Goal: Information Seeking & Learning: Compare options

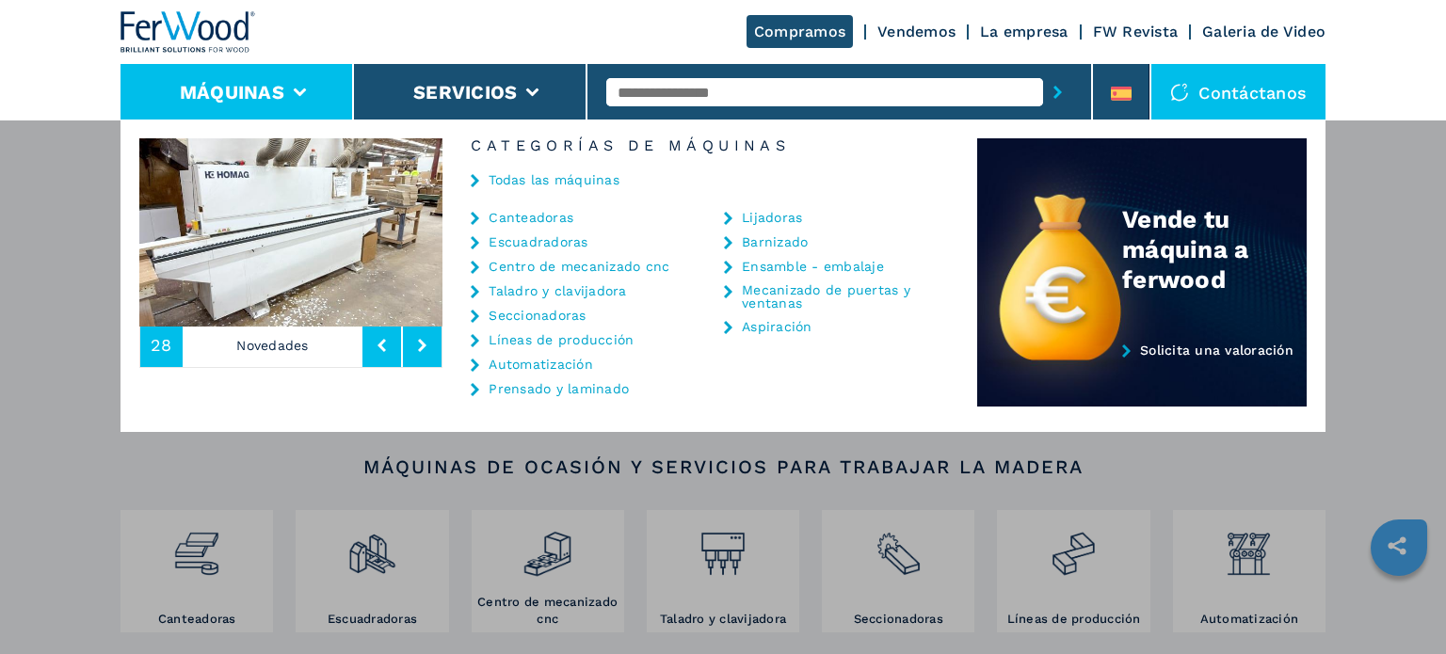
click at [504, 312] on link "Seccionadoras" at bounding box center [536, 315] width 97 height 13
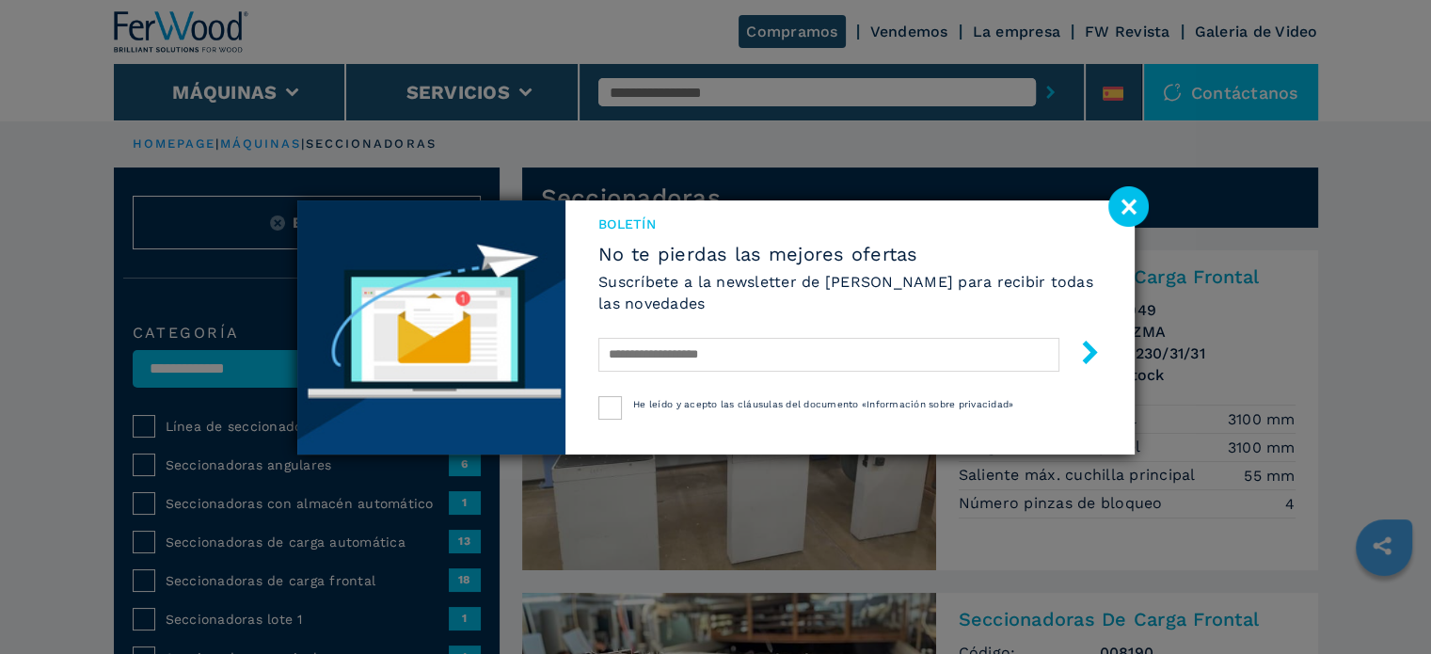
click at [1114, 203] on image at bounding box center [1129, 206] width 40 height 40
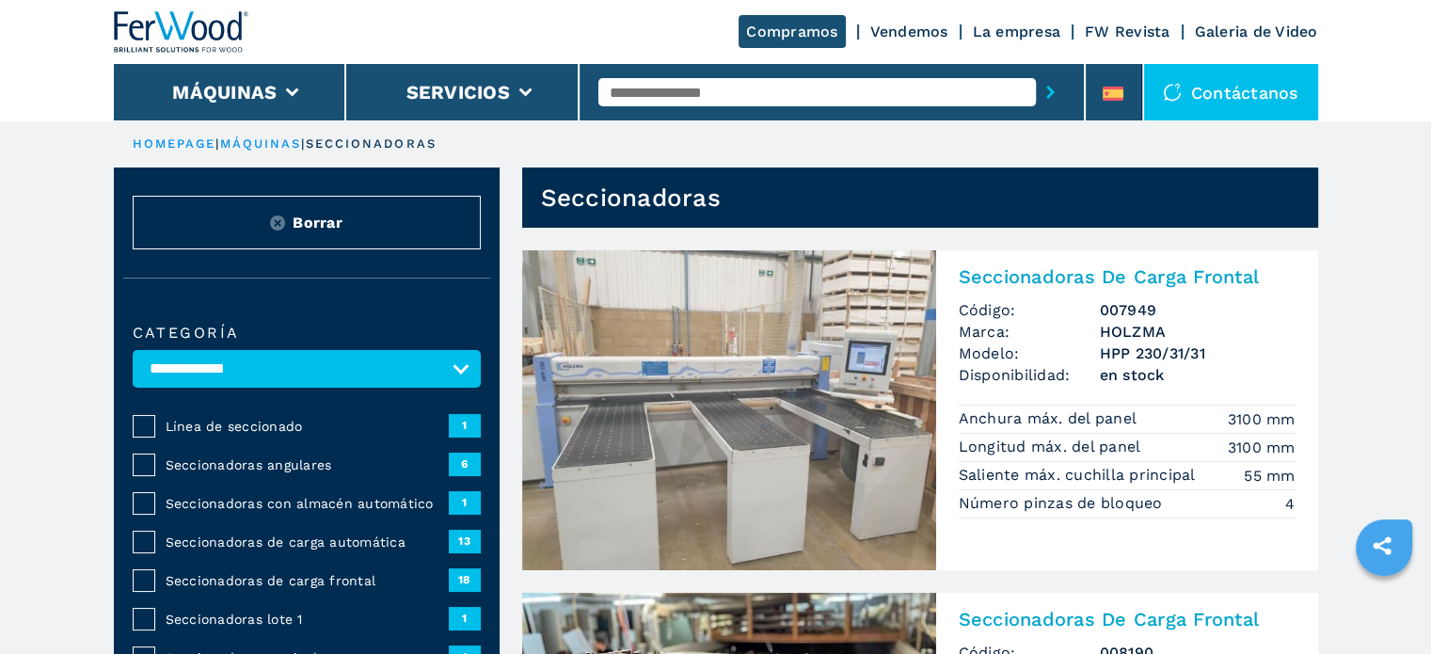
click at [283, 537] on span "Seccionadoras de carga automática" at bounding box center [307, 542] width 283 height 19
click at [282, 535] on span "Seccionadoras de carga automática" at bounding box center [307, 542] width 283 height 19
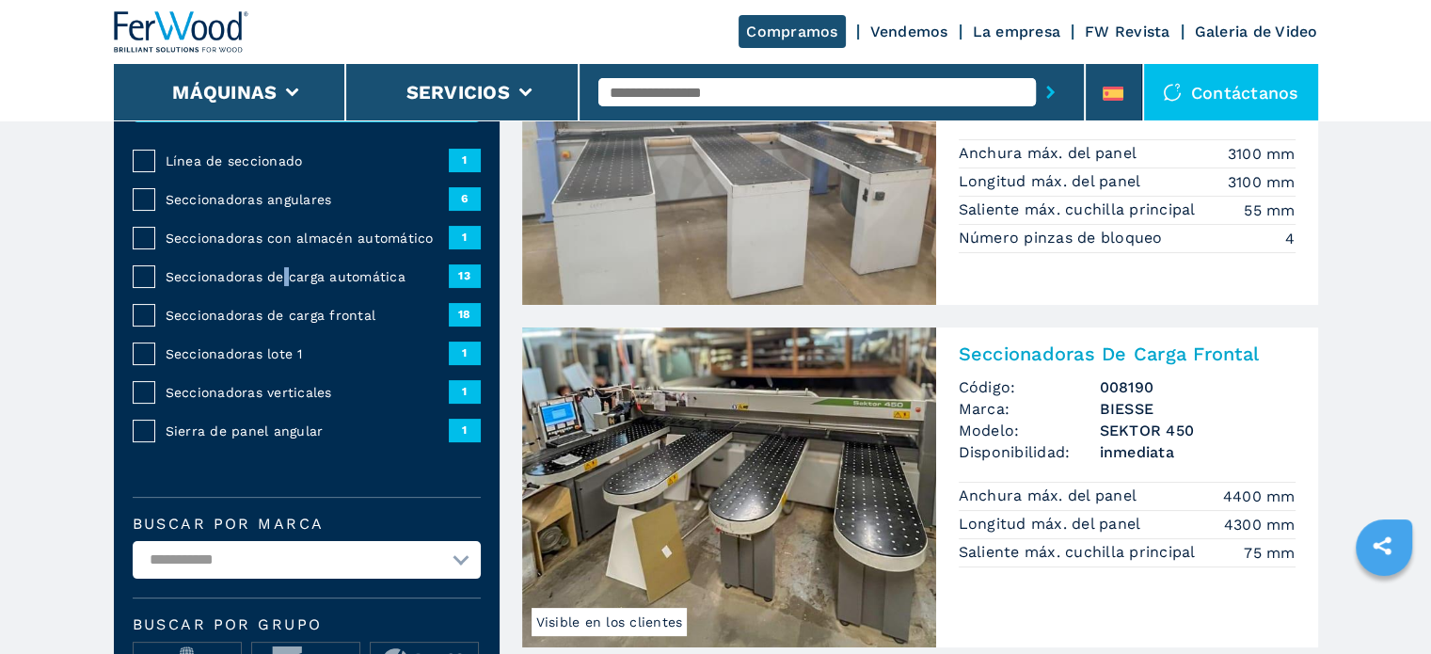
scroll to position [376, 0]
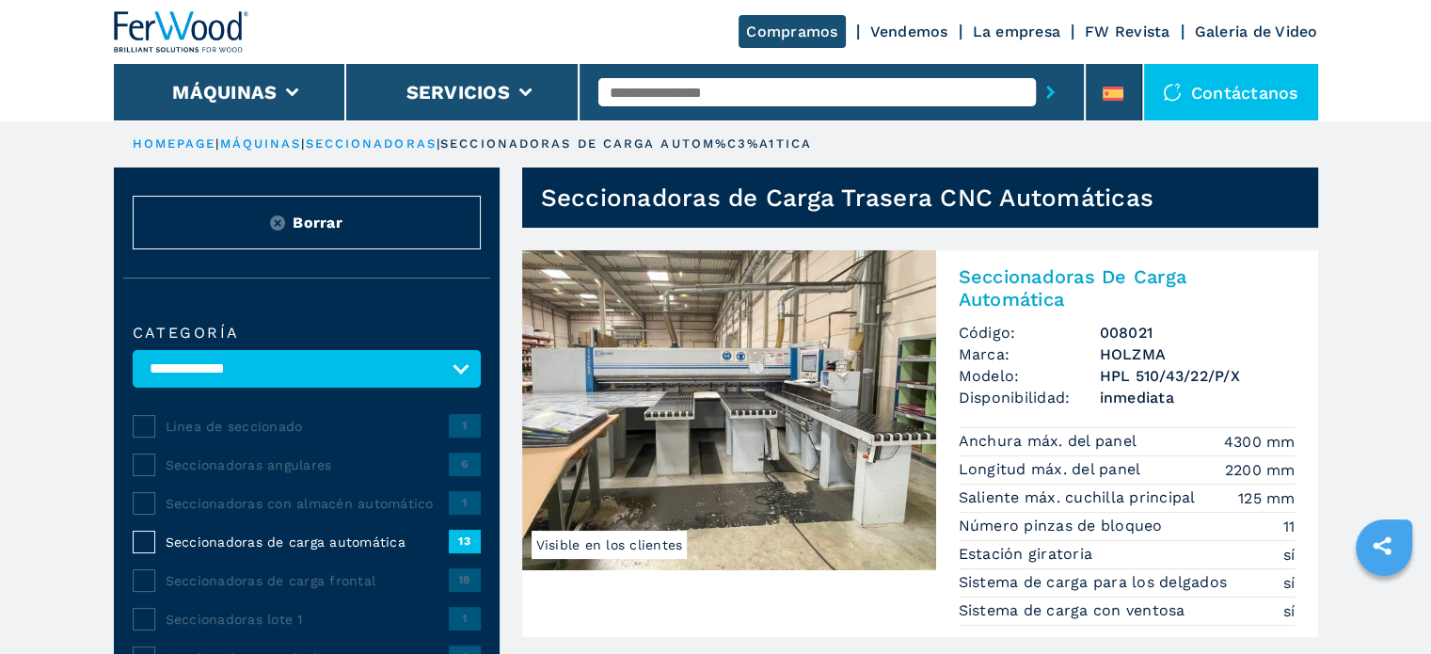
click at [739, 379] on img at bounding box center [729, 410] width 414 height 320
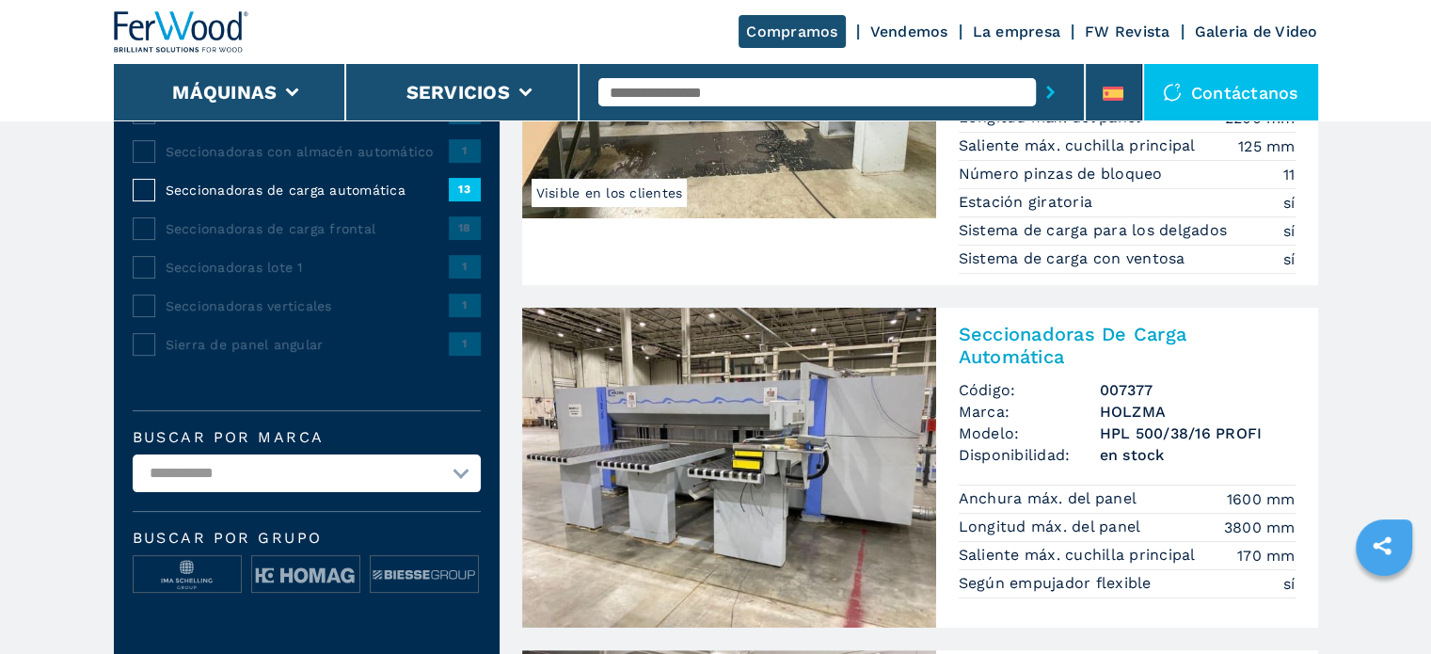
scroll to position [376, 0]
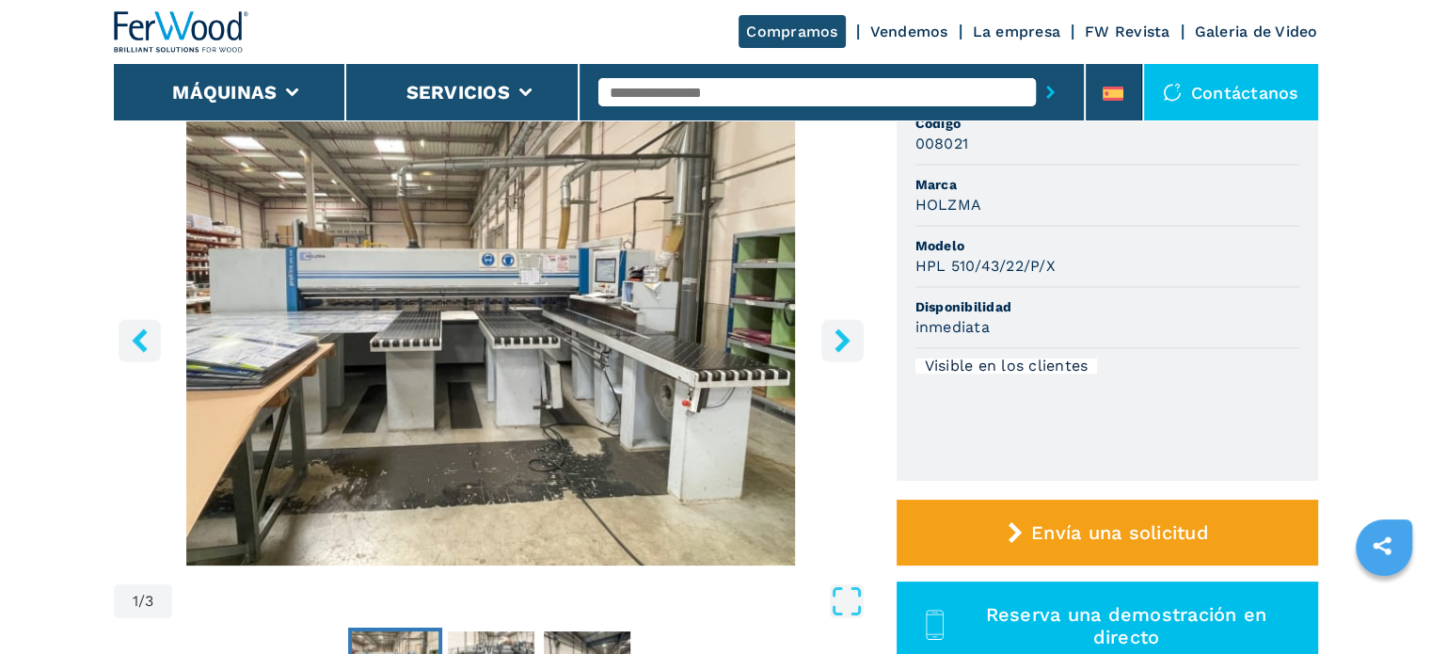
scroll to position [188, 0]
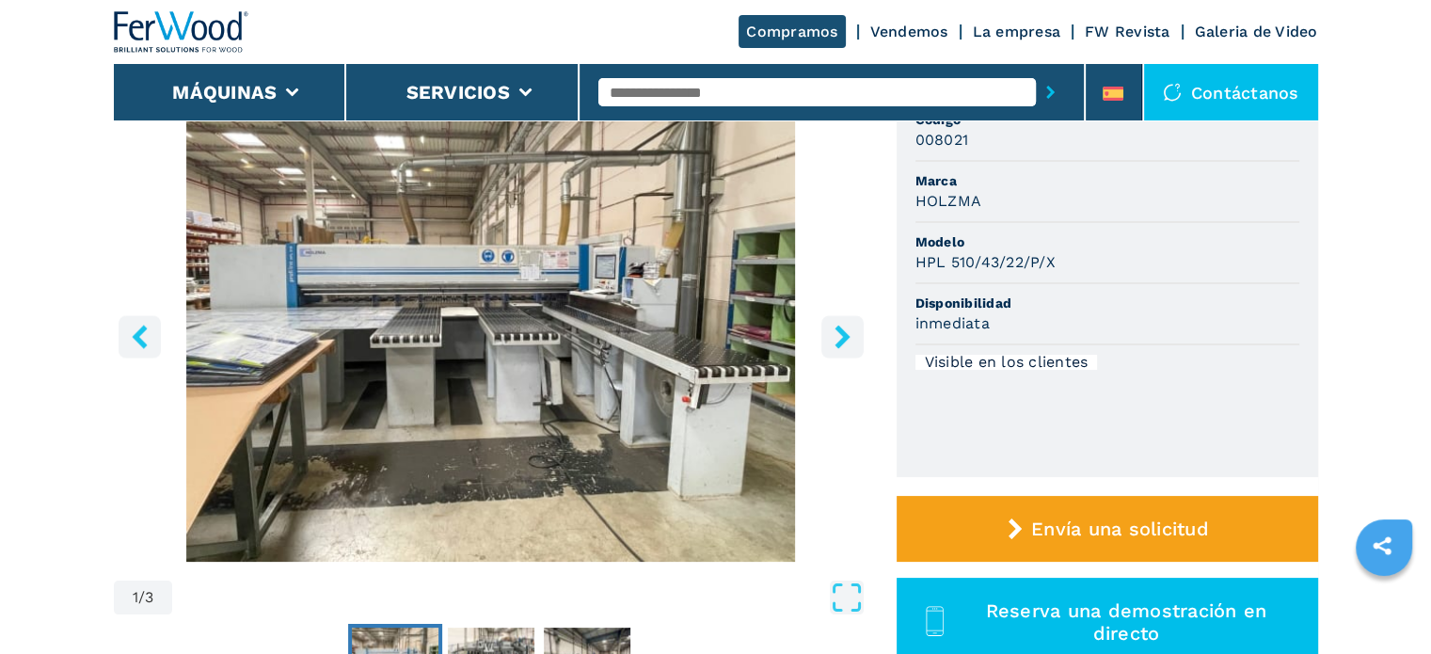
click at [827, 343] on button "right-button" at bounding box center [843, 336] width 42 height 42
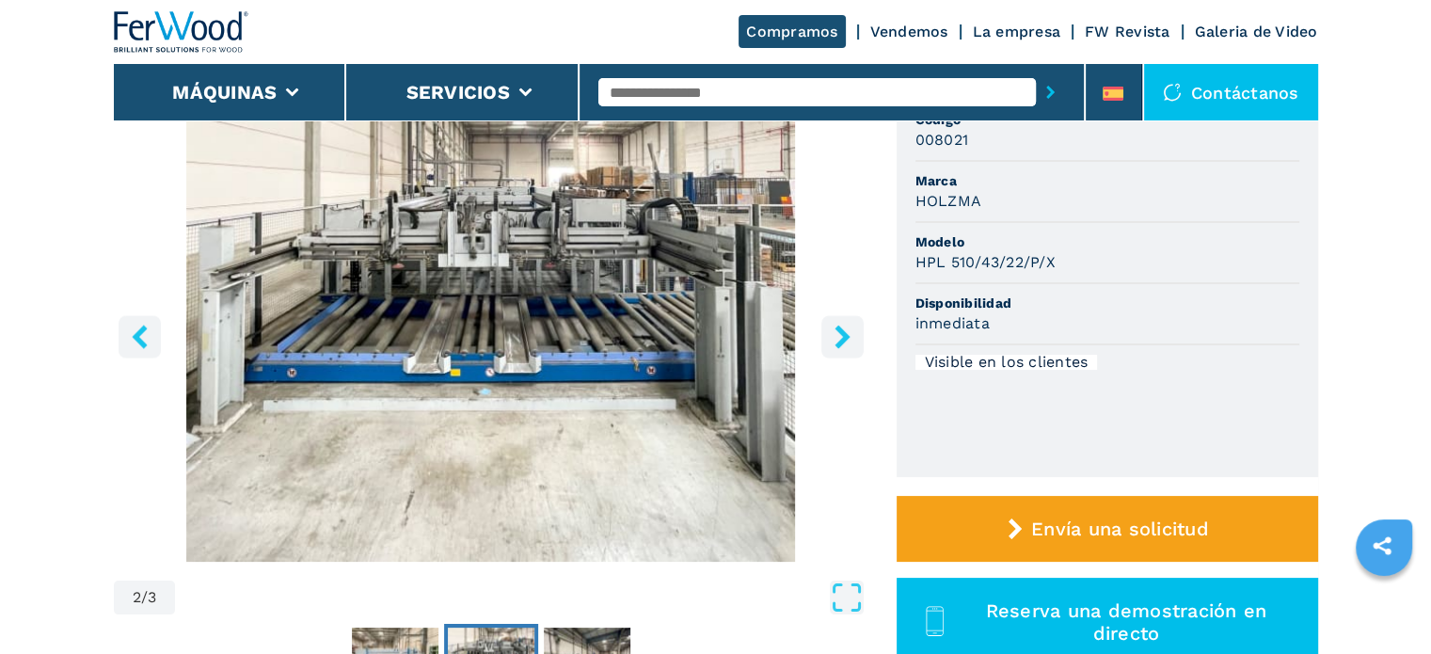
click at [827, 343] on button "right-button" at bounding box center [843, 336] width 42 height 42
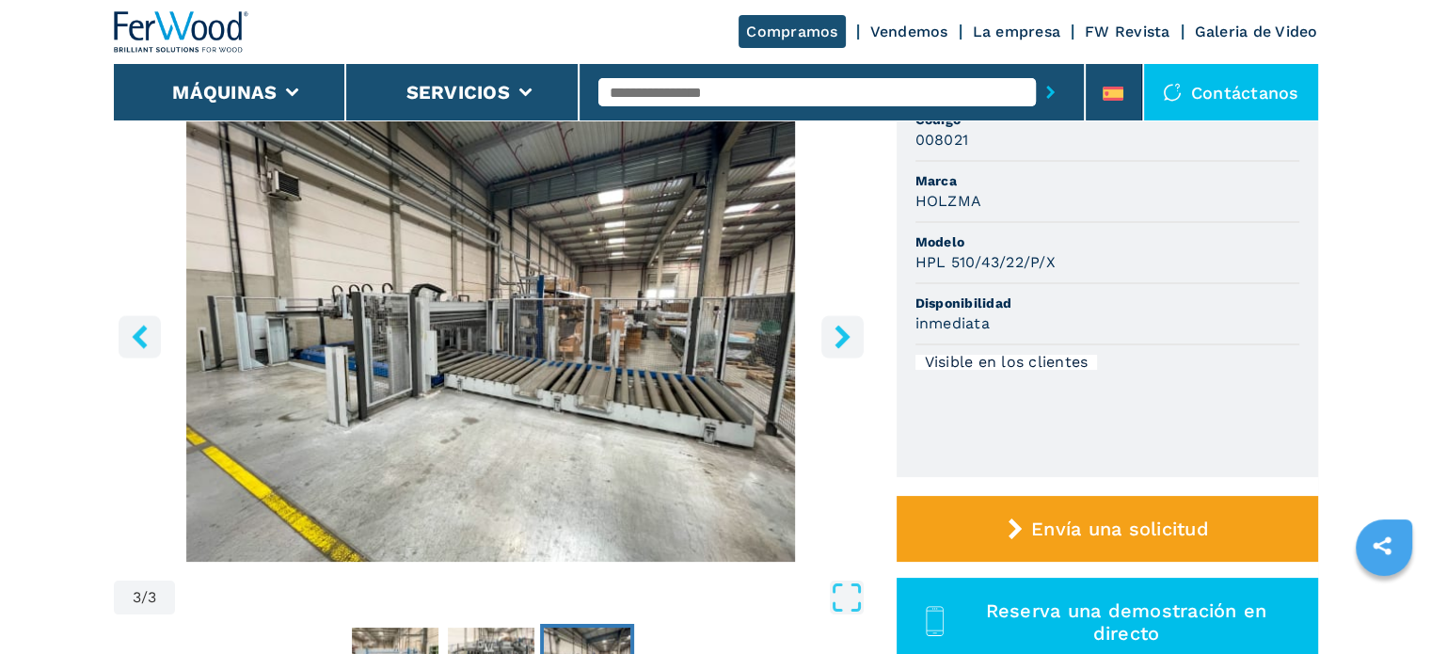
click at [827, 343] on button "right-button" at bounding box center [843, 336] width 42 height 42
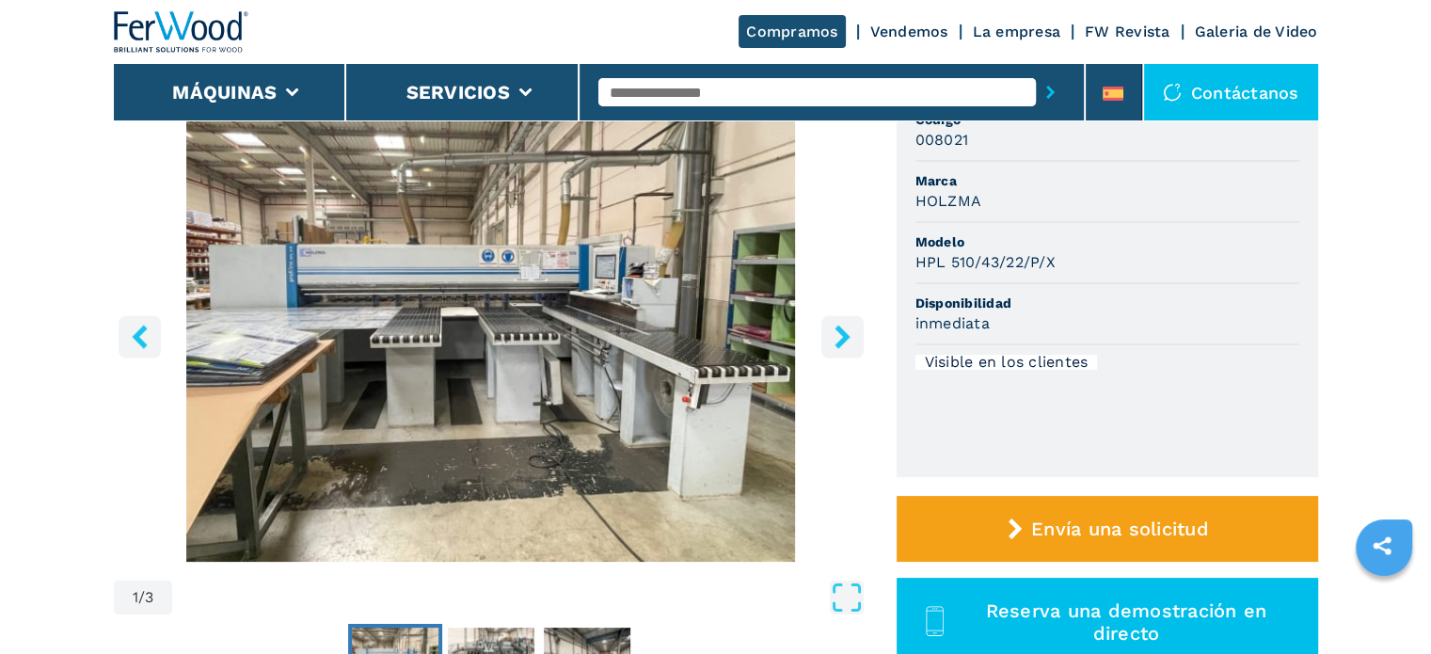
click at [827, 343] on button "right-button" at bounding box center [843, 336] width 42 height 42
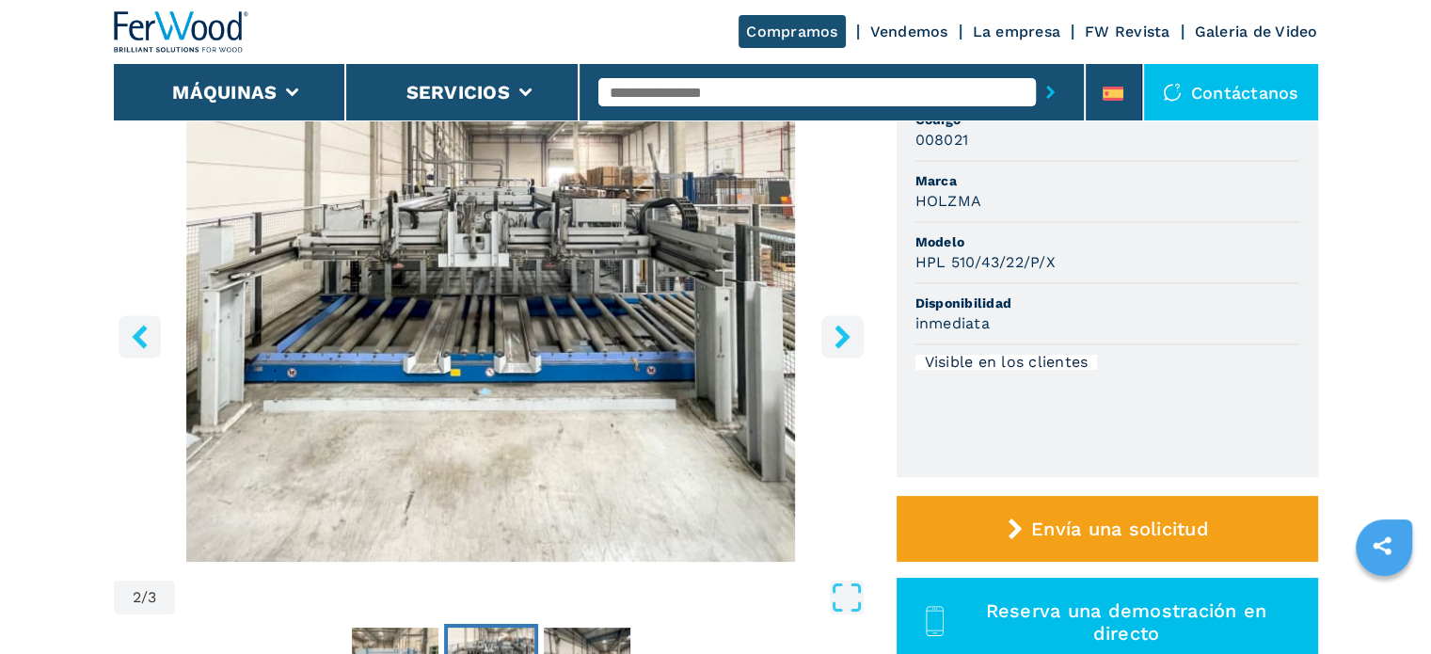
click at [827, 343] on button "right-button" at bounding box center [843, 336] width 42 height 42
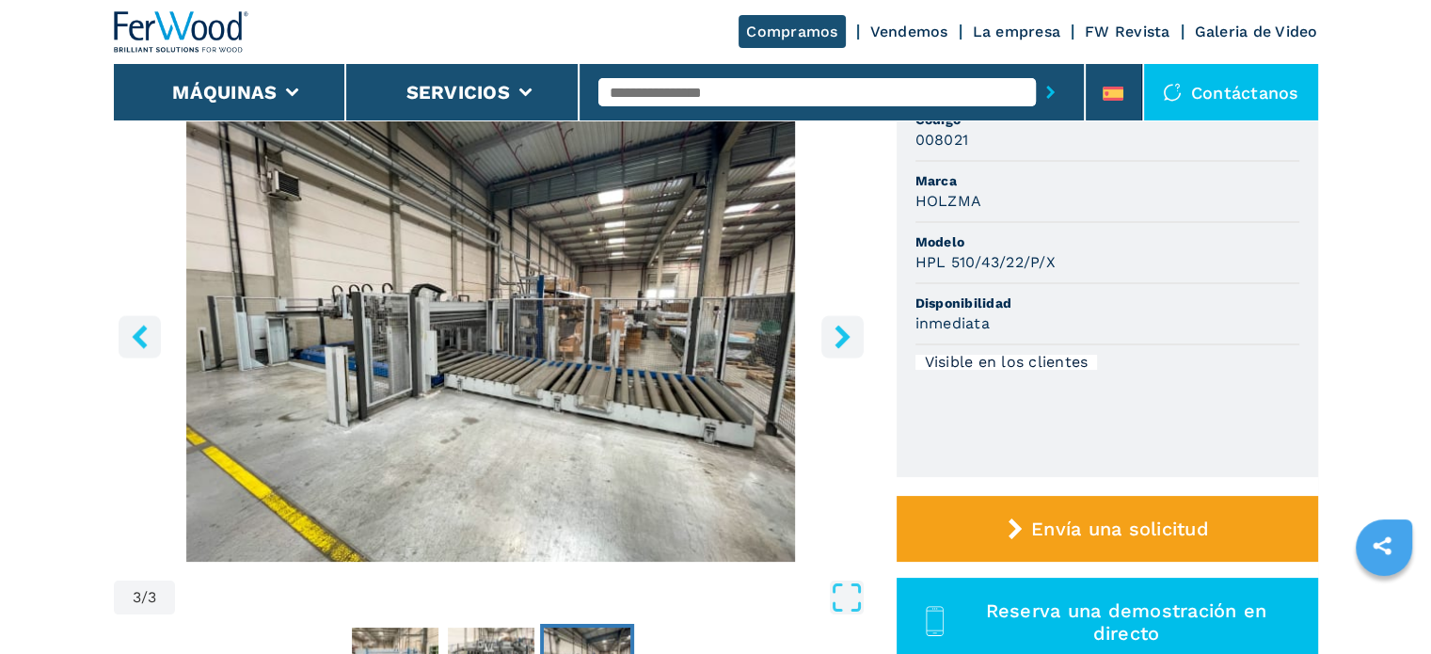
click at [827, 343] on button "right-button" at bounding box center [843, 336] width 42 height 42
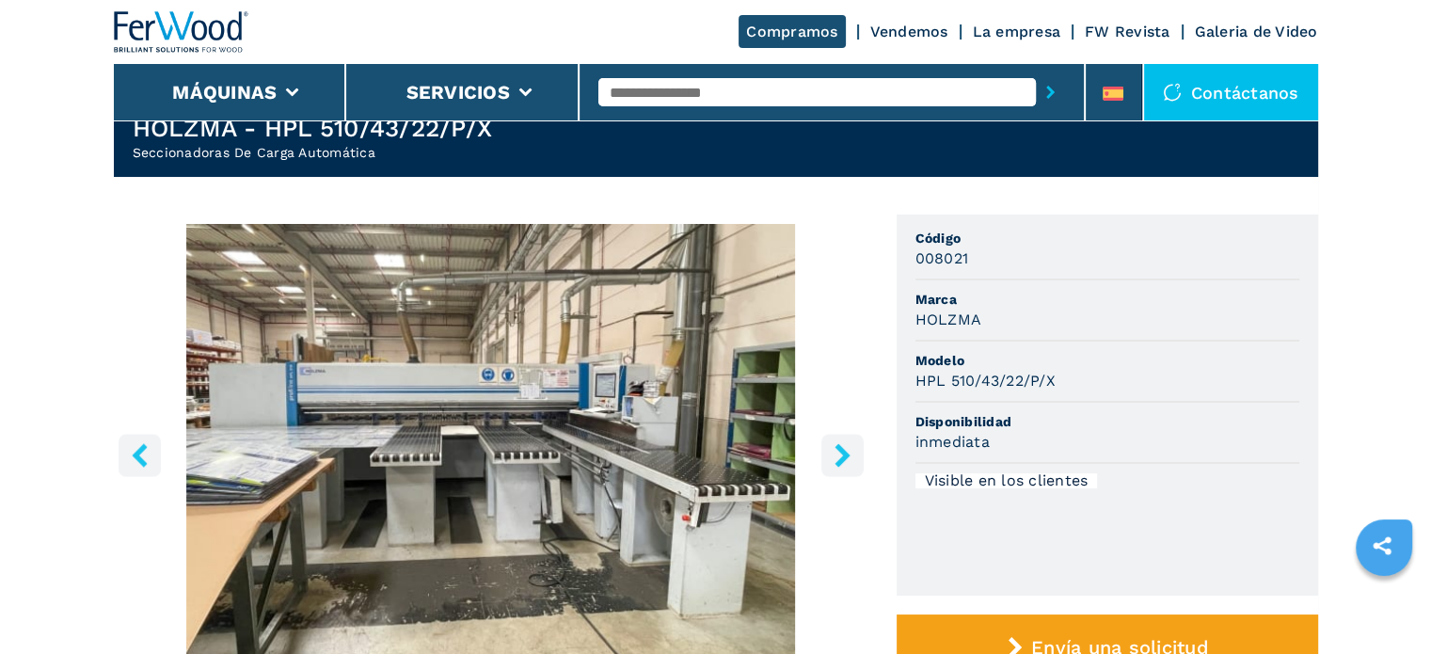
scroll to position [0, 0]
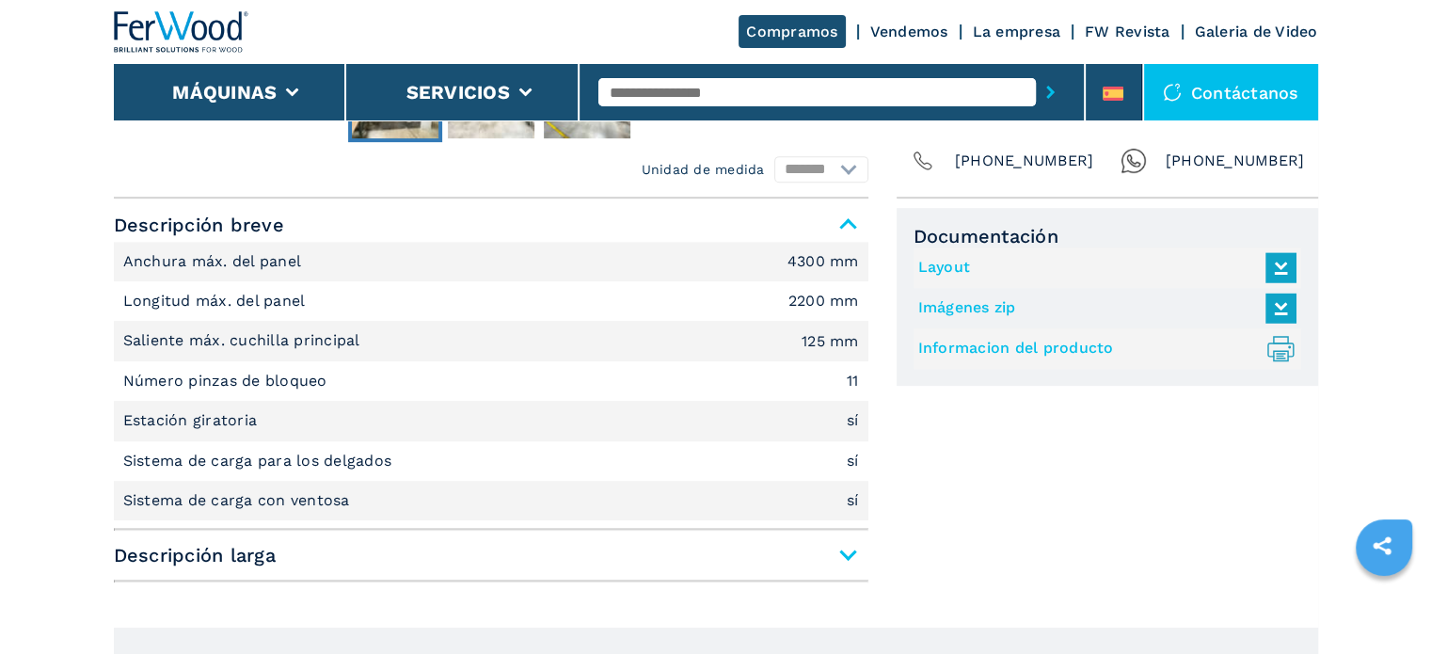
scroll to position [847, 0]
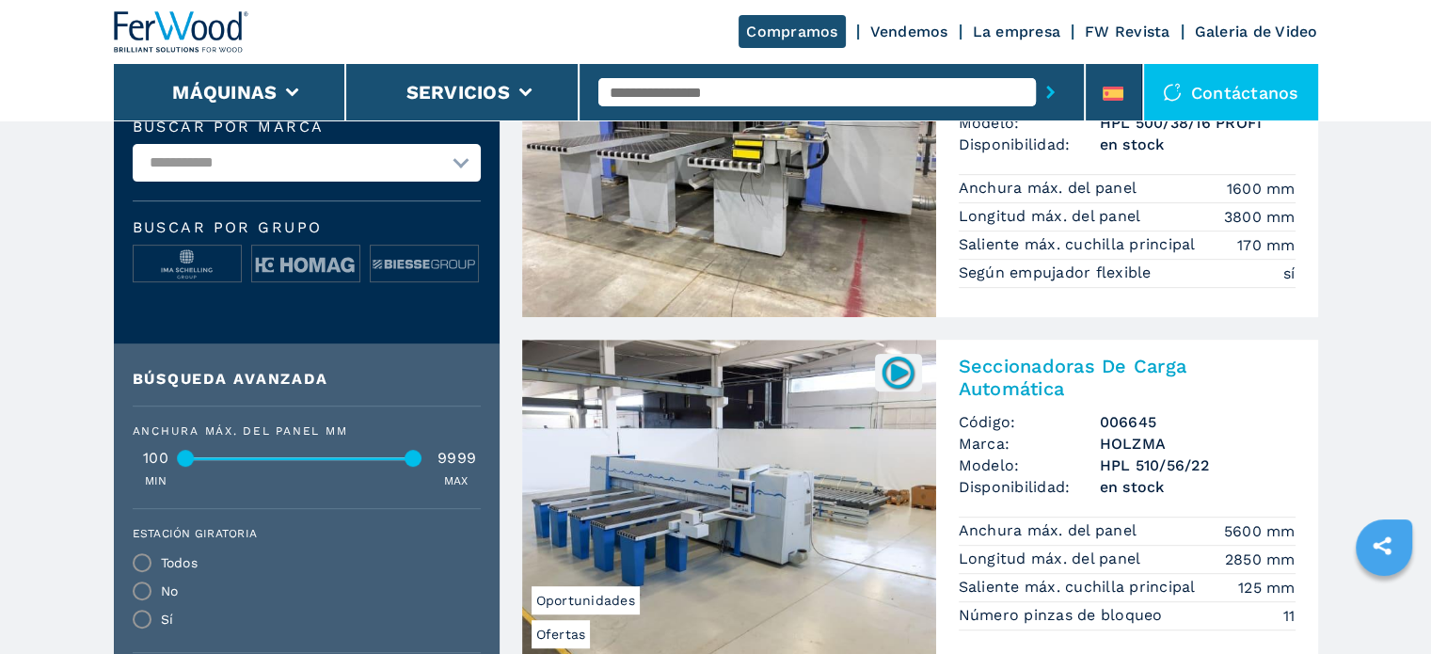
scroll to position [471, 0]
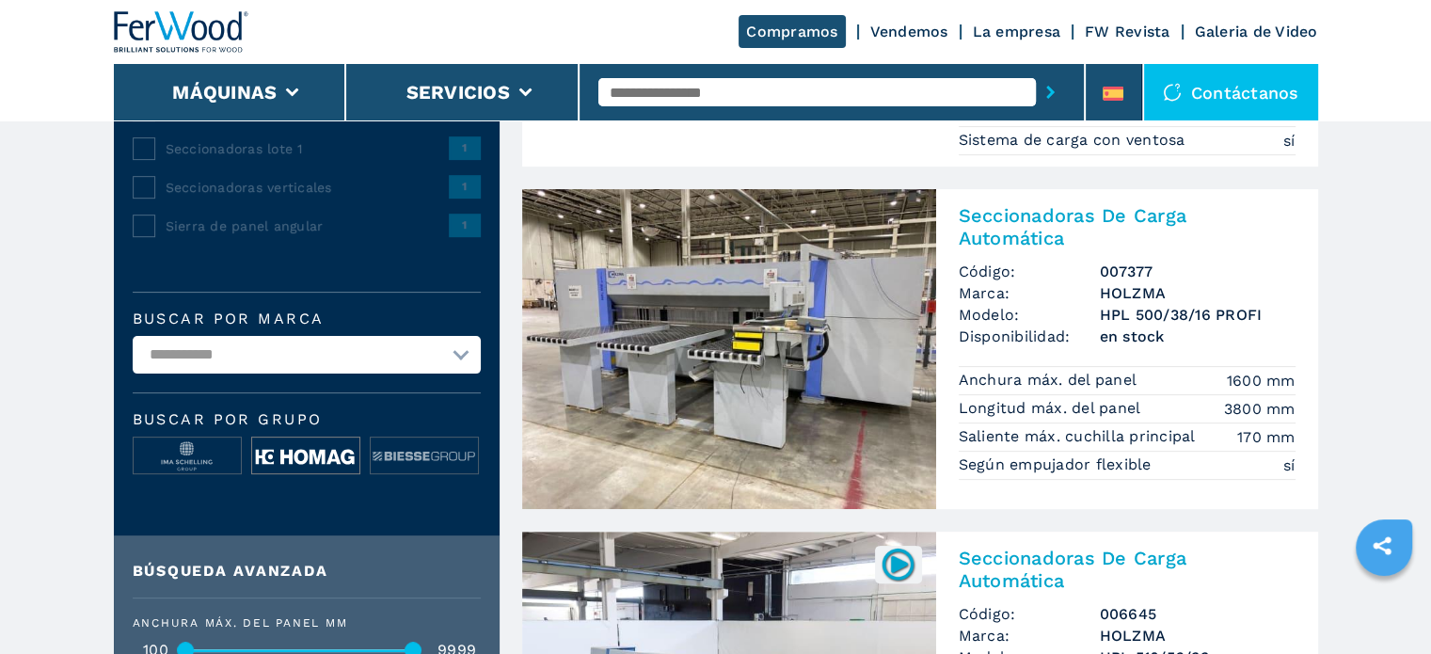
click at [320, 455] on img at bounding box center [305, 457] width 107 height 38
click at [324, 452] on img at bounding box center [305, 457] width 107 height 38
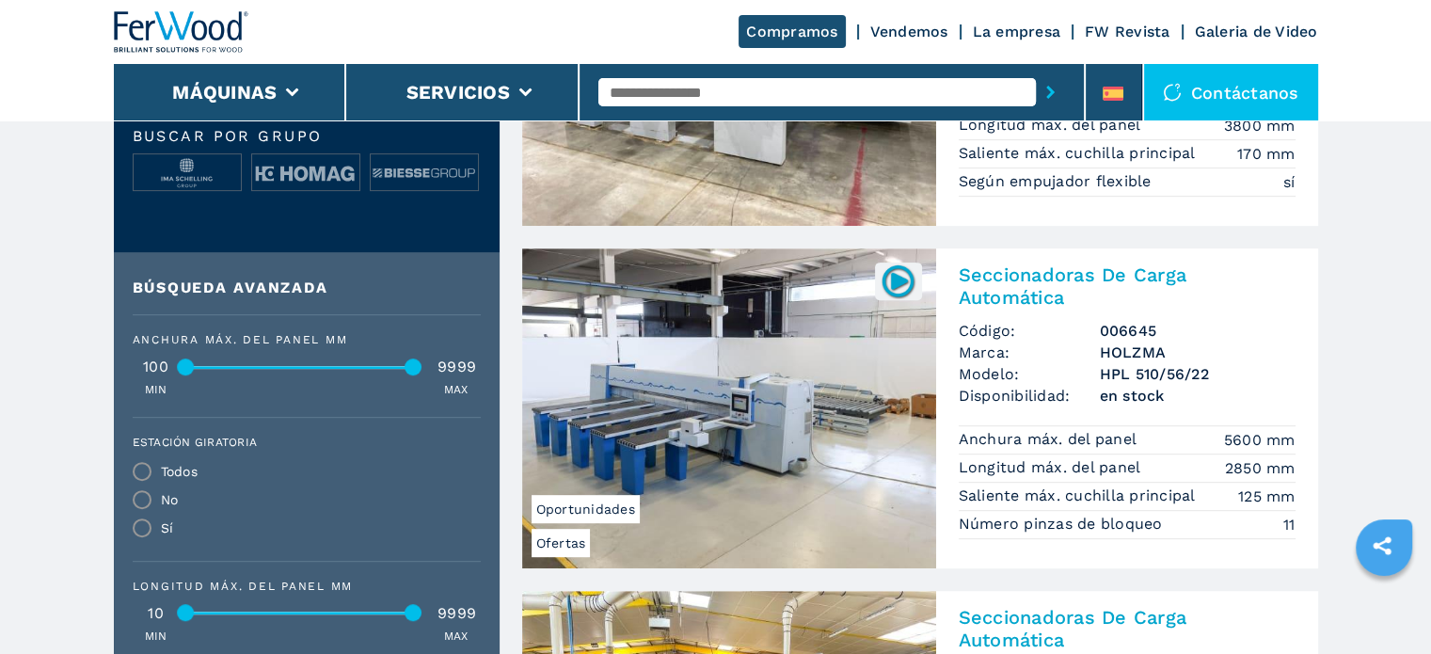
scroll to position [753, 0]
click at [737, 393] on img at bounding box center [729, 409] width 414 height 320
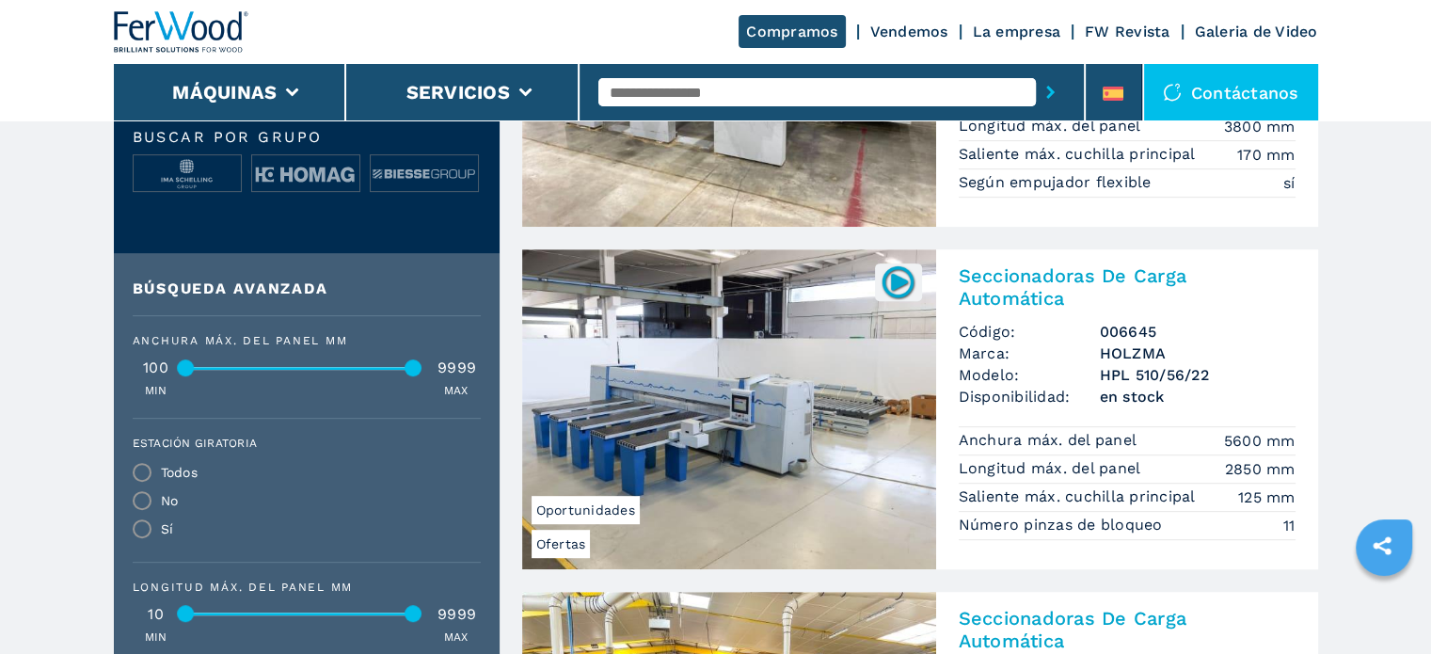
click at [737, 393] on img at bounding box center [729, 409] width 414 height 320
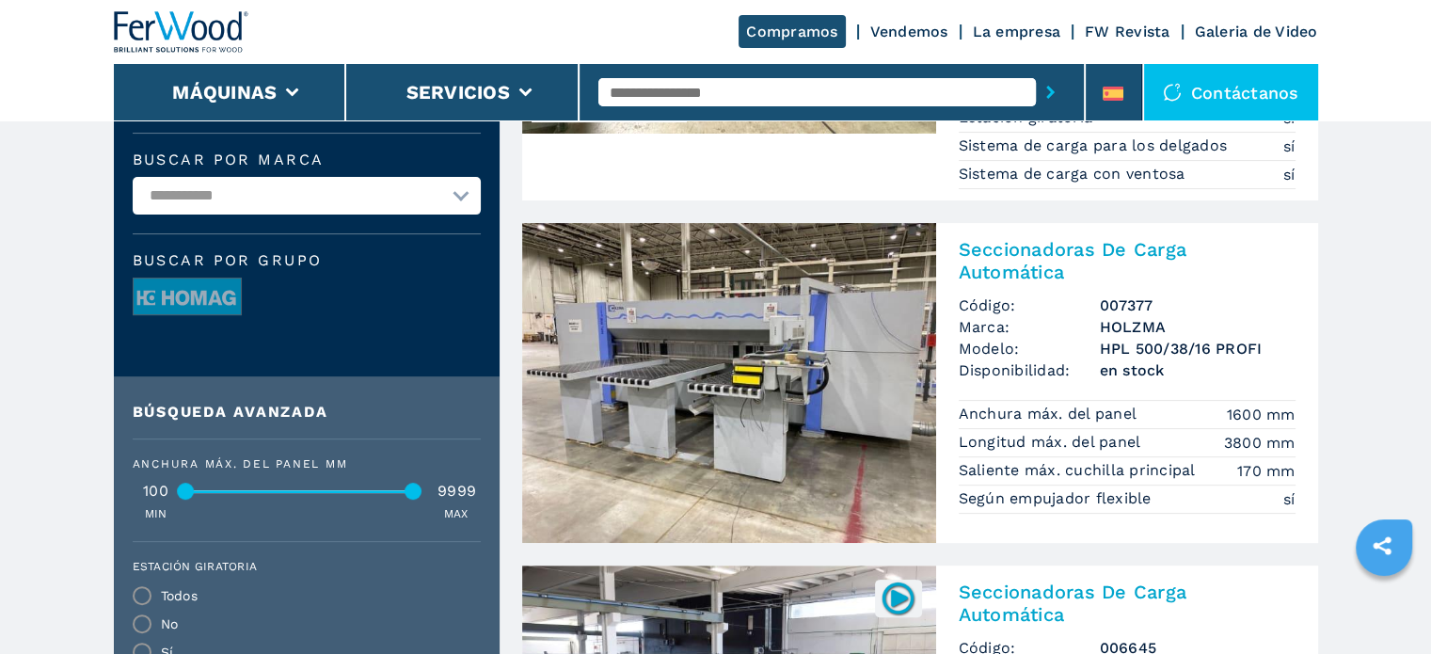
scroll to position [471, 0]
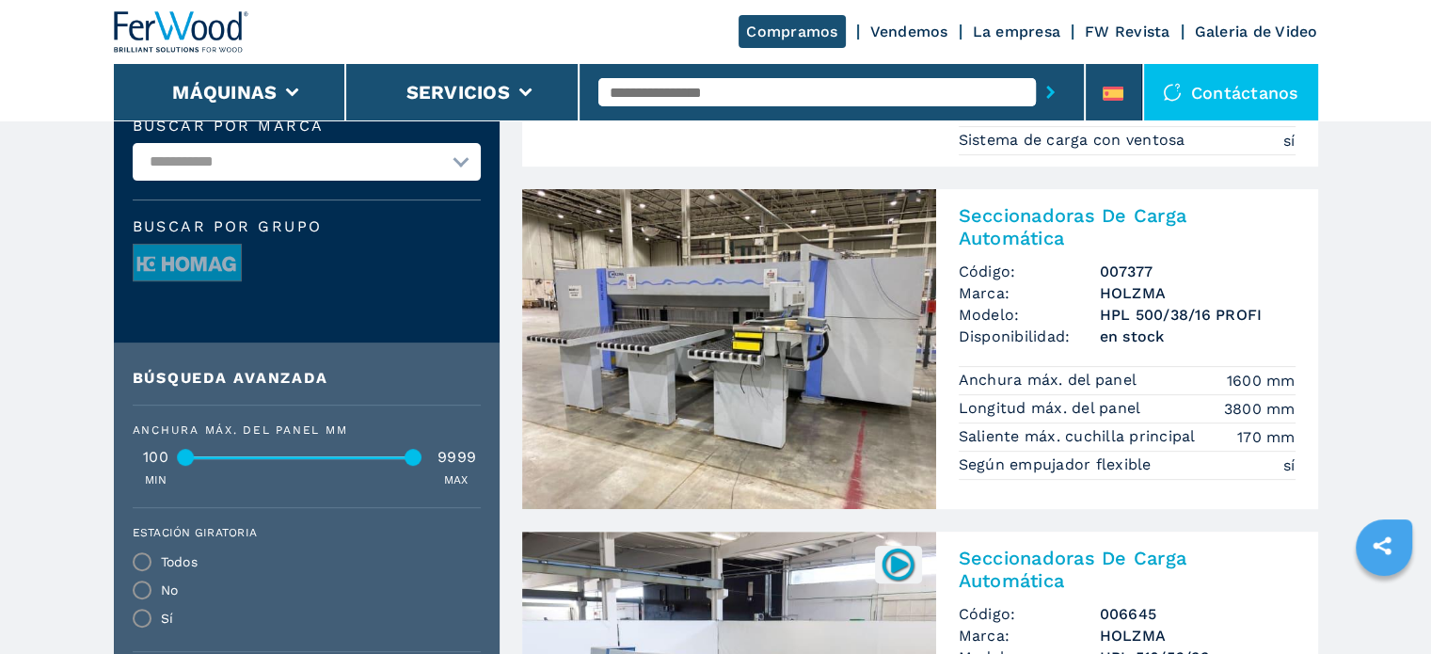
click at [765, 401] on img at bounding box center [729, 349] width 414 height 320
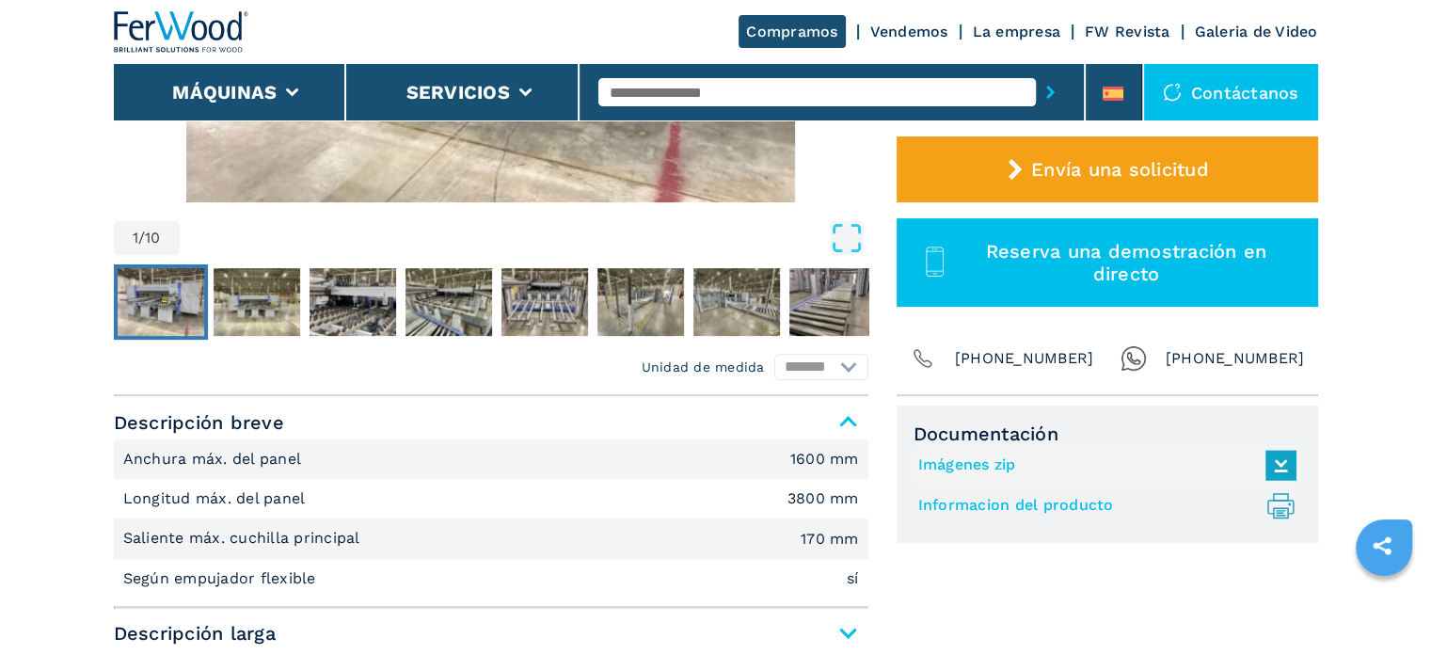
scroll to position [565, 0]
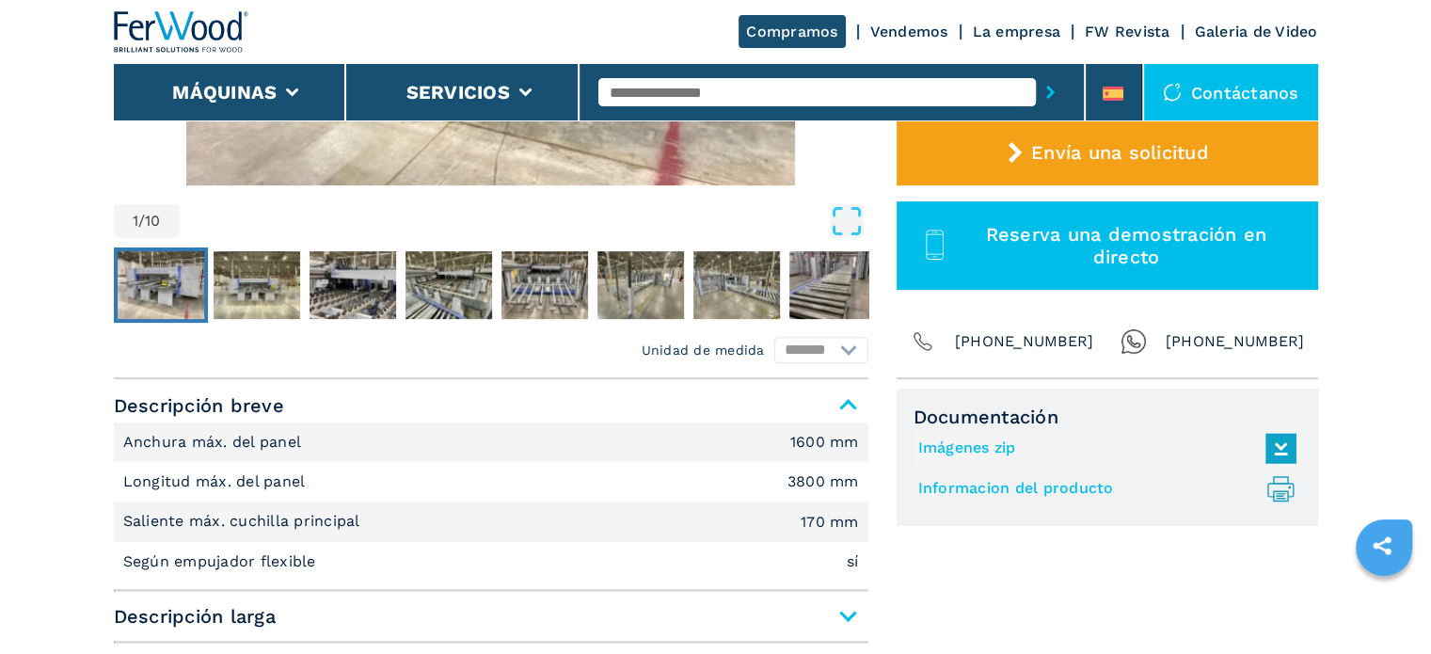
click at [846, 609] on span "Descripción larga" at bounding box center [491, 616] width 755 height 34
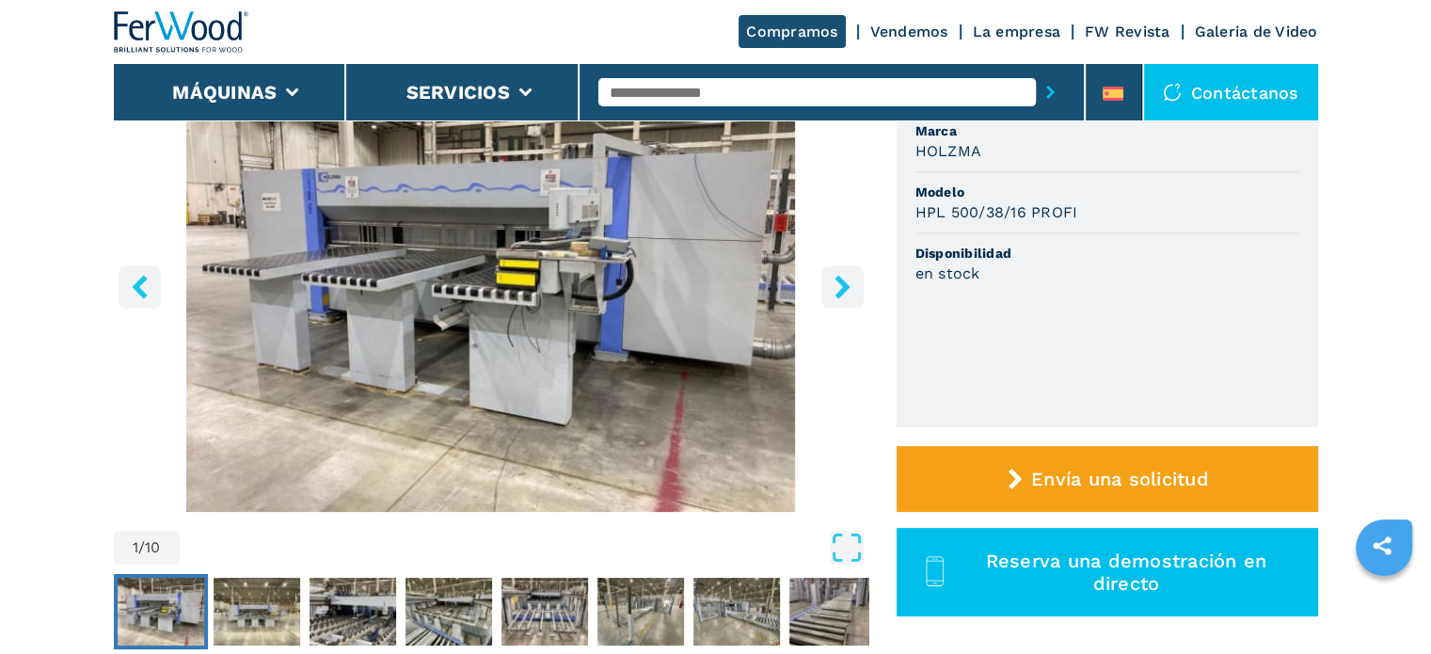
scroll to position [188, 0]
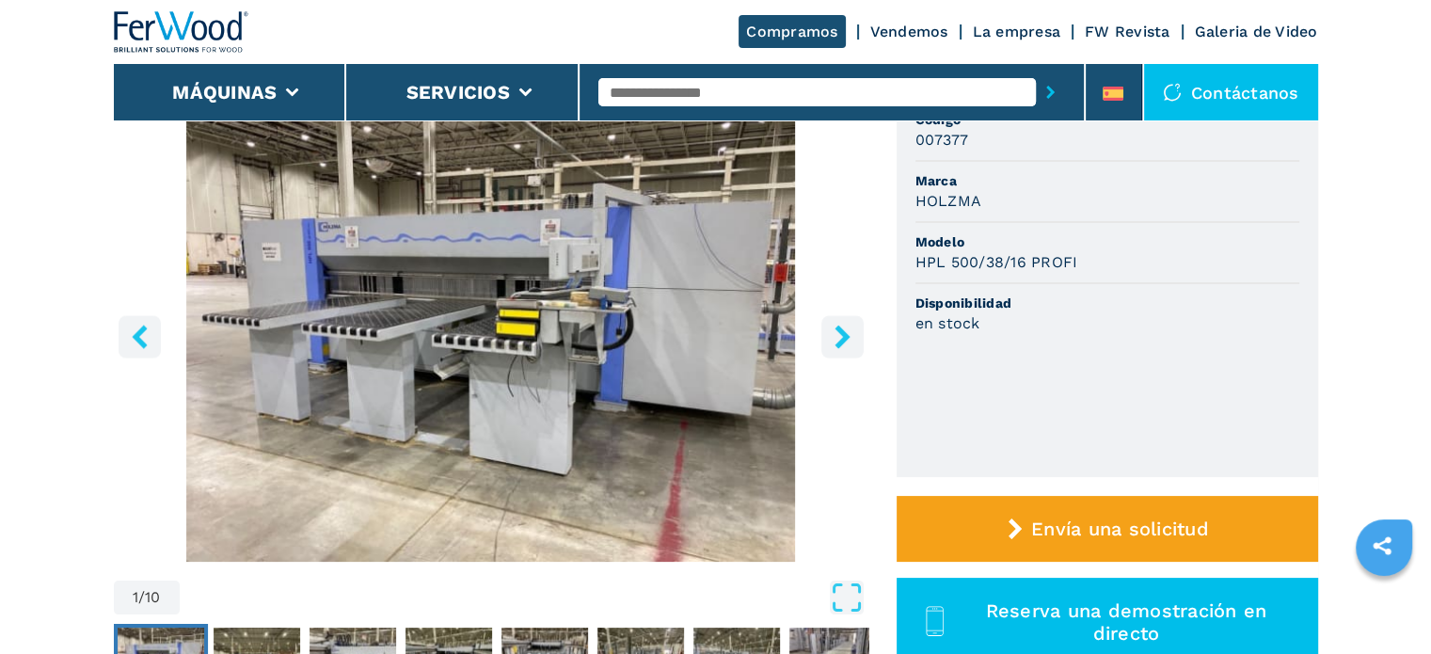
click at [845, 330] on icon "right-button" at bounding box center [843, 337] width 24 height 24
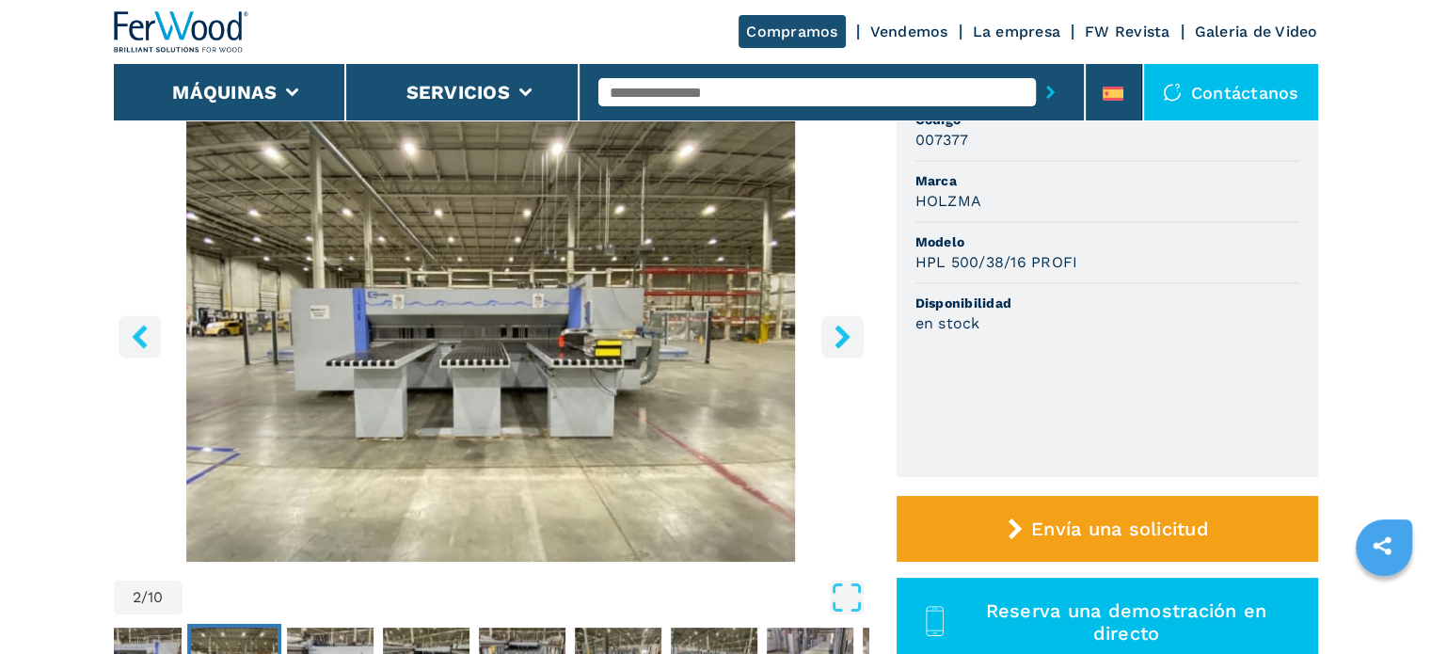
click at [845, 330] on icon "right-button" at bounding box center [843, 337] width 24 height 24
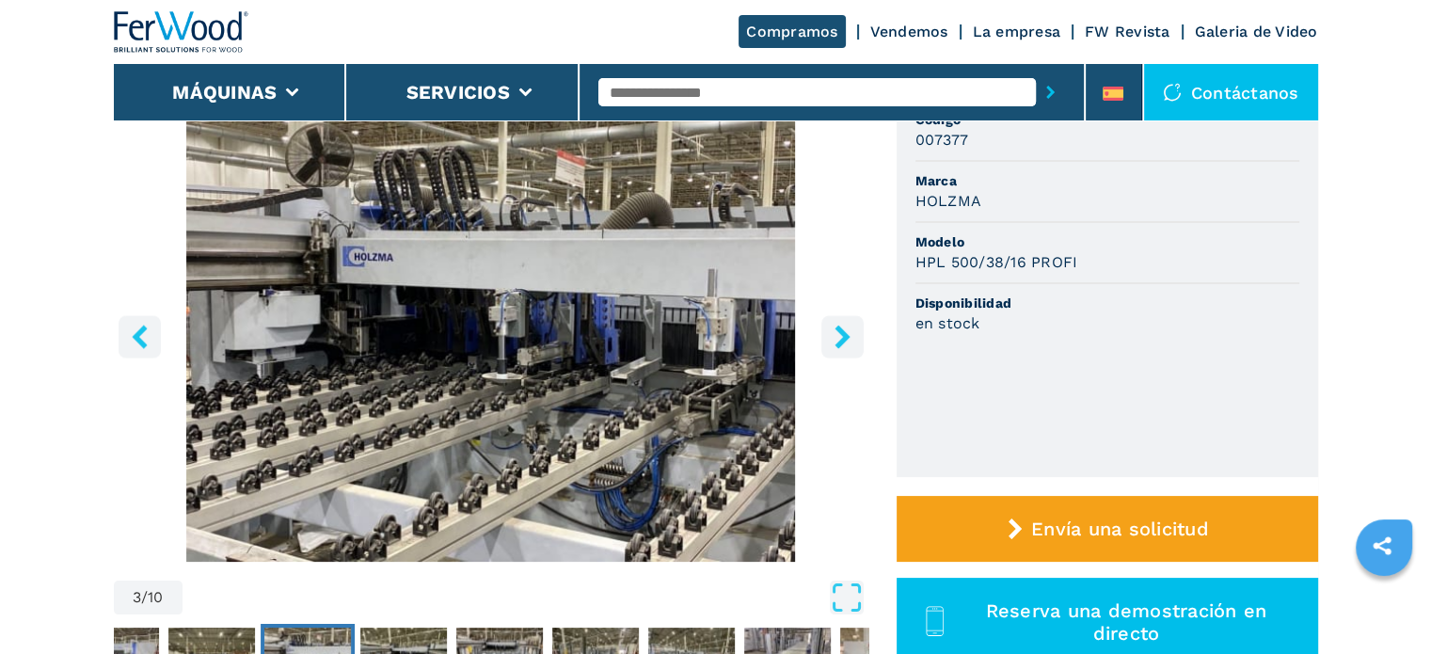
click at [845, 330] on icon "right-button" at bounding box center [843, 337] width 24 height 24
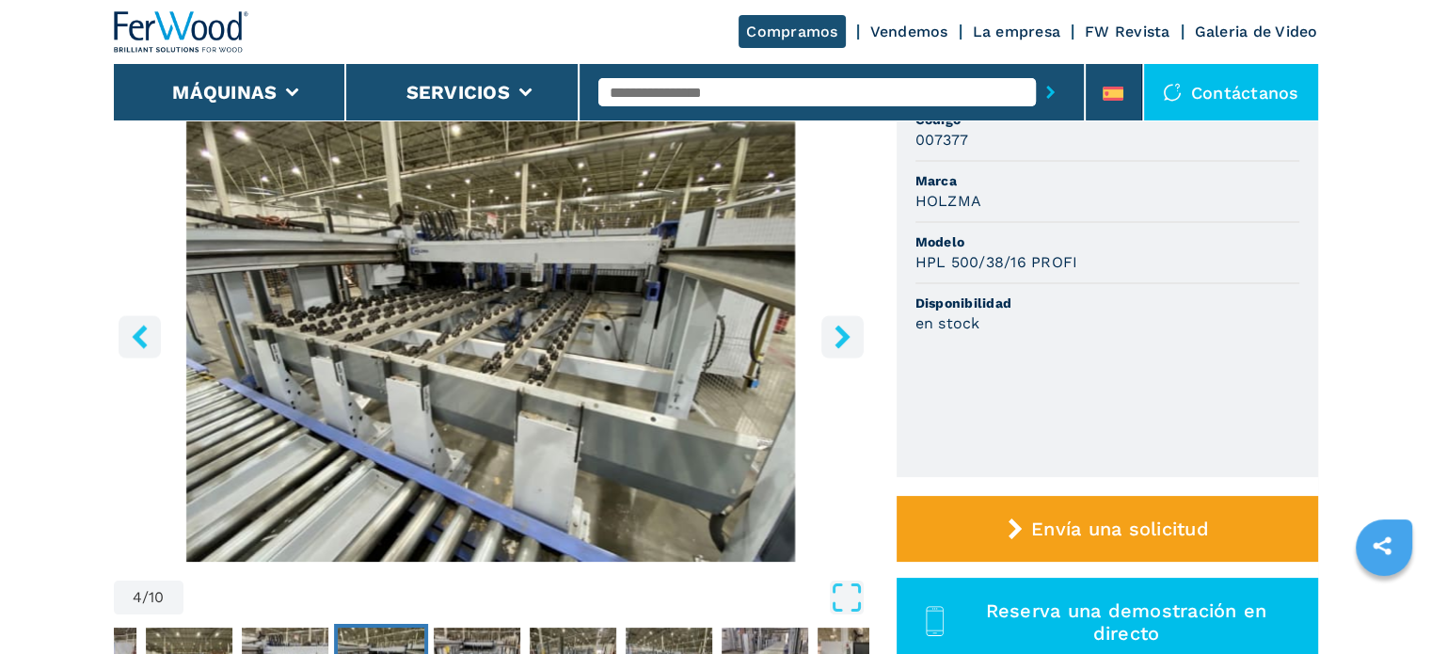
click at [845, 330] on icon "right-button" at bounding box center [843, 337] width 24 height 24
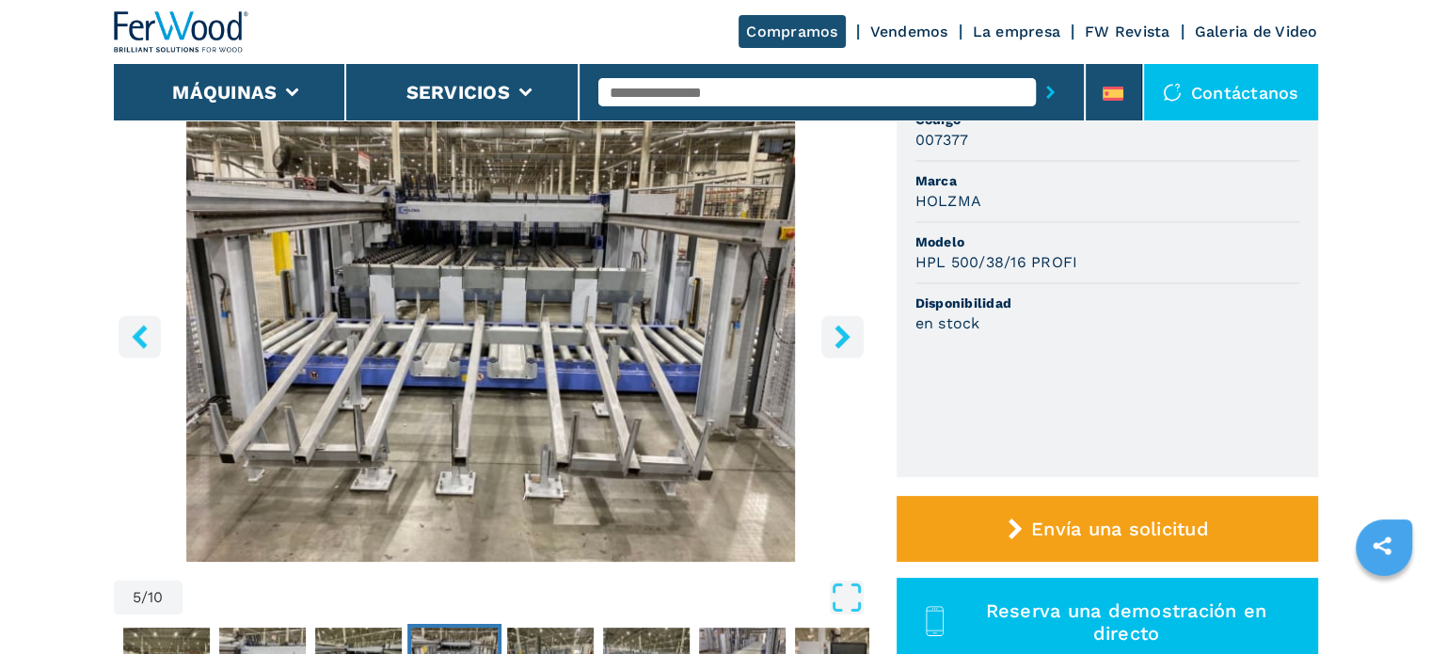
click at [845, 330] on icon "right-button" at bounding box center [843, 337] width 24 height 24
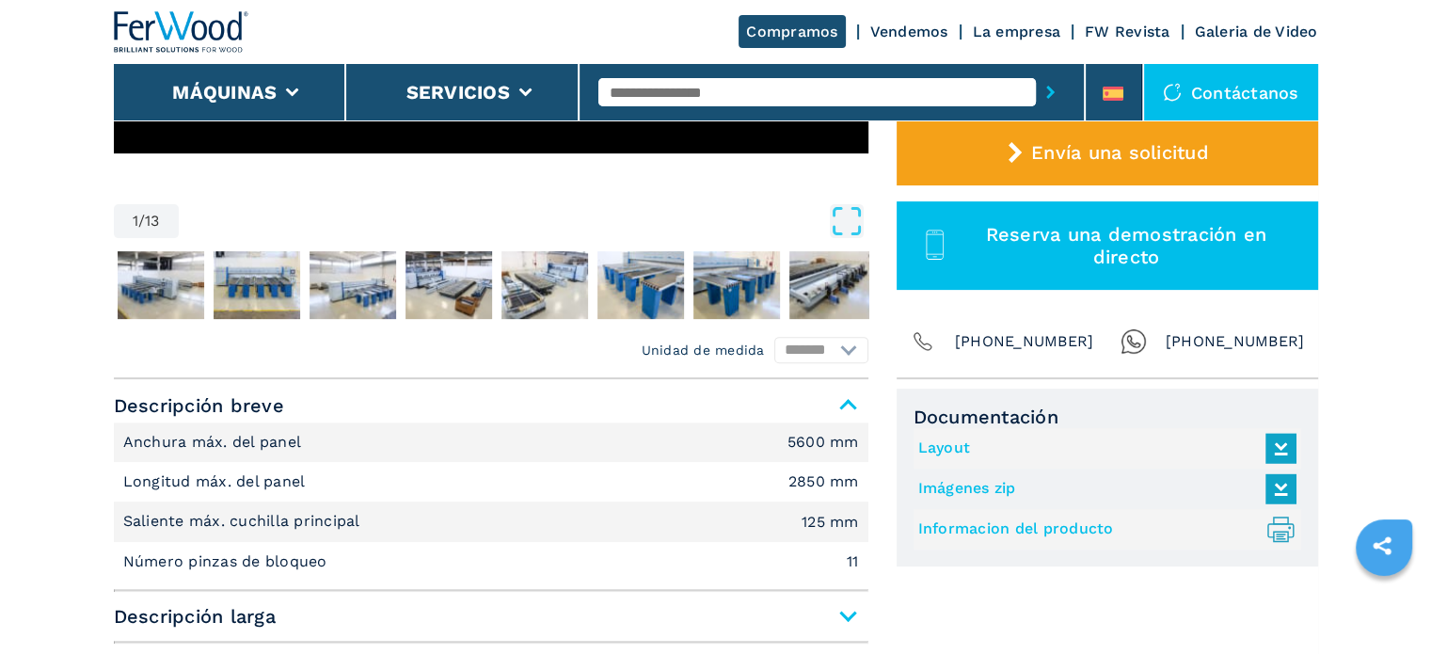
scroll to position [659, 0]
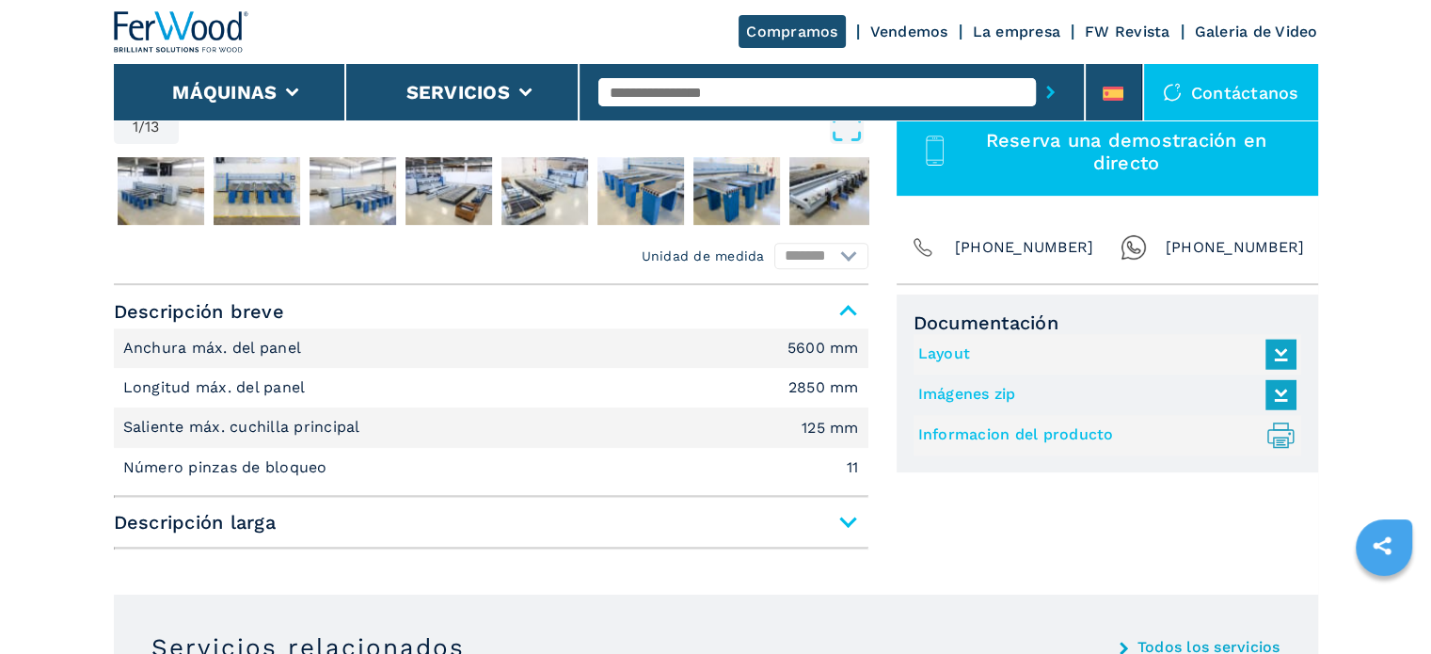
click at [854, 522] on span "Descripción larga" at bounding box center [491, 522] width 755 height 34
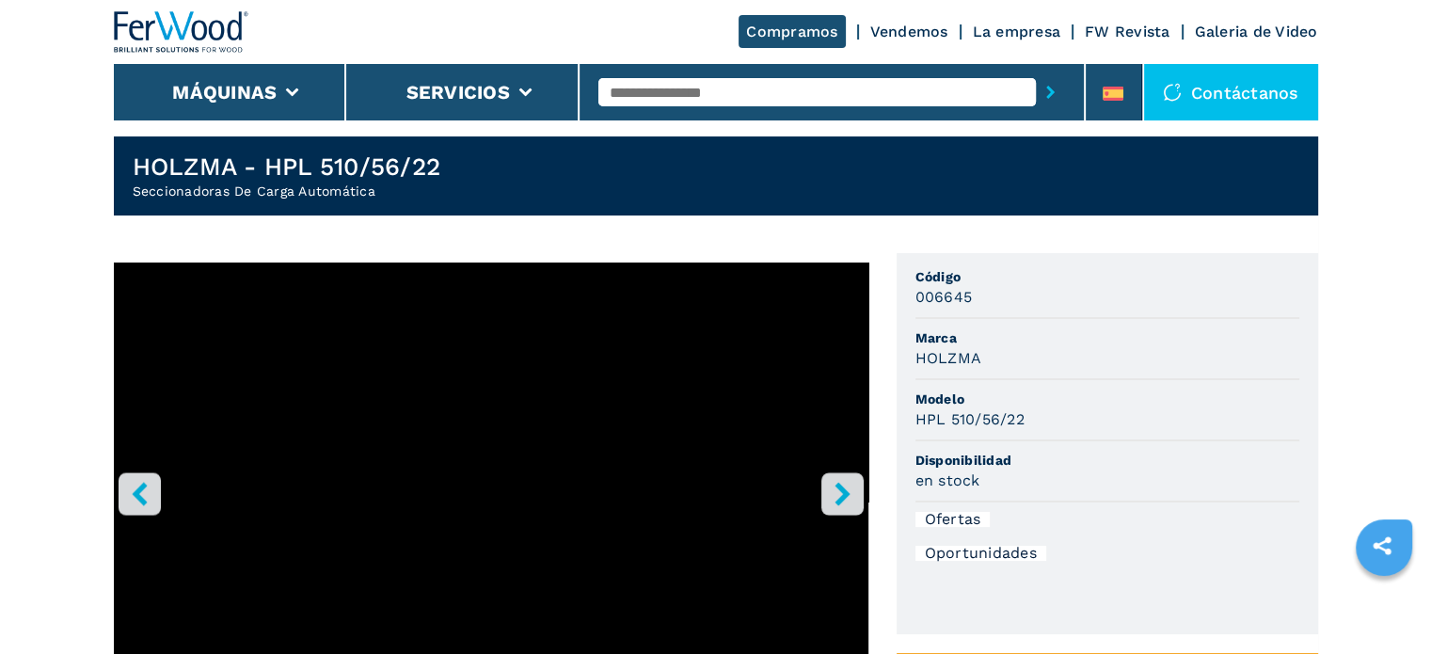
scroll to position [0, 0]
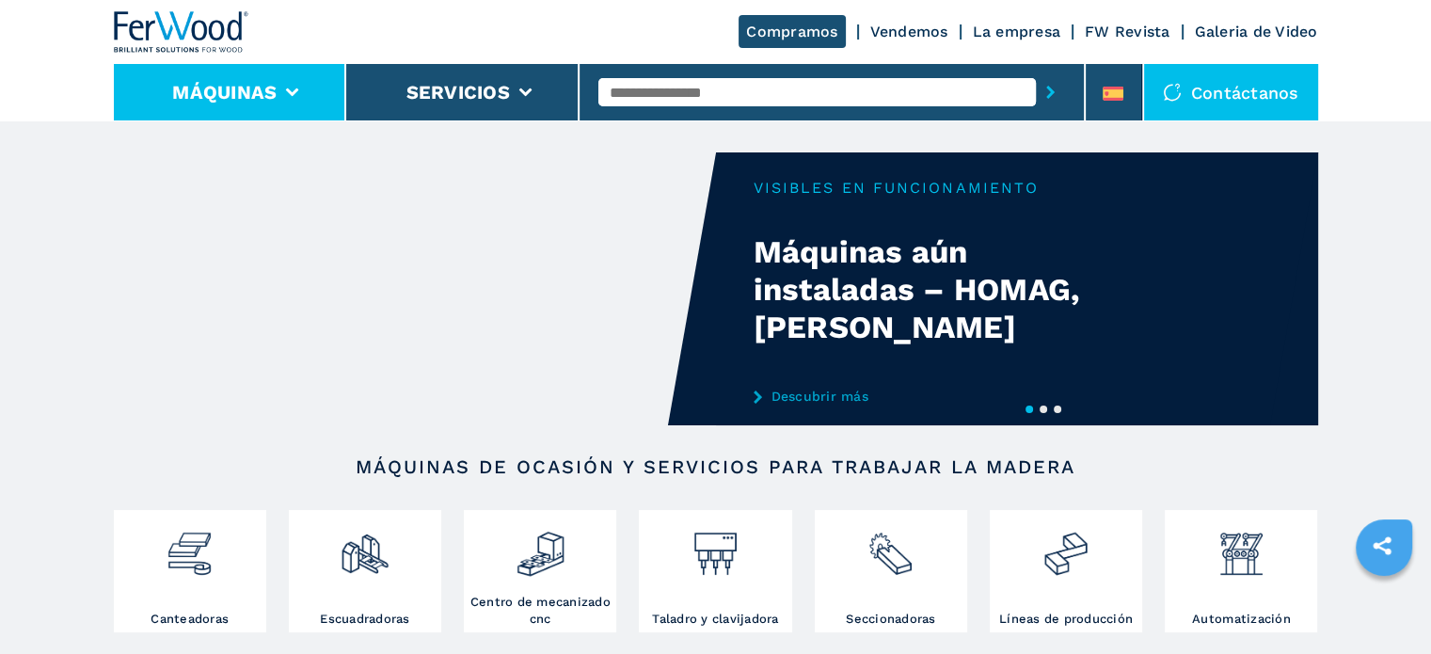
click at [295, 87] on li "Máquinas" at bounding box center [230, 92] width 233 height 56
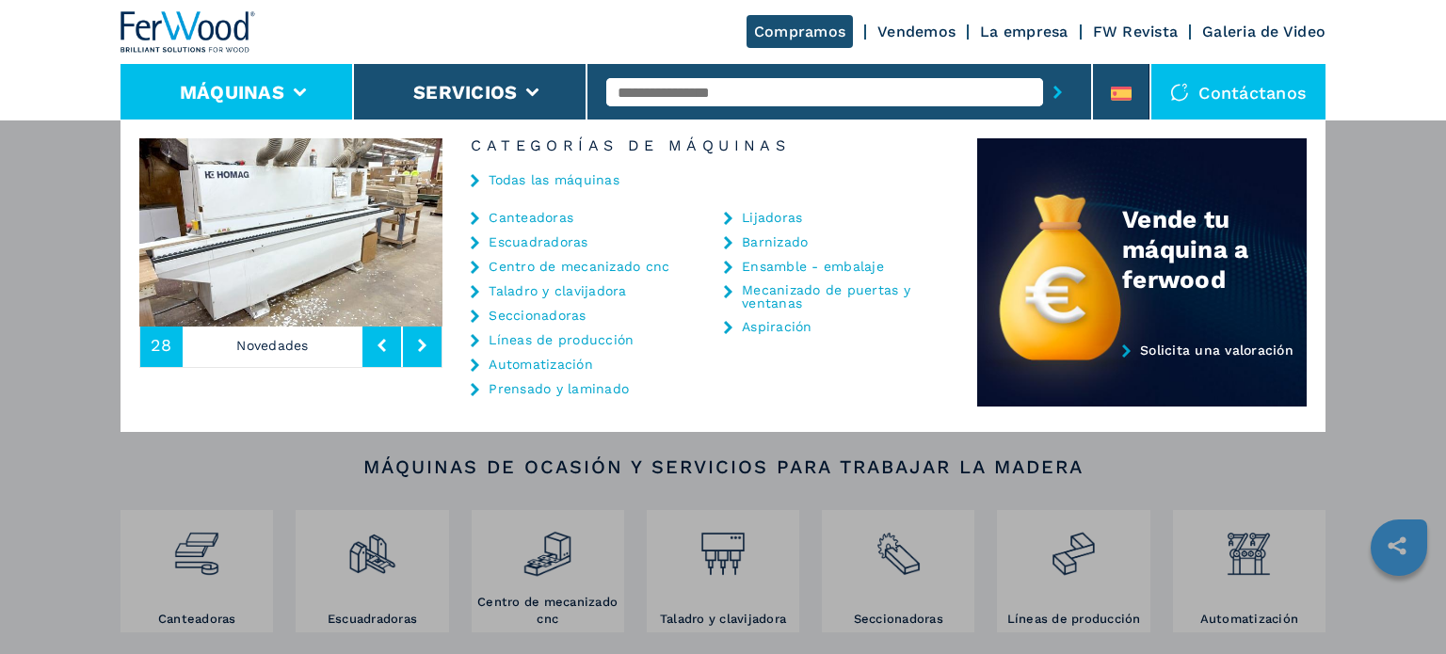
click at [553, 312] on link "Seccionadoras" at bounding box center [536, 315] width 97 height 13
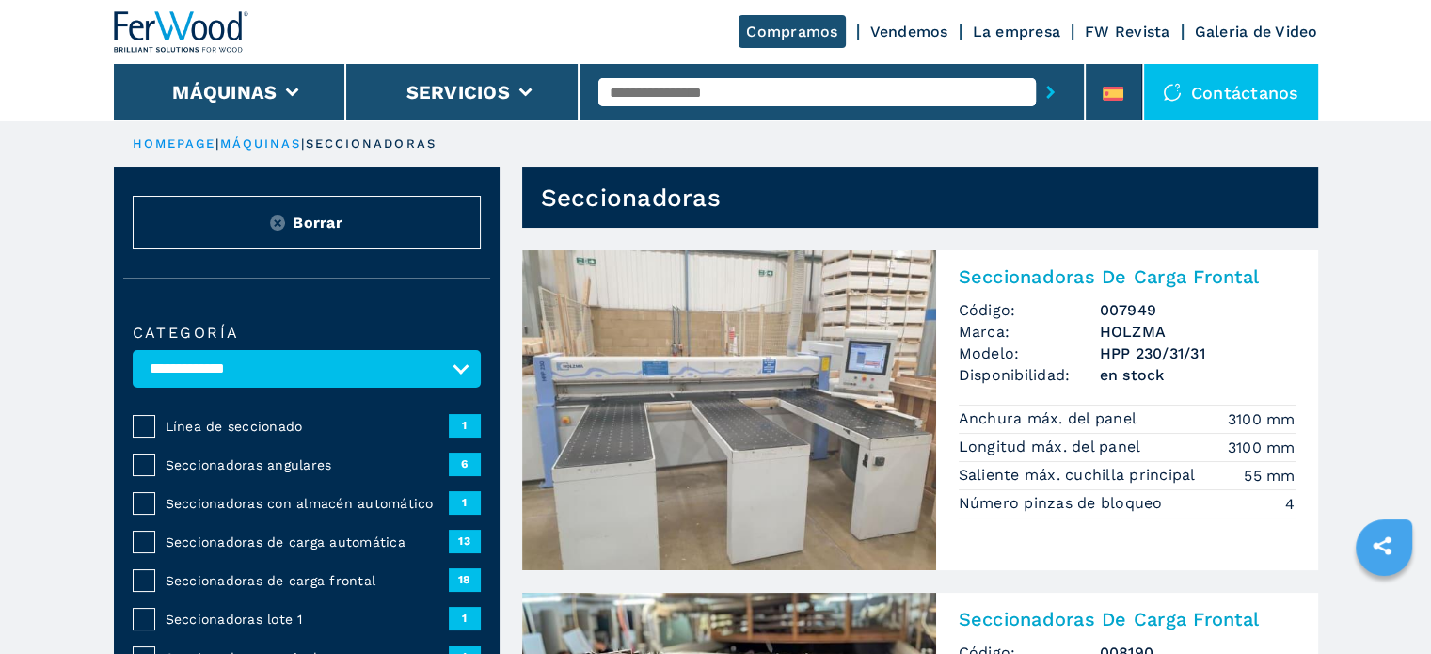
click at [212, 534] on span "Seccionadoras de carga automática" at bounding box center [307, 542] width 283 height 19
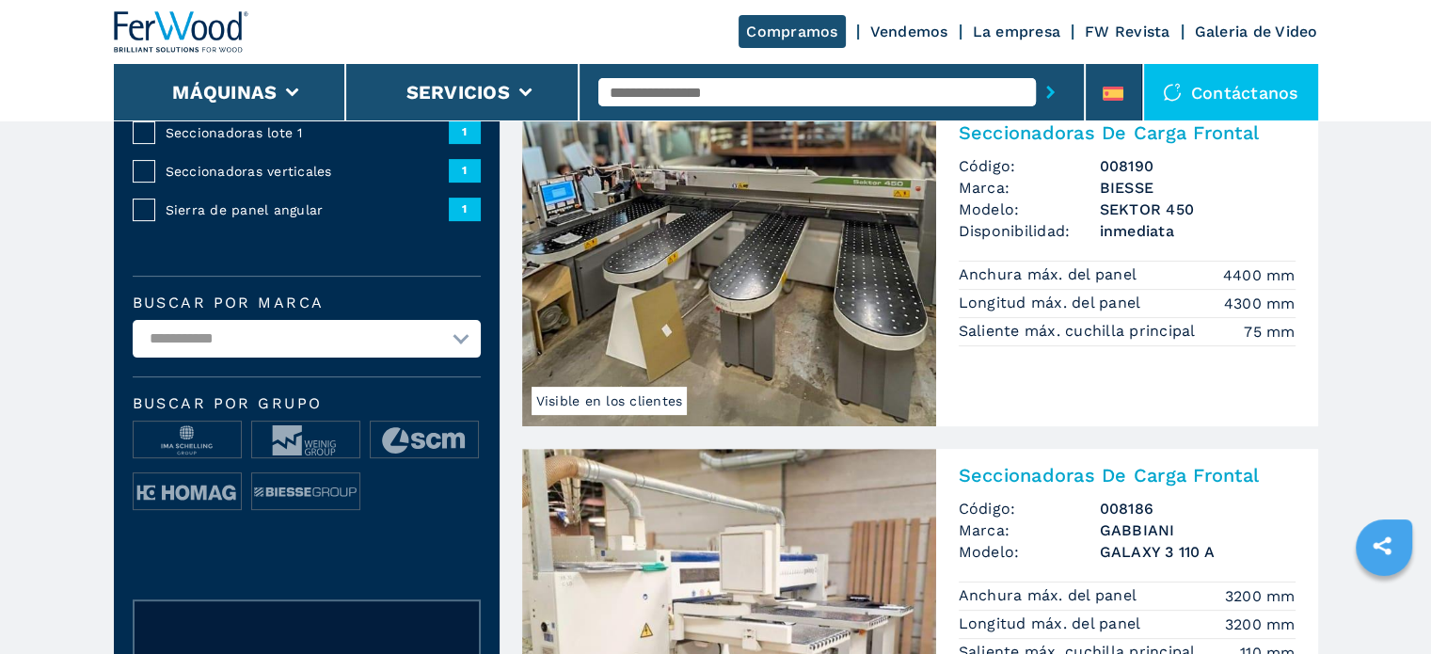
scroll to position [656, 0]
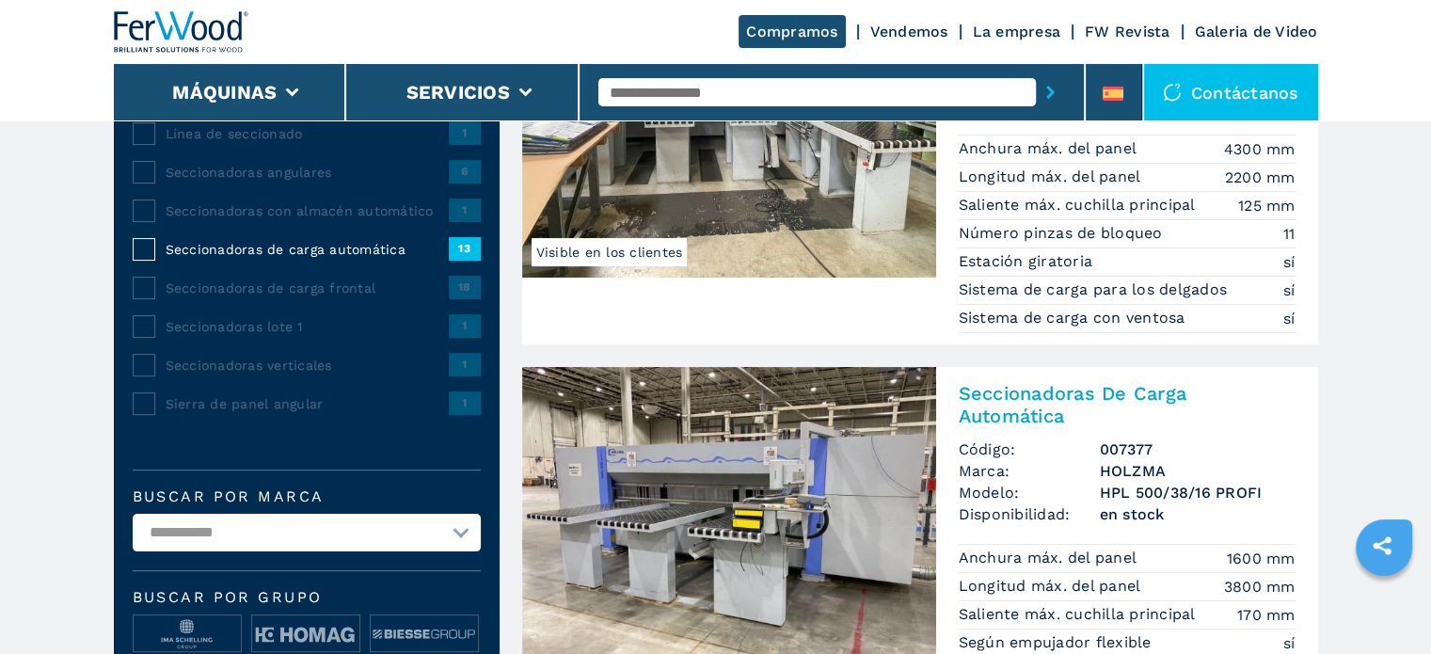
scroll to position [376, 0]
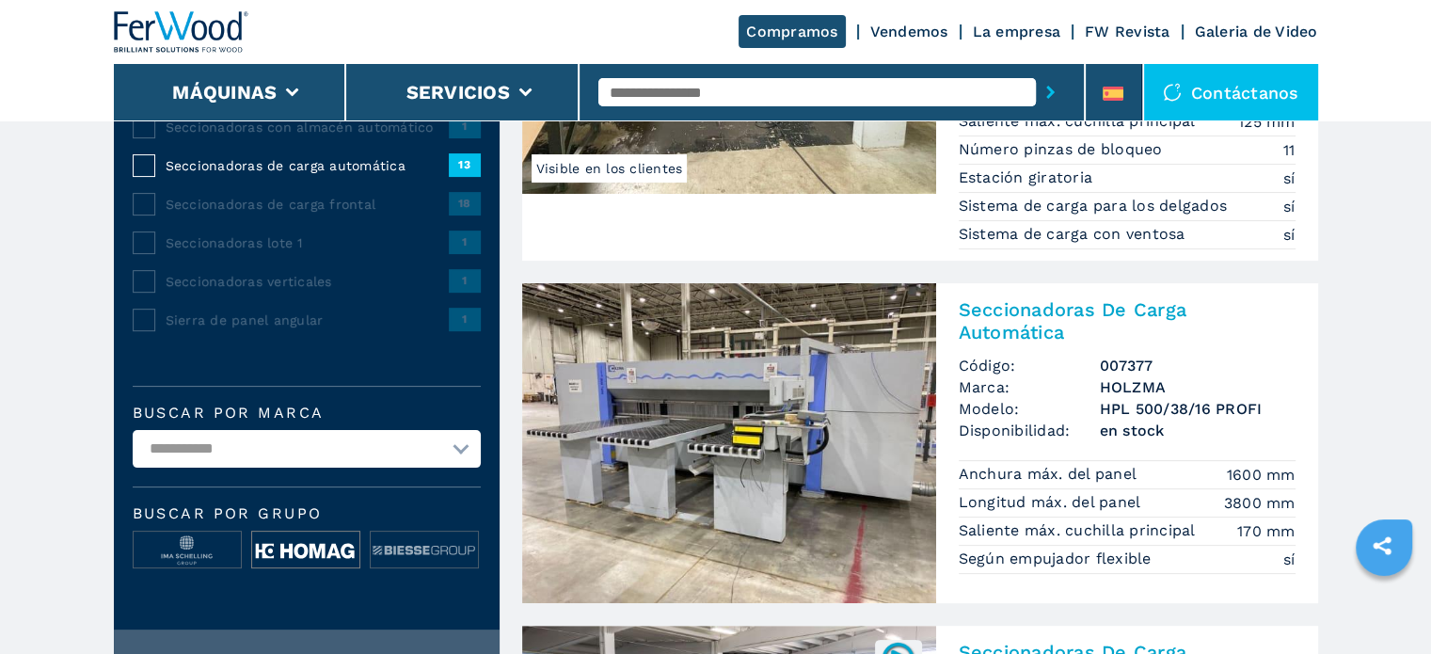
click at [306, 550] on img at bounding box center [305, 551] width 107 height 38
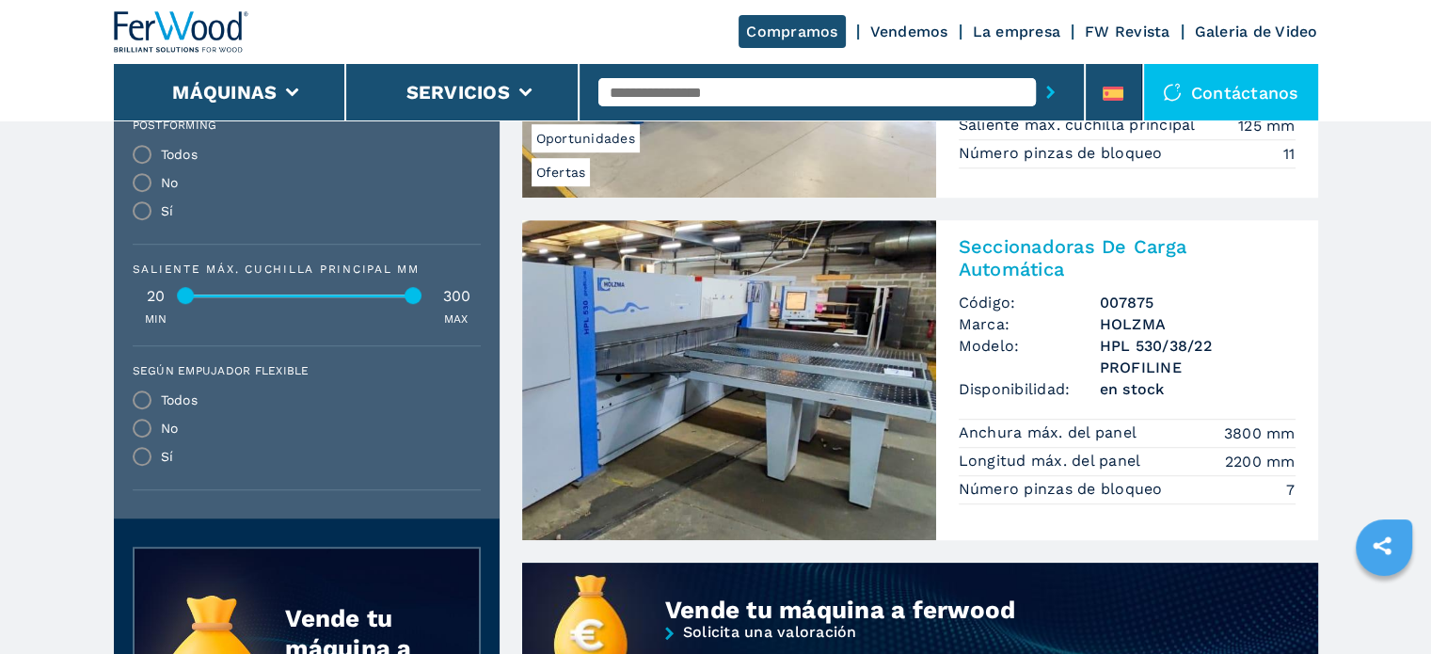
scroll to position [1129, 0]
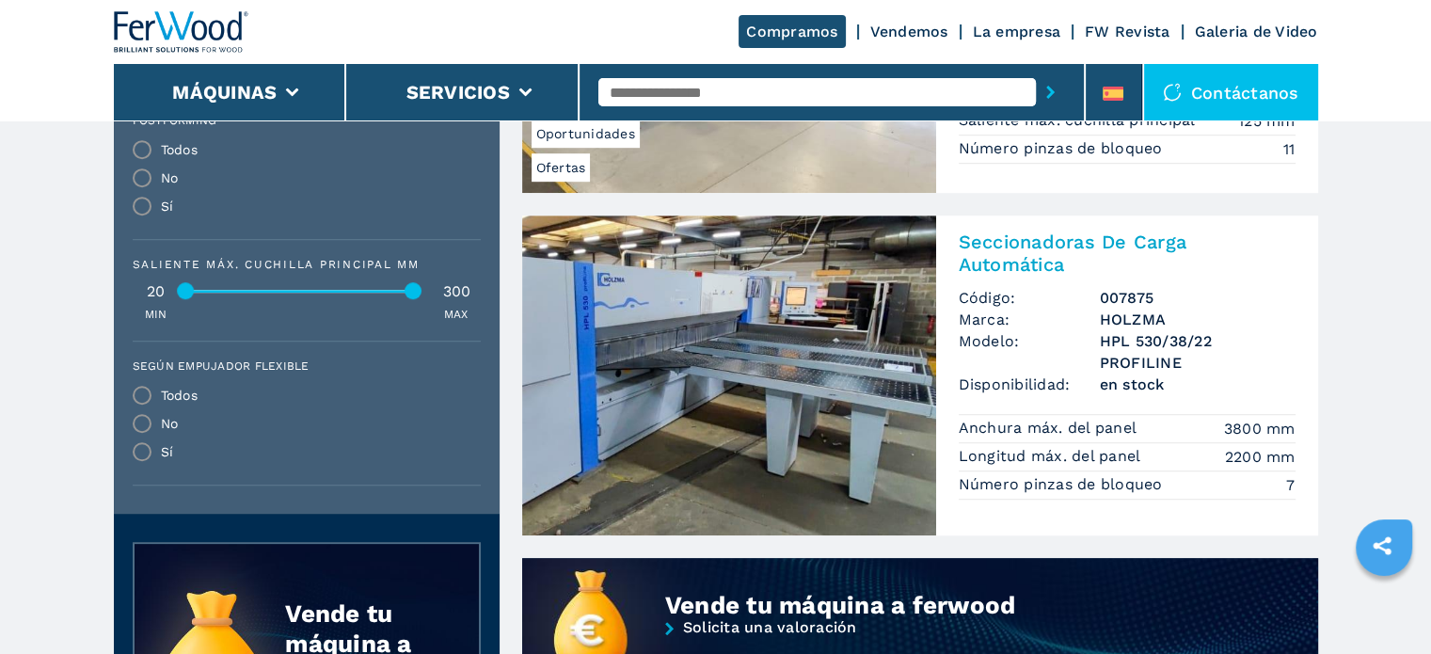
click at [703, 358] on img at bounding box center [729, 376] width 414 height 320
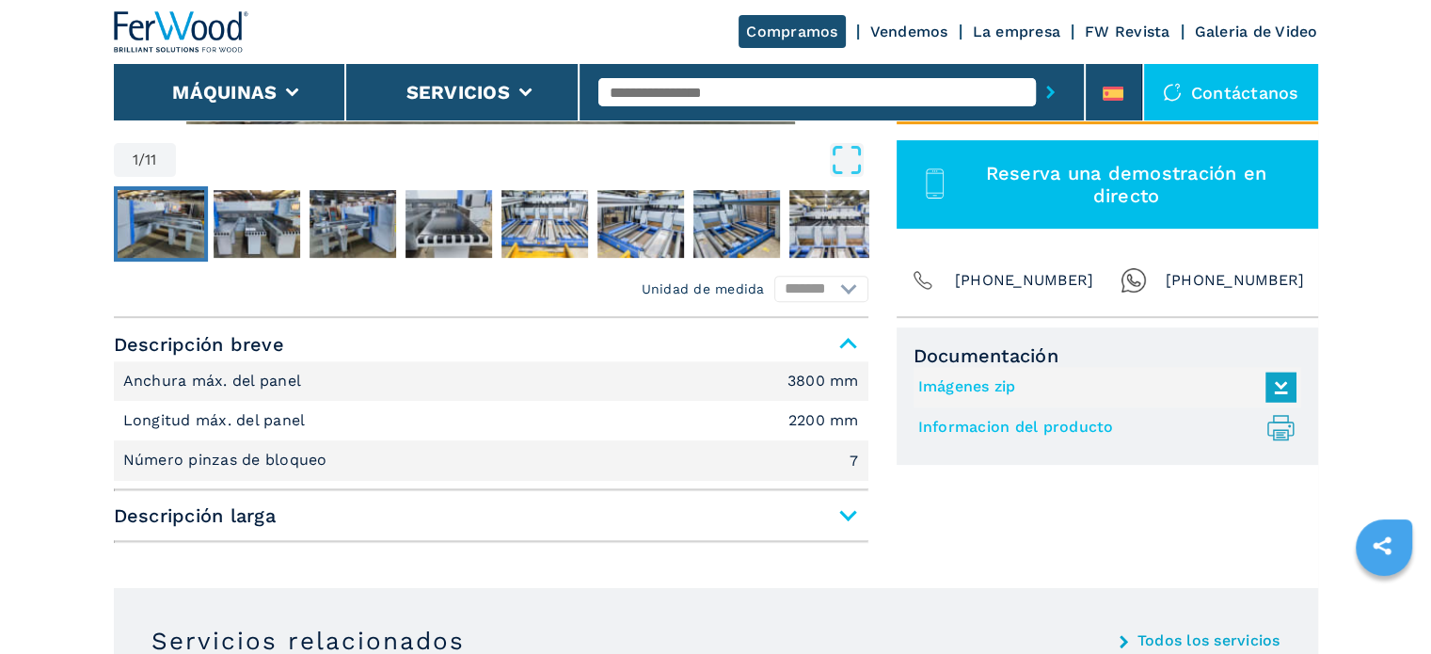
scroll to position [659, 0]
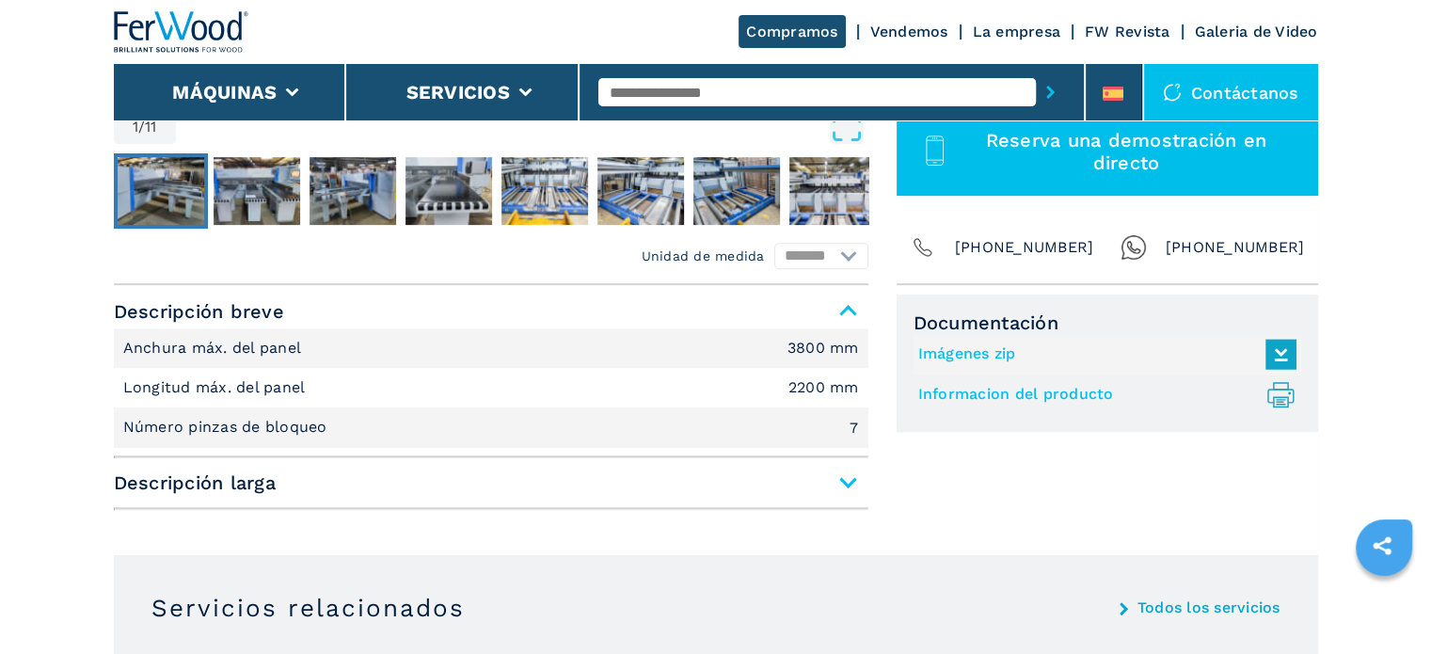
click at [850, 485] on span "Descripción larga" at bounding box center [491, 483] width 755 height 34
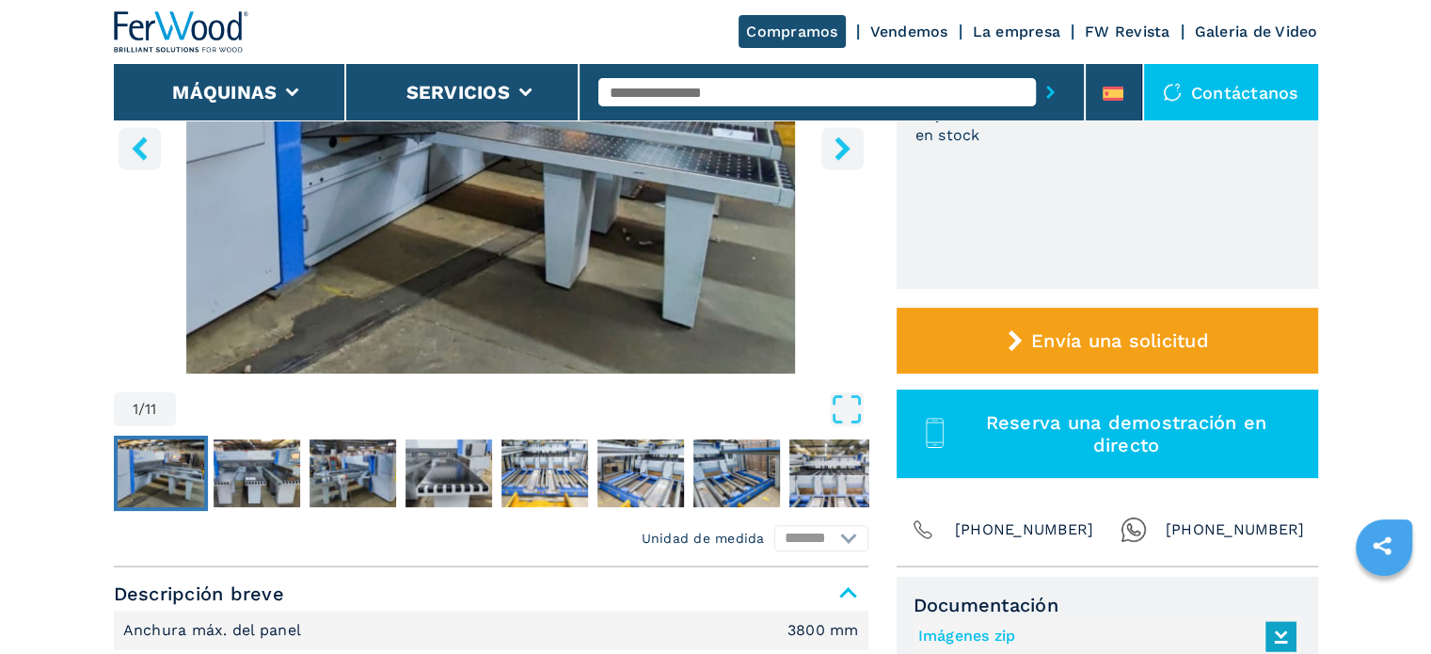
scroll to position [0, 0]
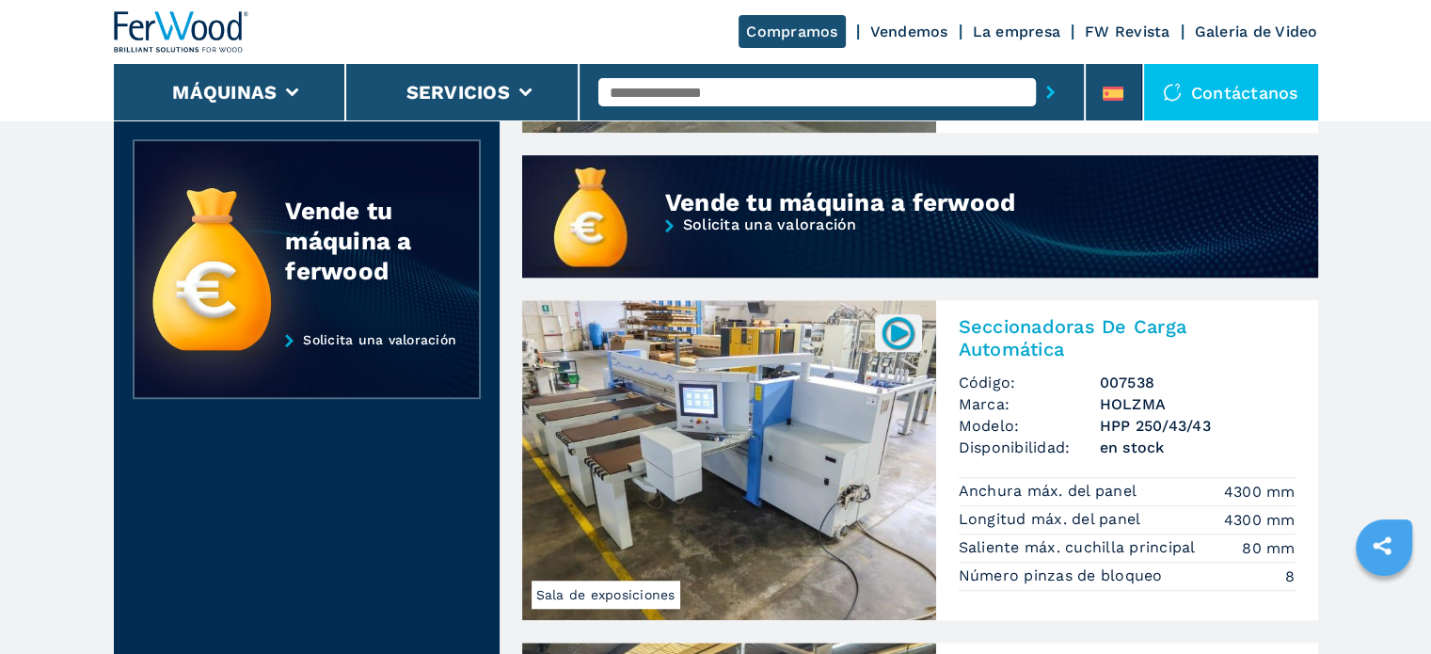
scroll to position [1600, 0]
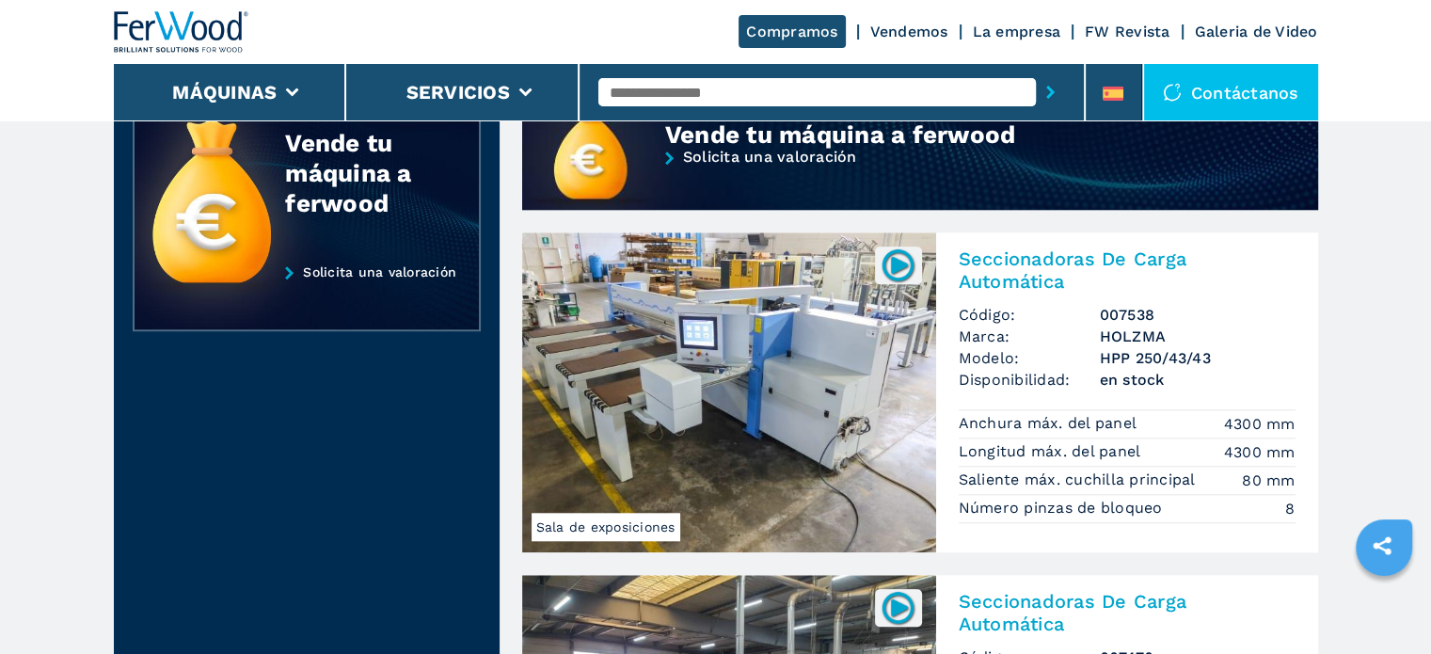
click at [620, 329] on img at bounding box center [729, 392] width 414 height 320
click at [621, 328] on img at bounding box center [729, 392] width 414 height 320
click at [621, 327] on img at bounding box center [729, 392] width 414 height 320
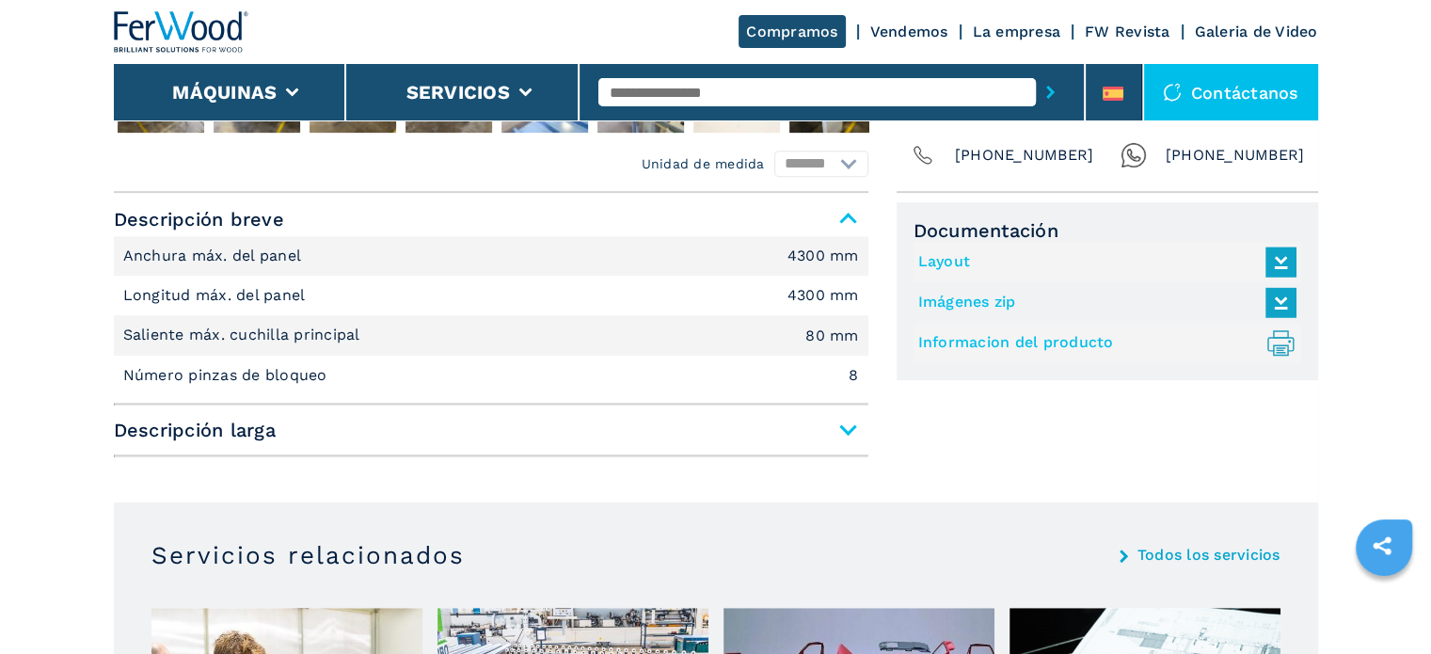
scroll to position [847, 0]
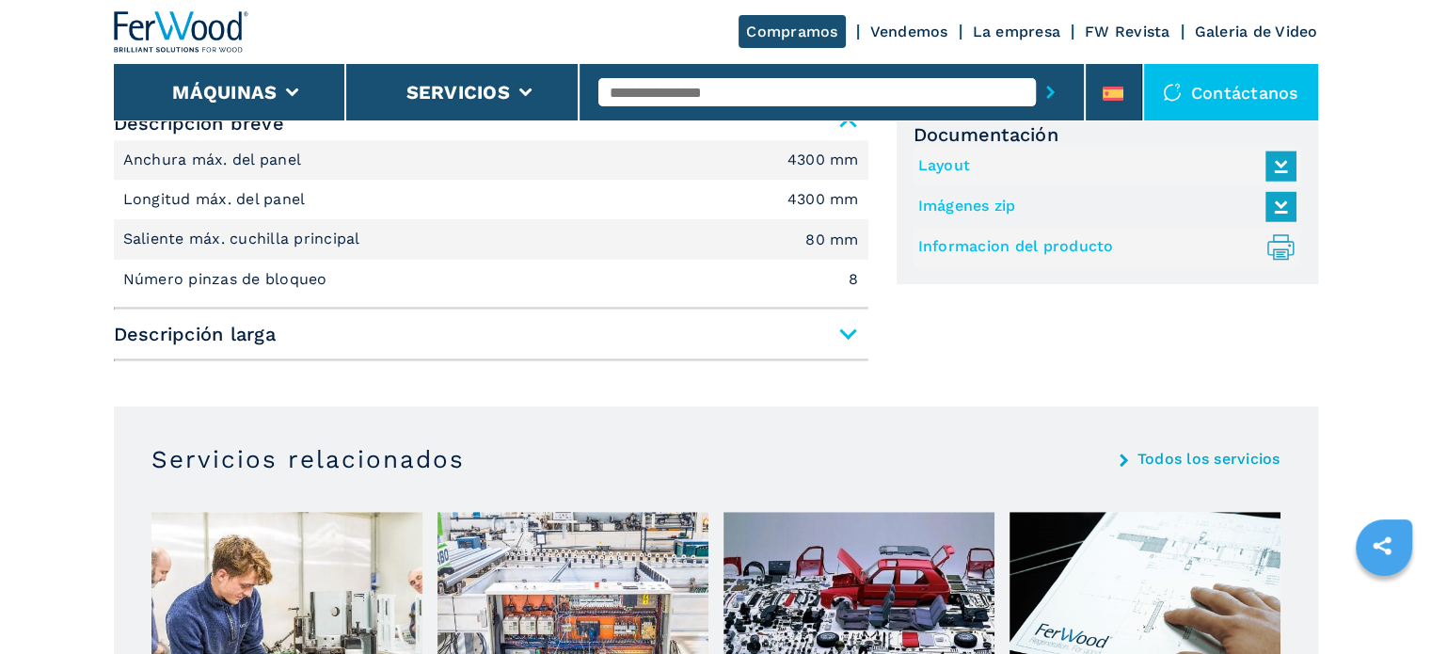
click at [846, 335] on span "Descripción larga" at bounding box center [491, 334] width 755 height 34
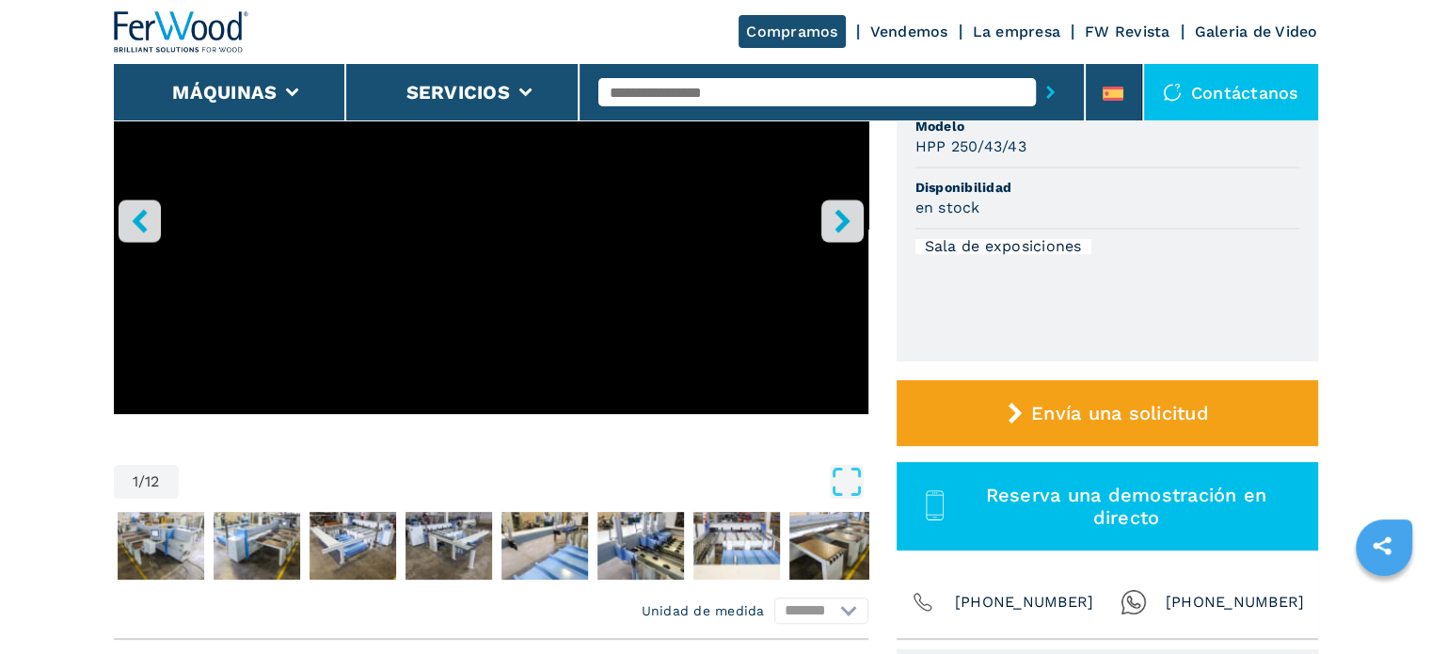
scroll to position [0, 0]
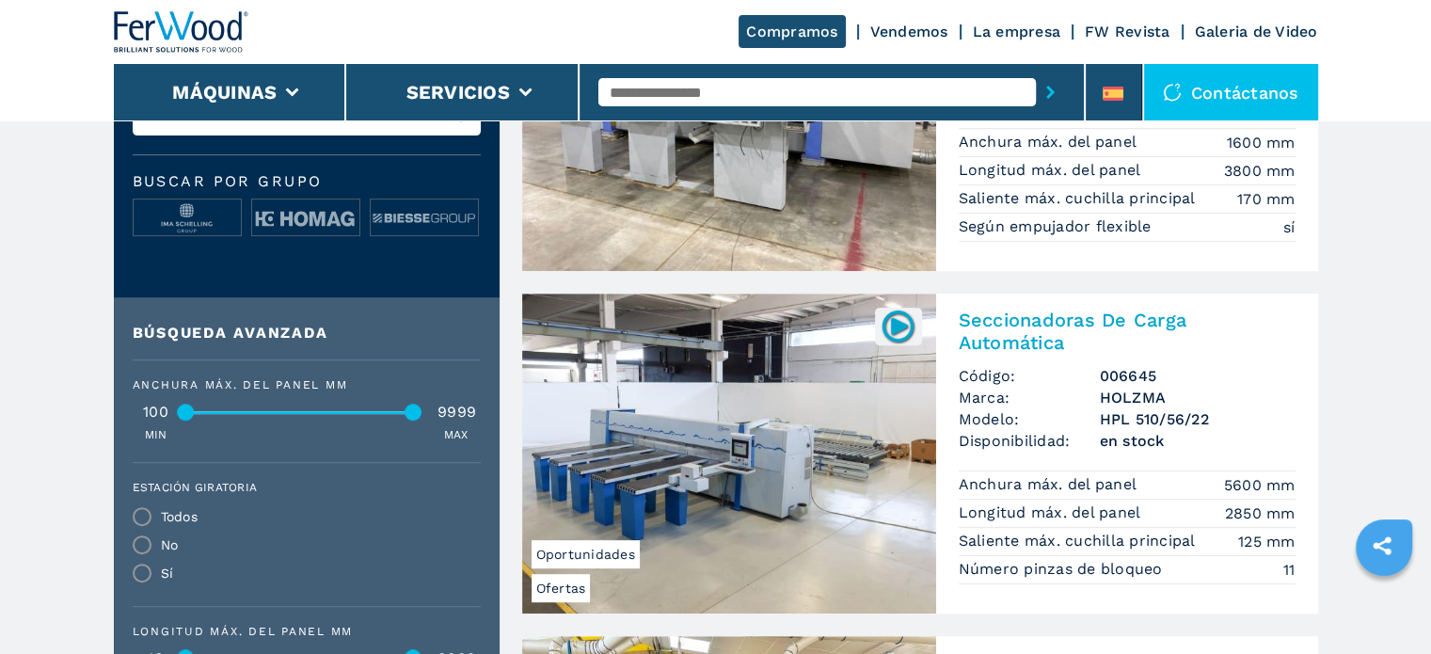
scroll to position [471, 0]
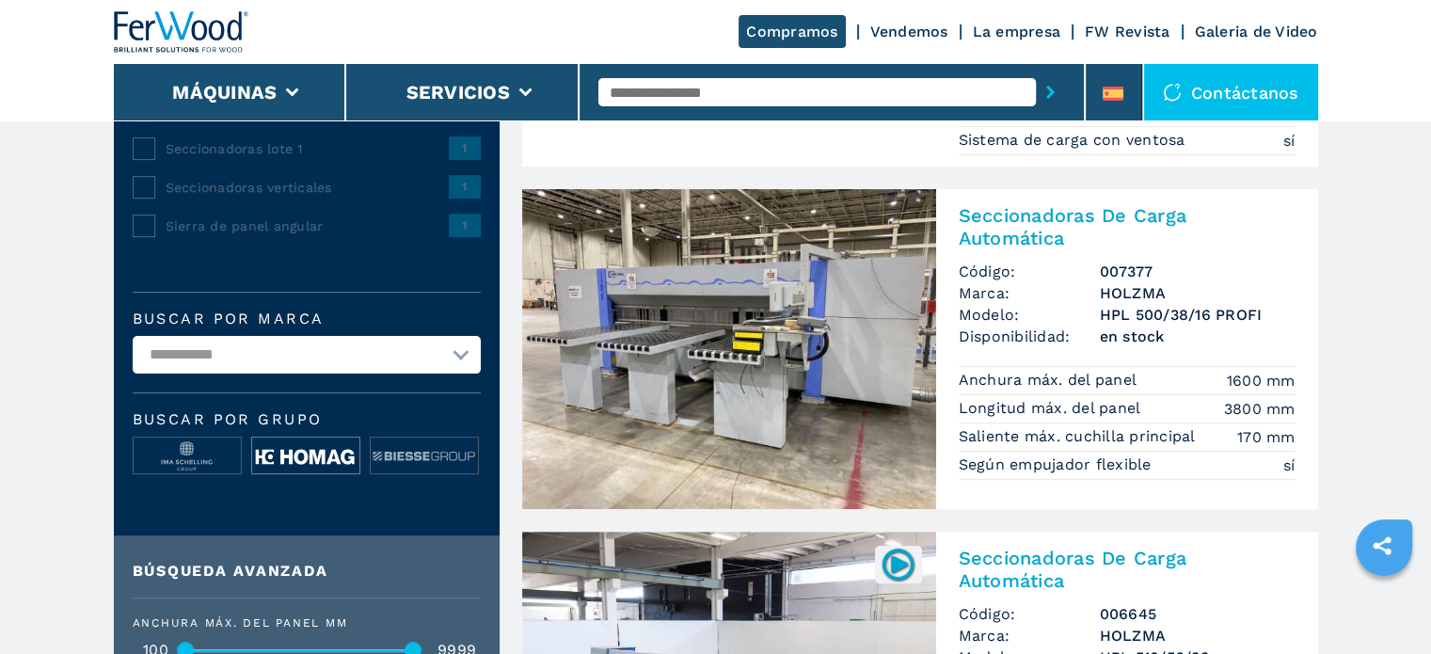
click at [307, 452] on img at bounding box center [305, 457] width 107 height 38
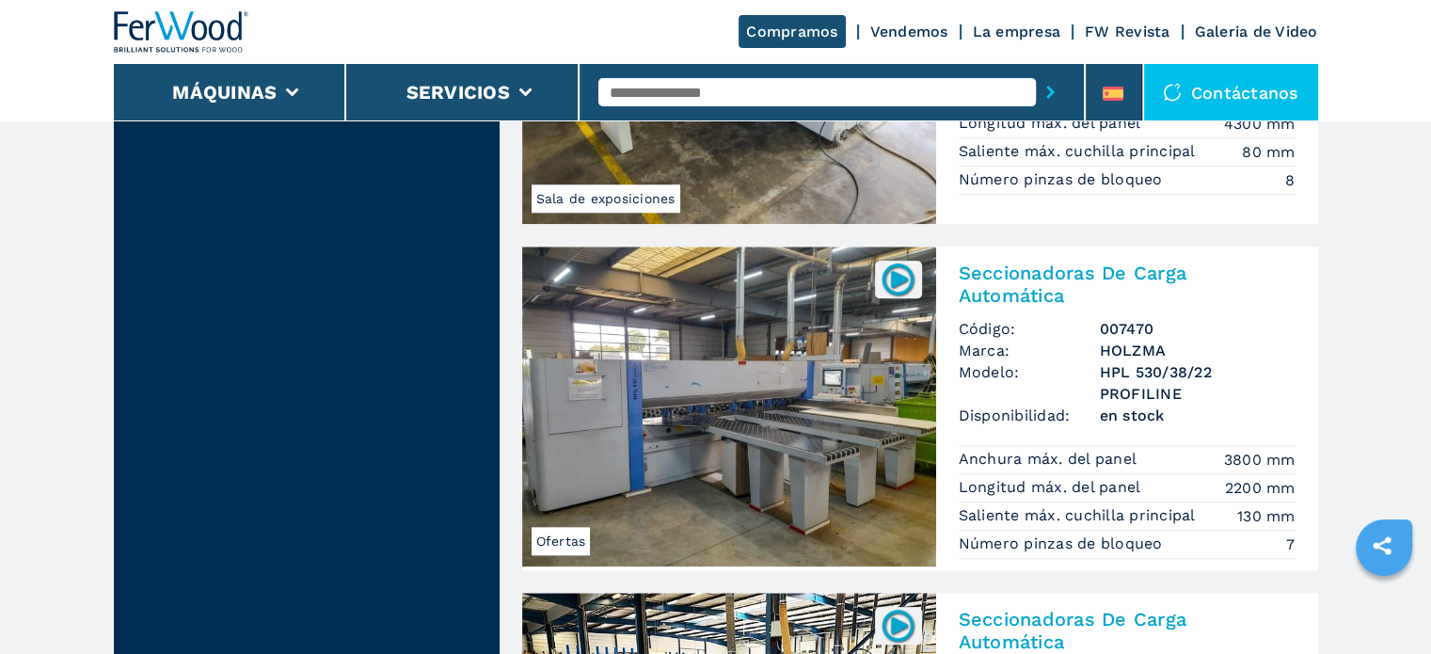
scroll to position [1976, 0]
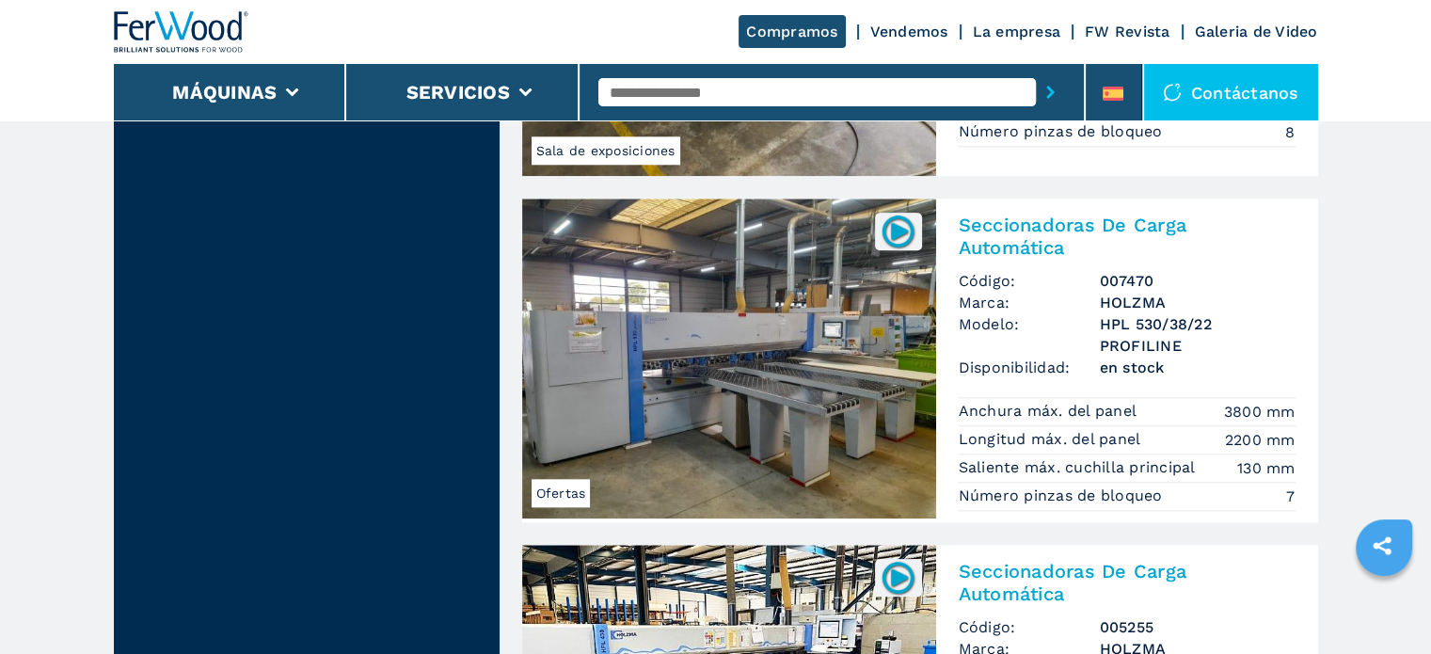
click at [743, 386] on img at bounding box center [729, 359] width 414 height 320
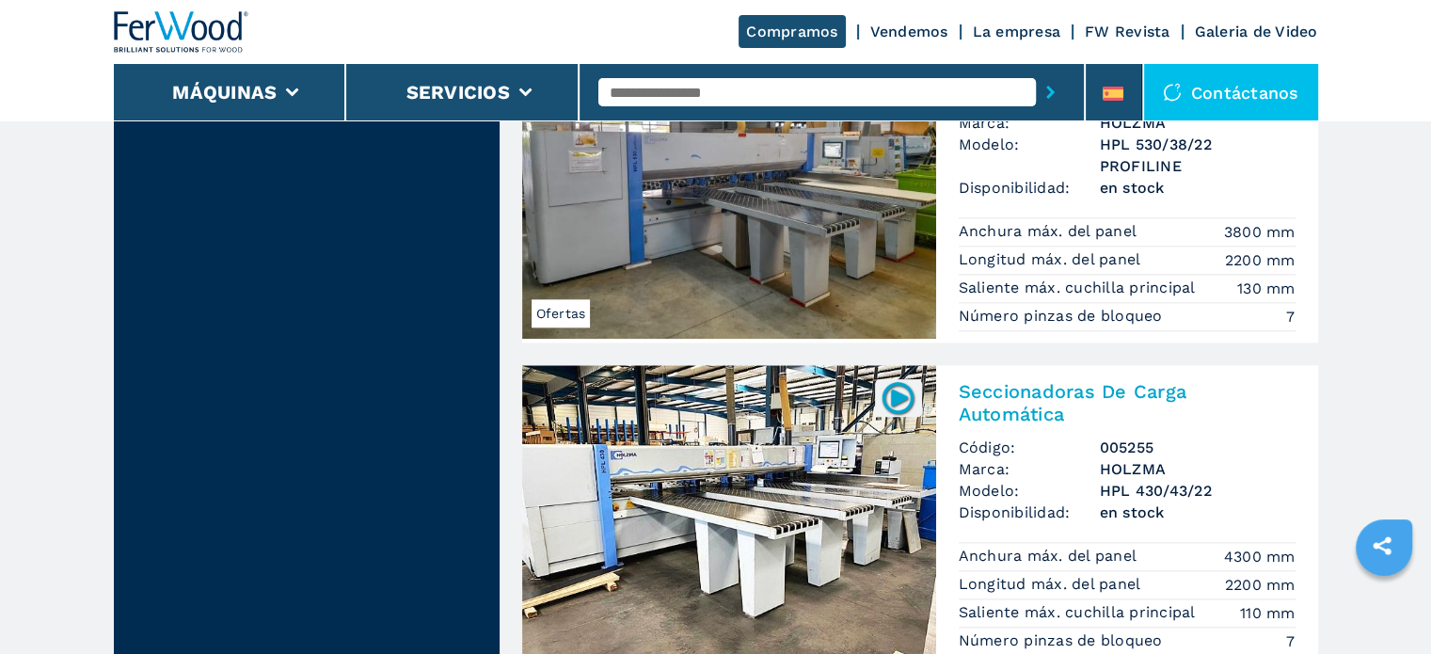
scroll to position [2259, 0]
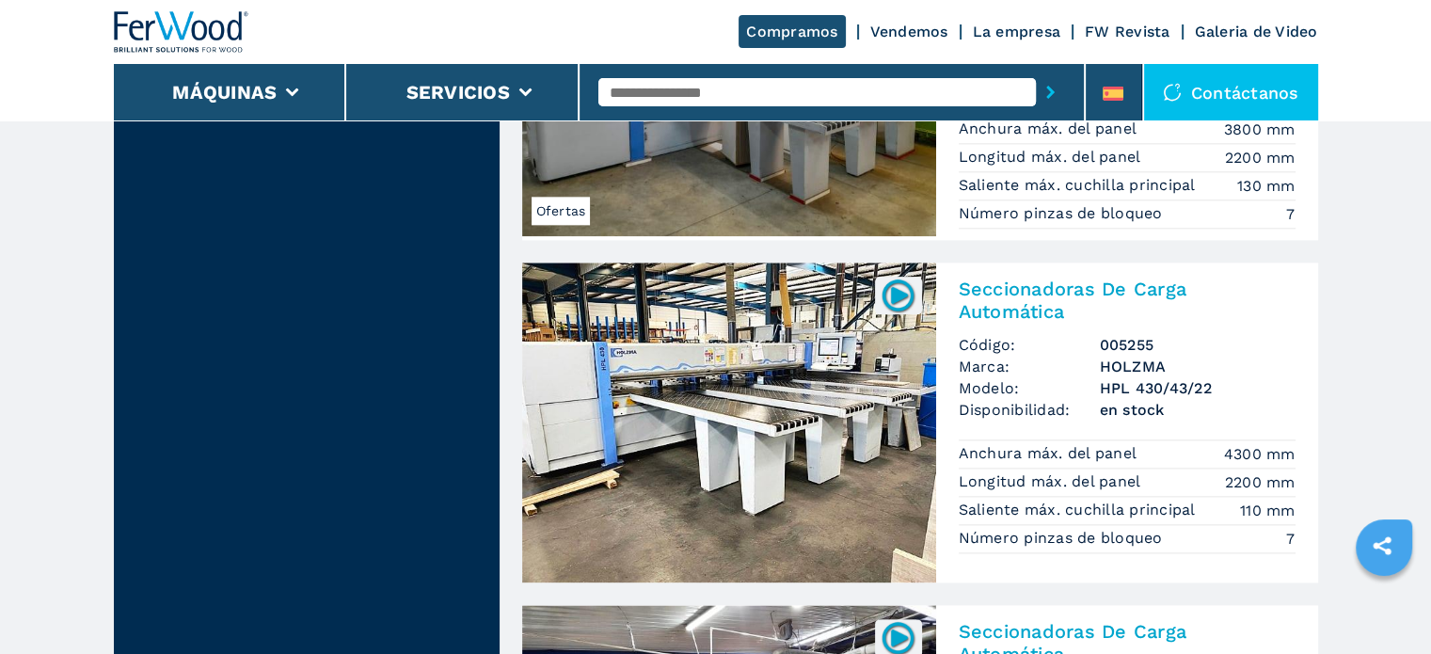
click at [750, 422] on img at bounding box center [729, 423] width 414 height 320
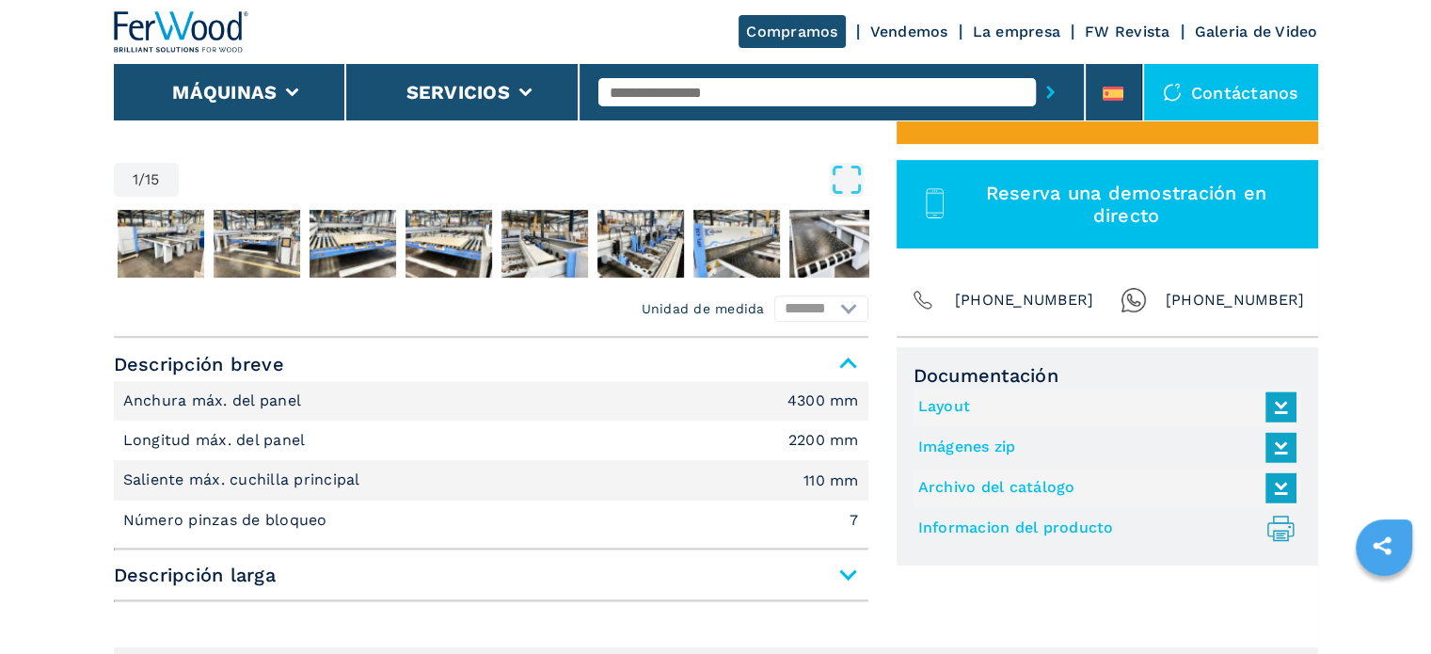
scroll to position [659, 0]
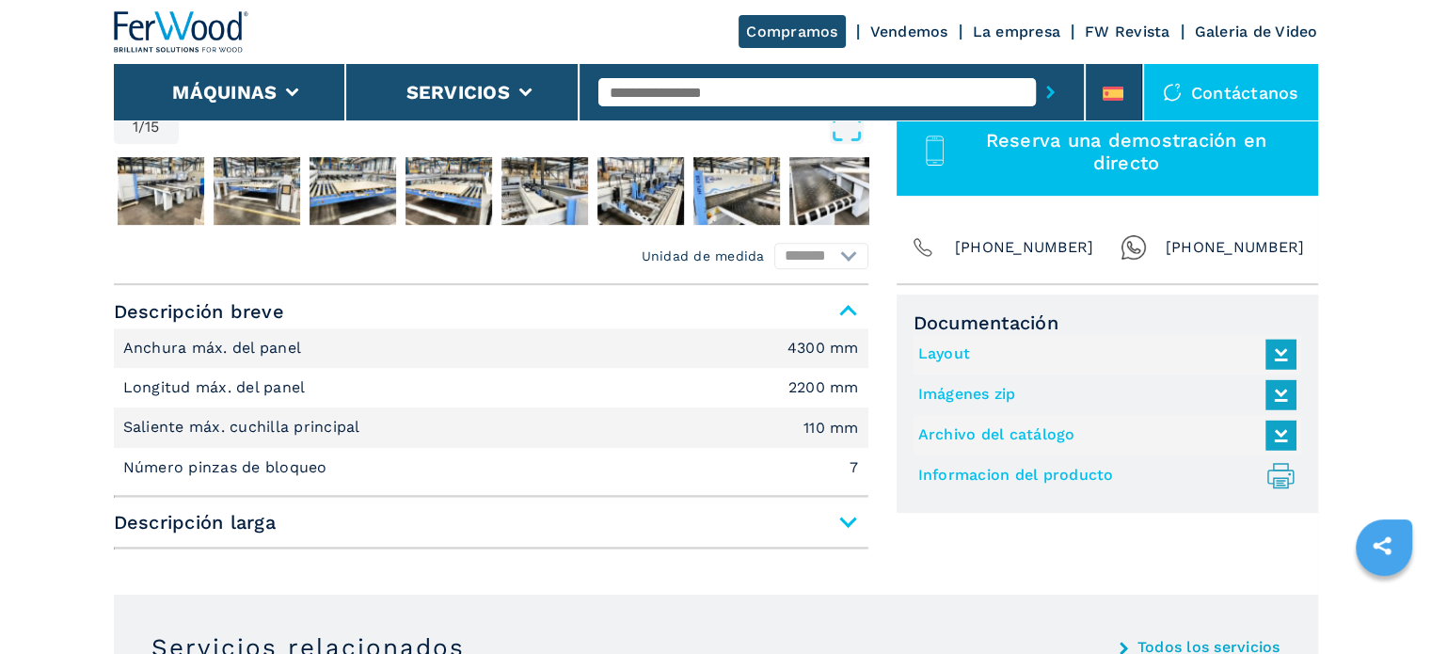
click at [842, 519] on span "Descripción larga" at bounding box center [491, 522] width 755 height 34
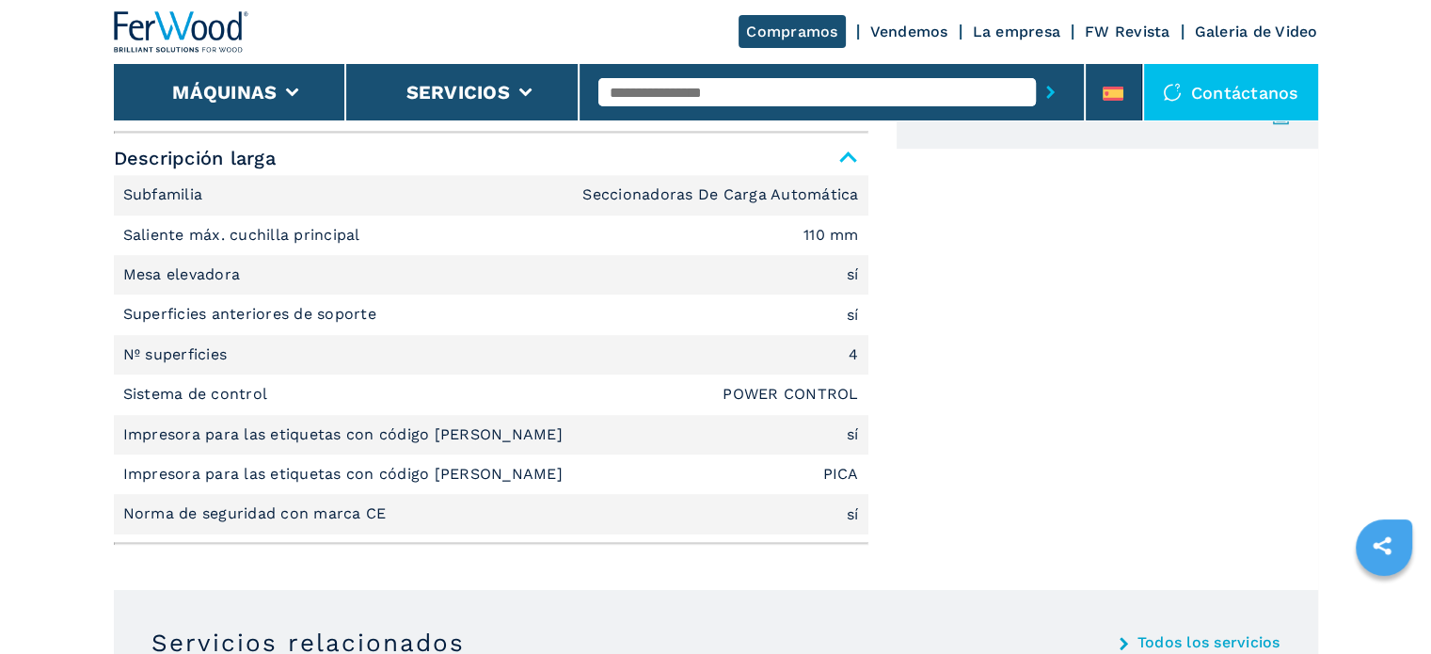
scroll to position [1035, 0]
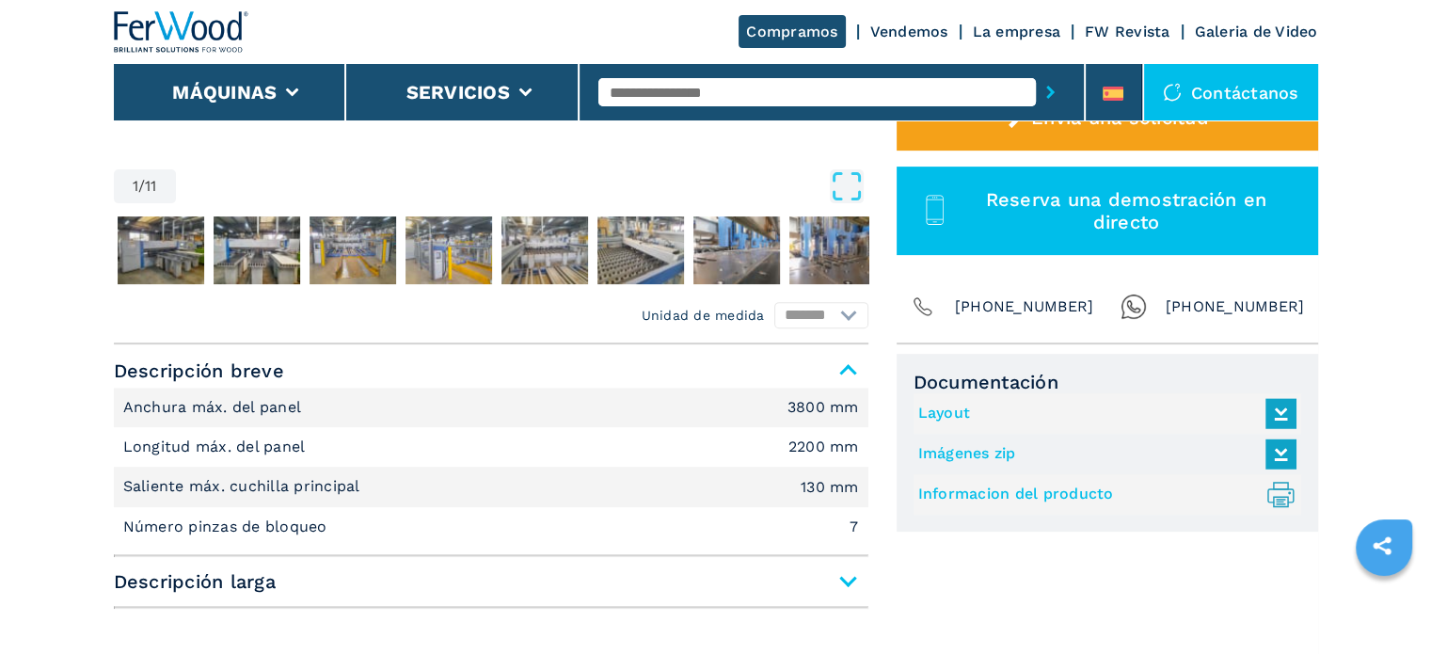
scroll to position [659, 0]
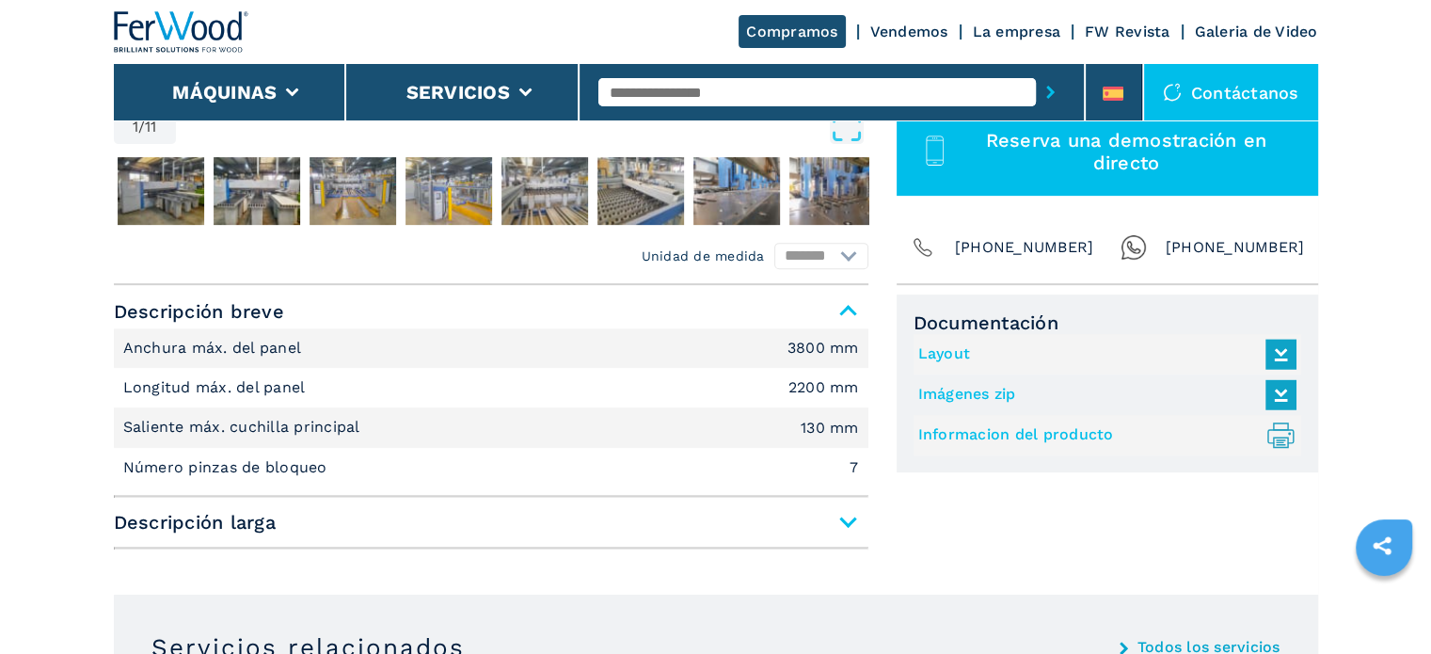
click at [842, 515] on span "Descripción larga" at bounding box center [491, 522] width 755 height 34
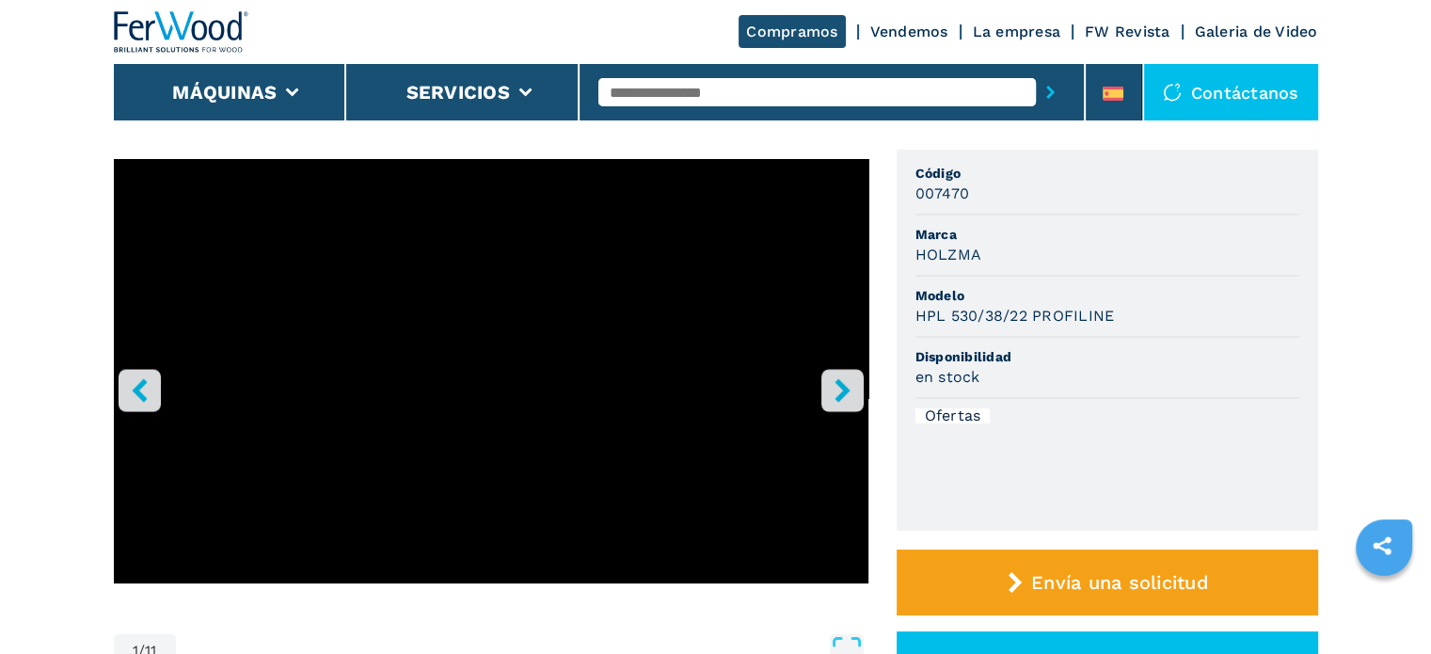
scroll to position [0, 0]
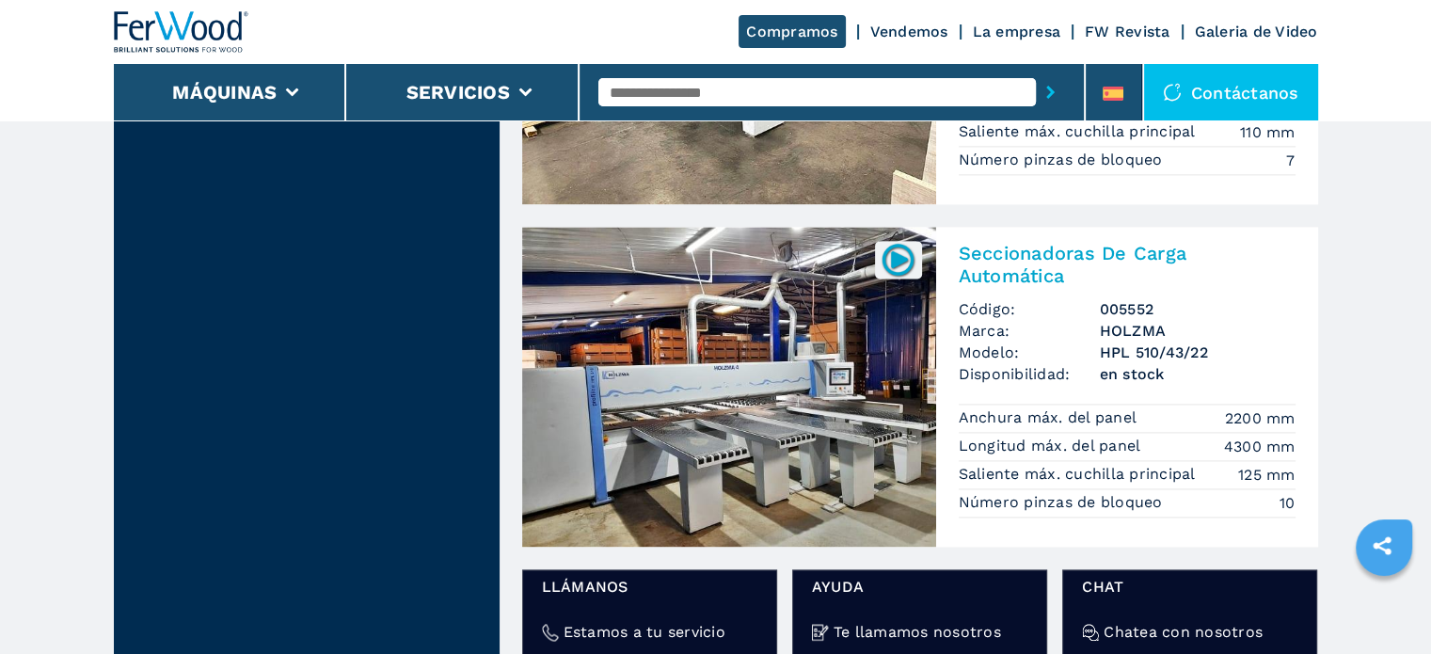
scroll to position [2635, 0]
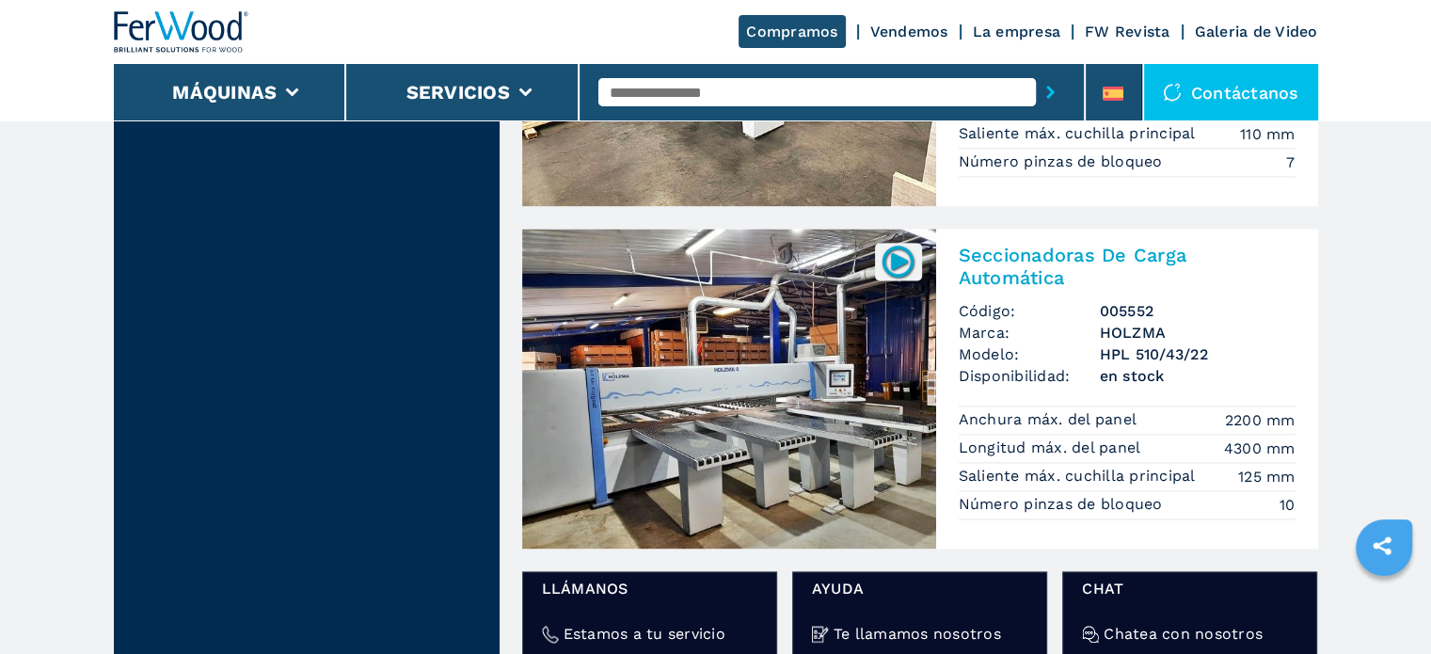
click at [694, 349] on img at bounding box center [729, 389] width 414 height 320
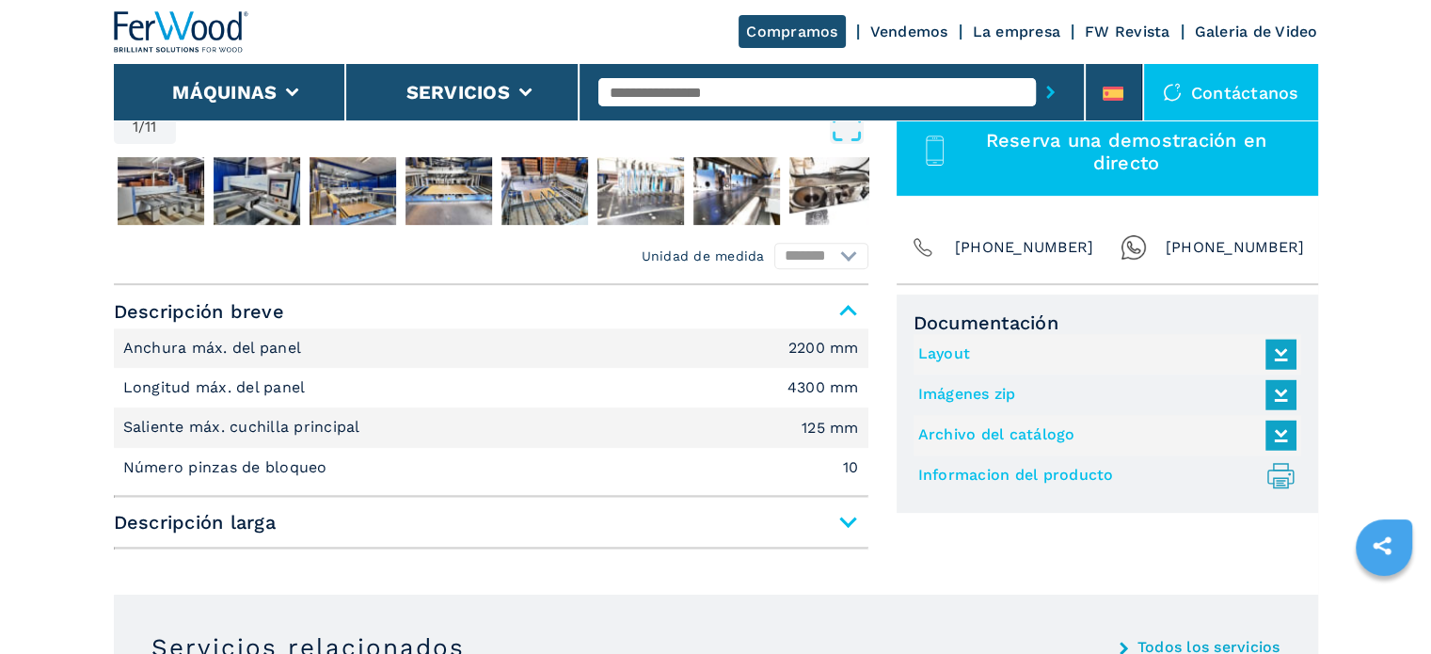
scroll to position [753, 0]
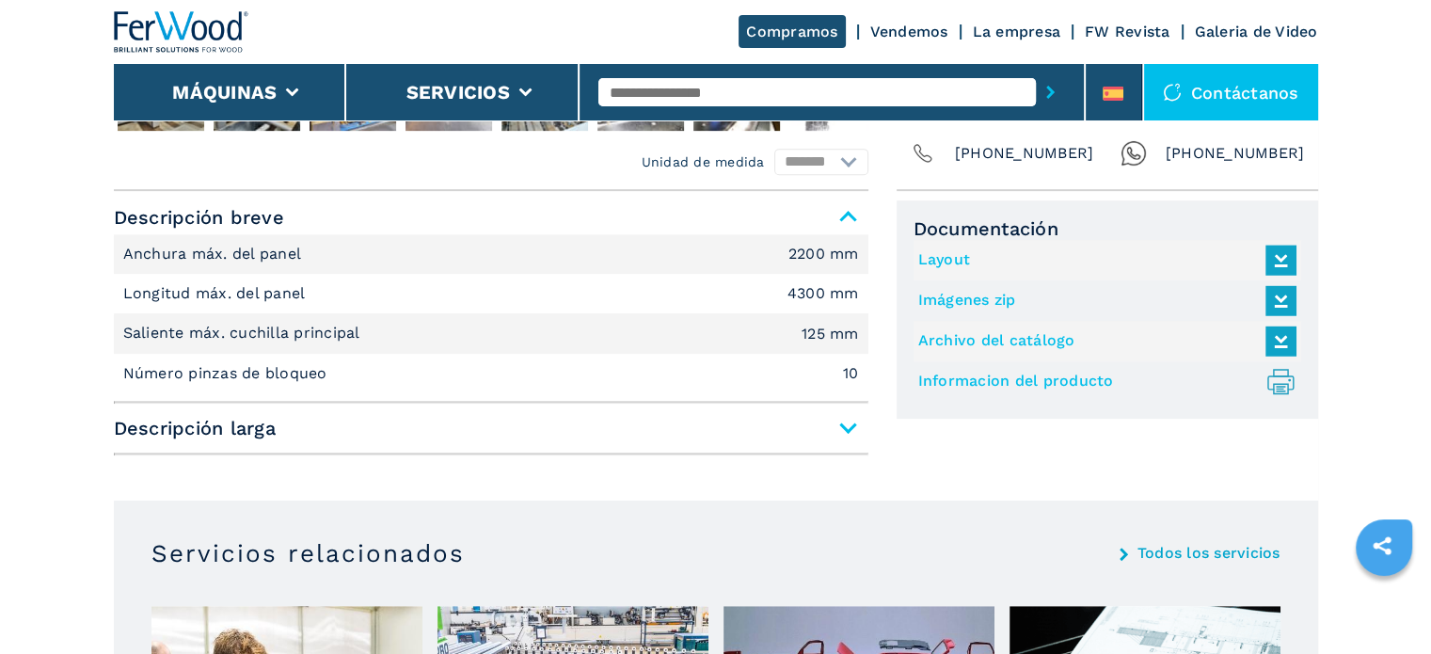
click at [844, 424] on span "Descripción larga" at bounding box center [491, 428] width 755 height 34
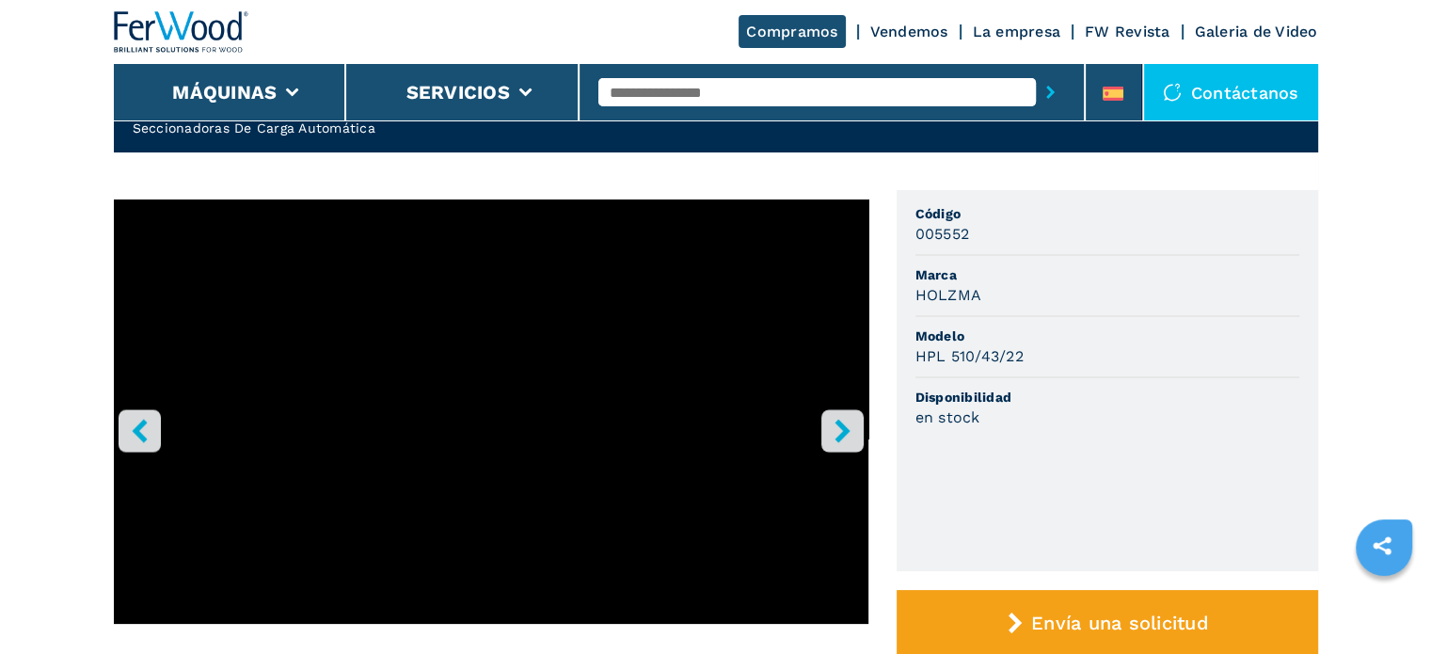
scroll to position [0, 0]
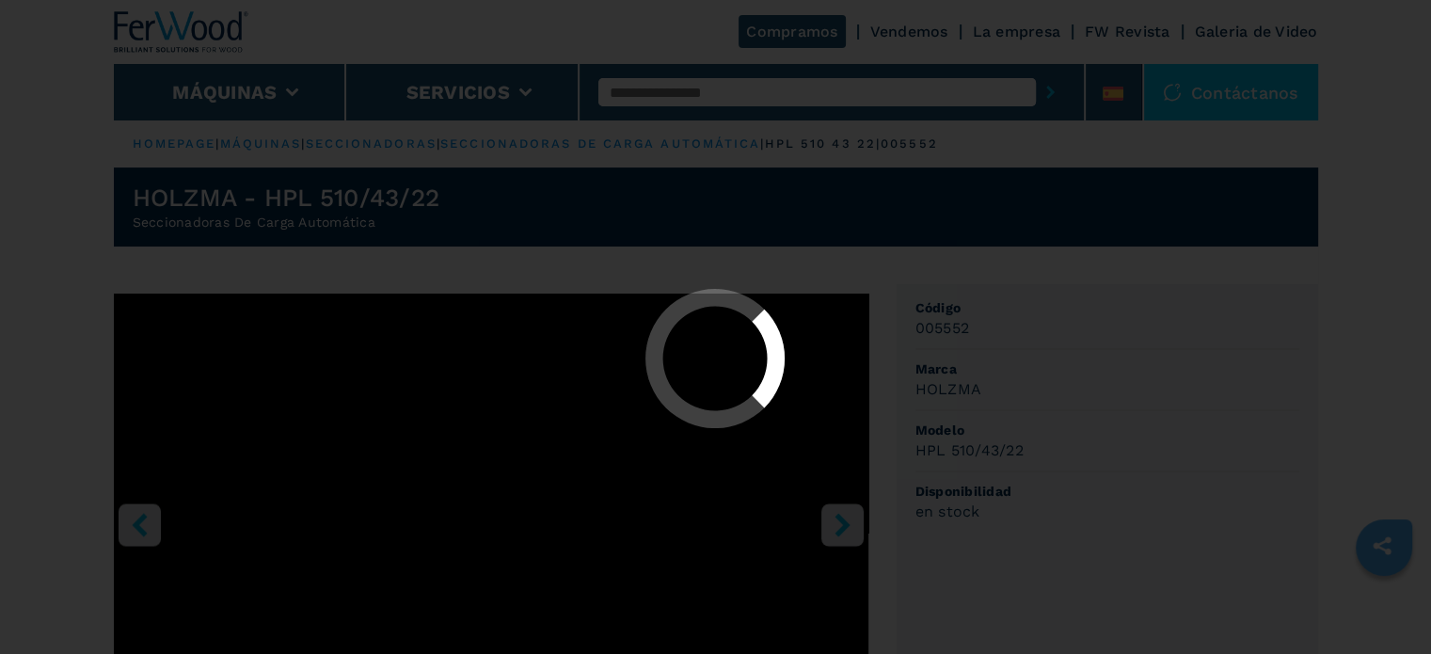
select select "**********"
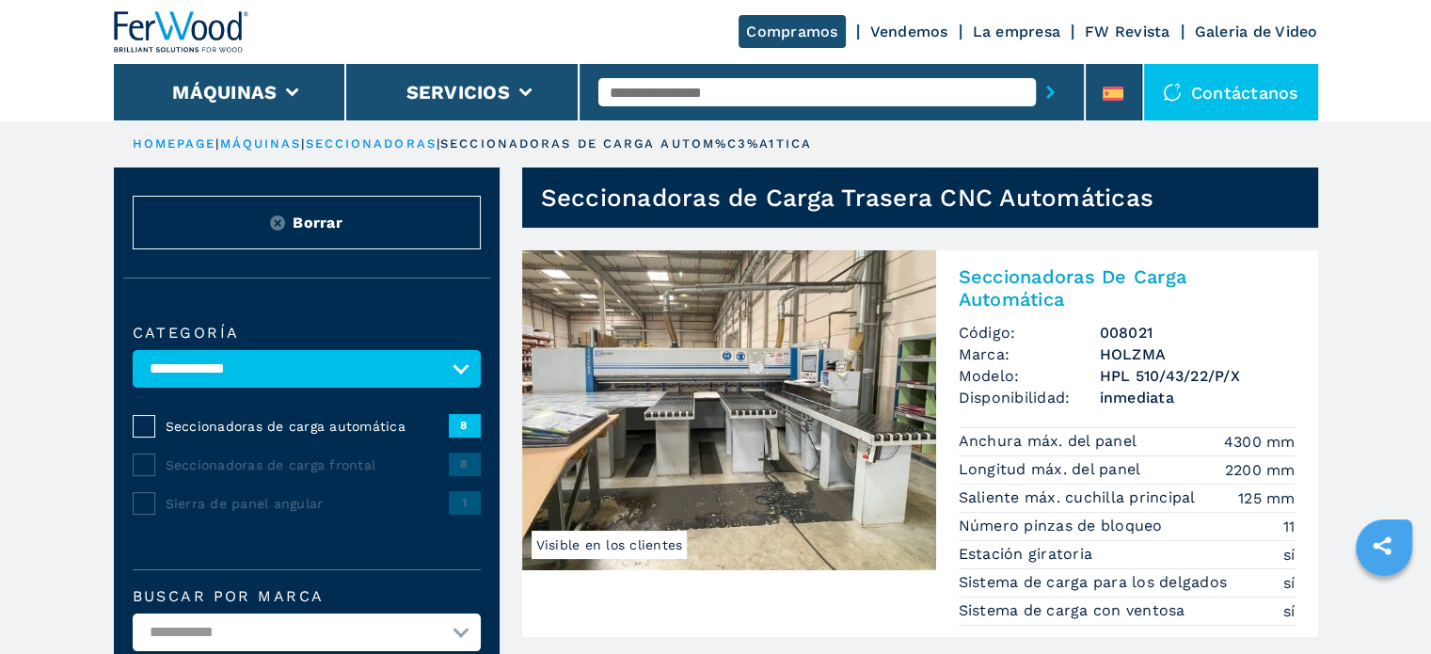
click at [759, 363] on img at bounding box center [729, 410] width 414 height 320
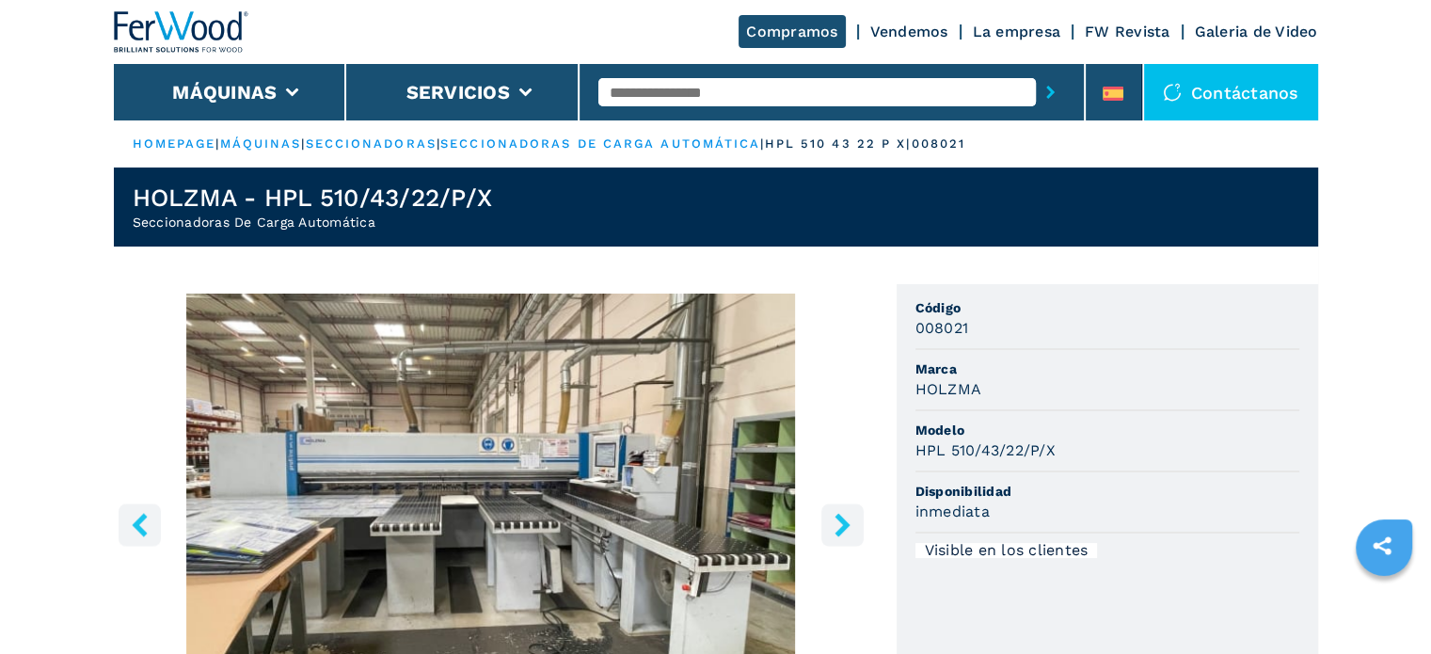
click at [842, 520] on icon "right-button" at bounding box center [842, 525] width 15 height 24
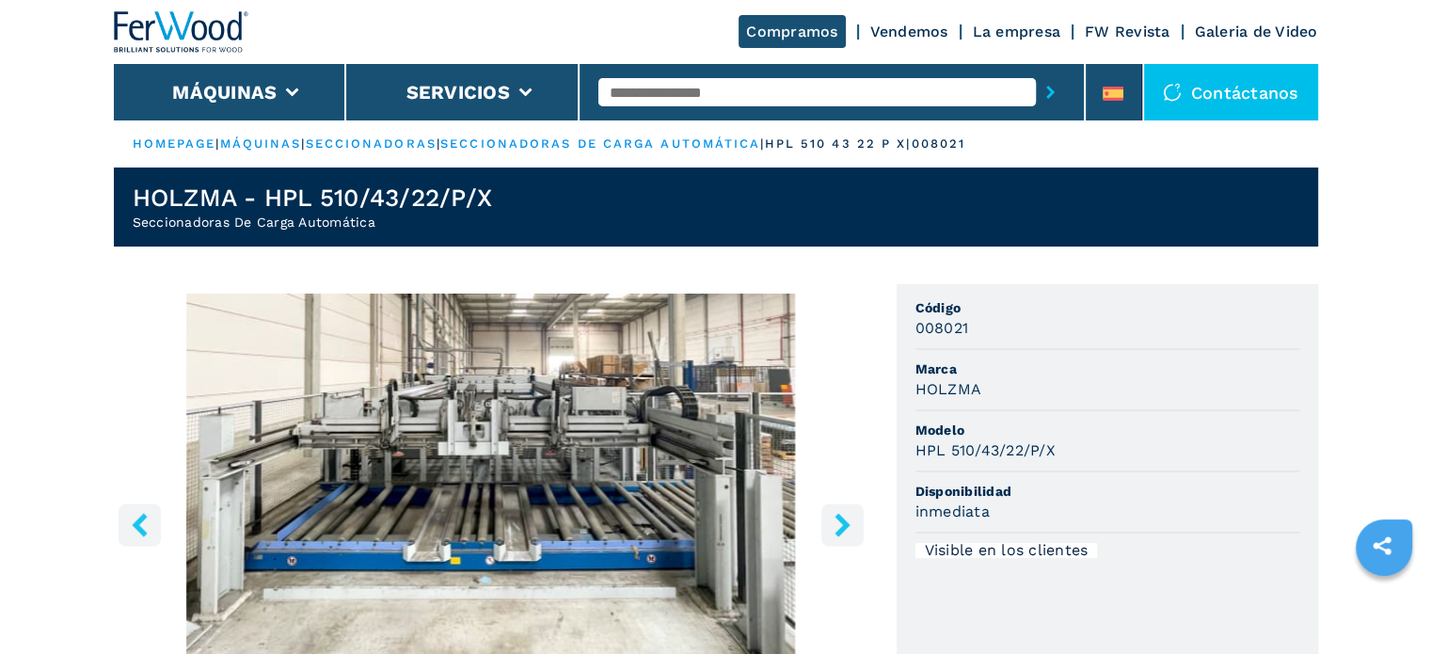
click at [840, 517] on icon "right-button" at bounding box center [842, 525] width 15 height 24
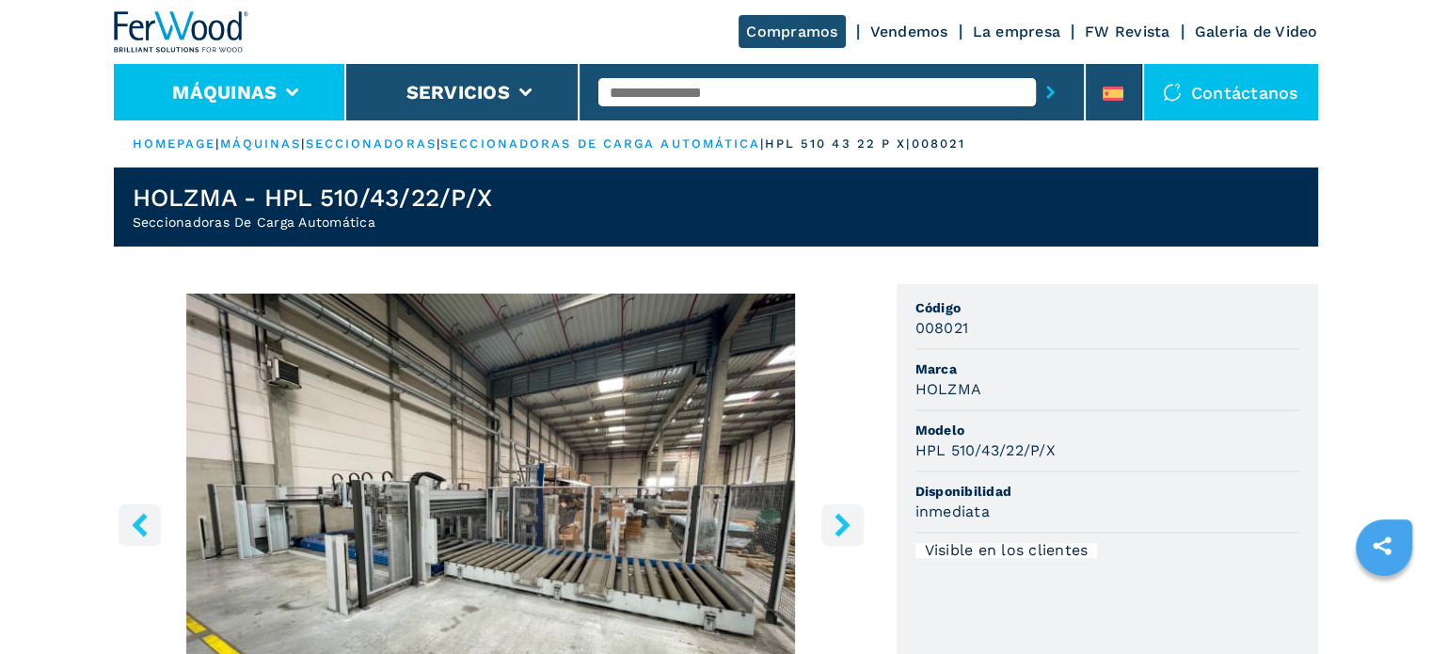
click at [296, 82] on li "Máquinas" at bounding box center [230, 92] width 233 height 56
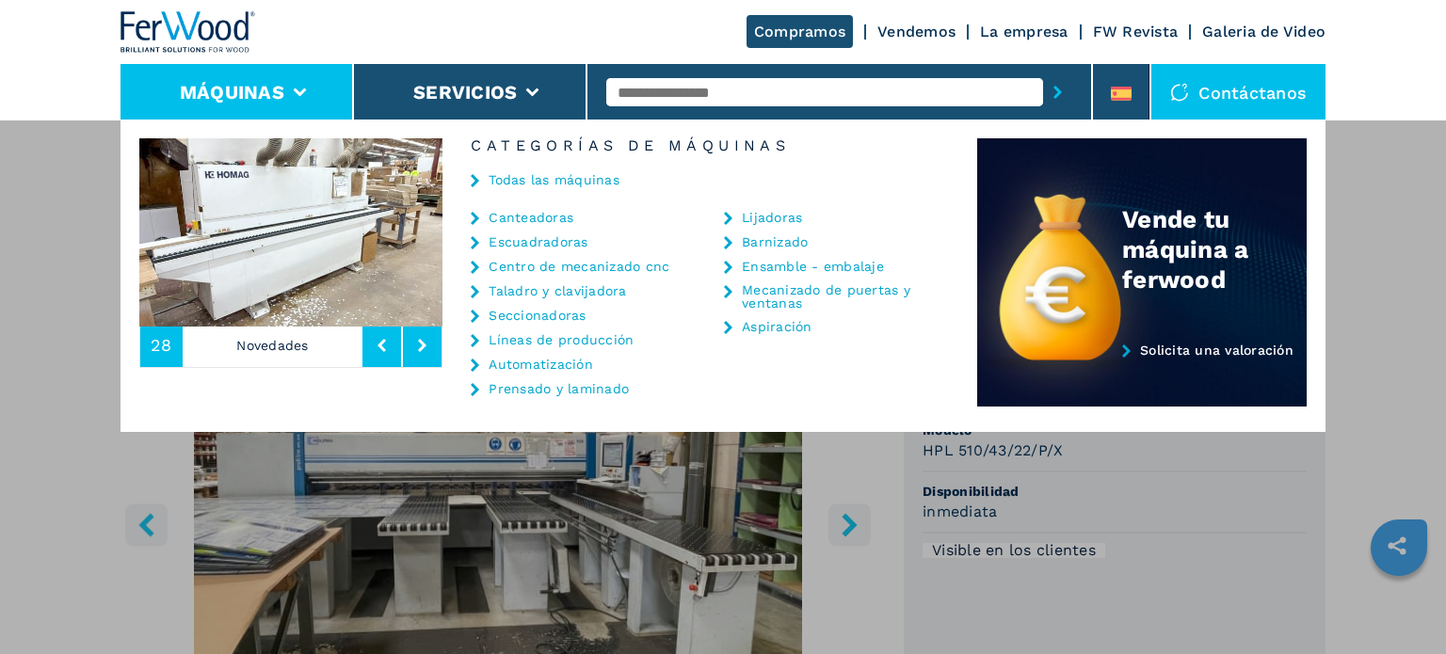
click at [537, 312] on link "Seccionadoras" at bounding box center [536, 315] width 97 height 13
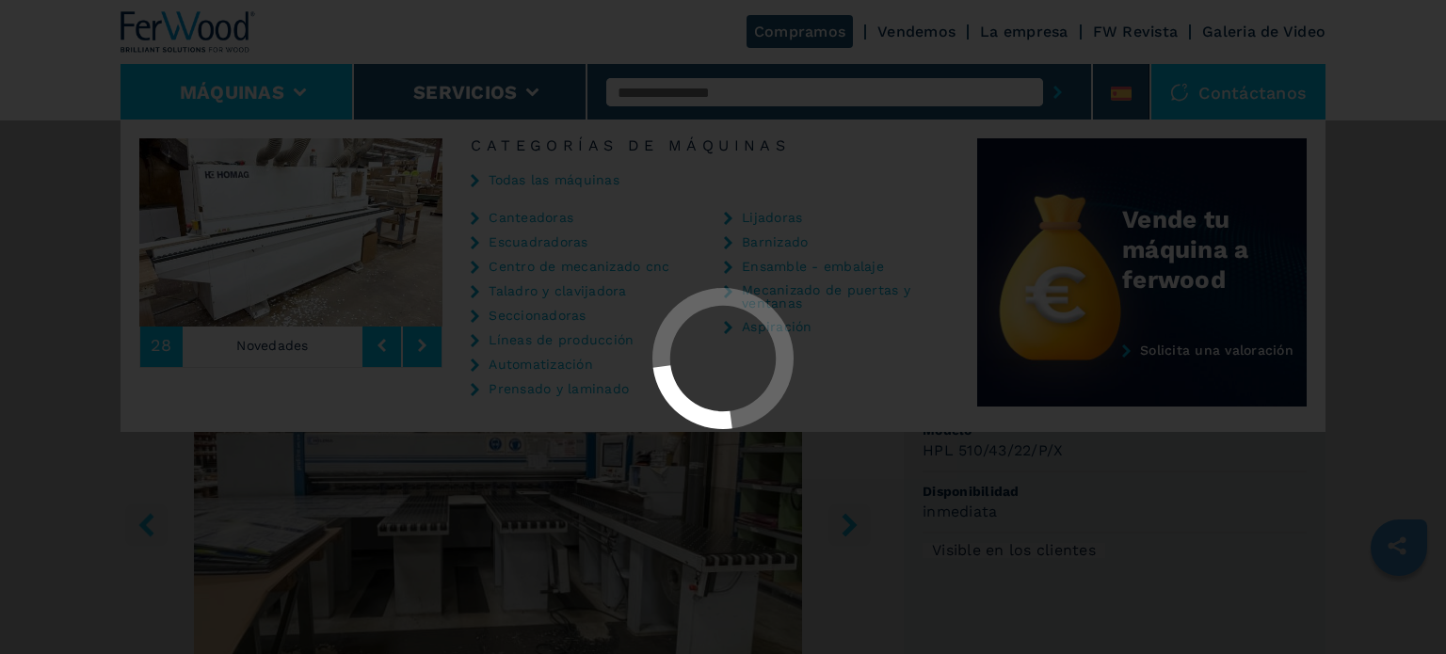
select select "**********"
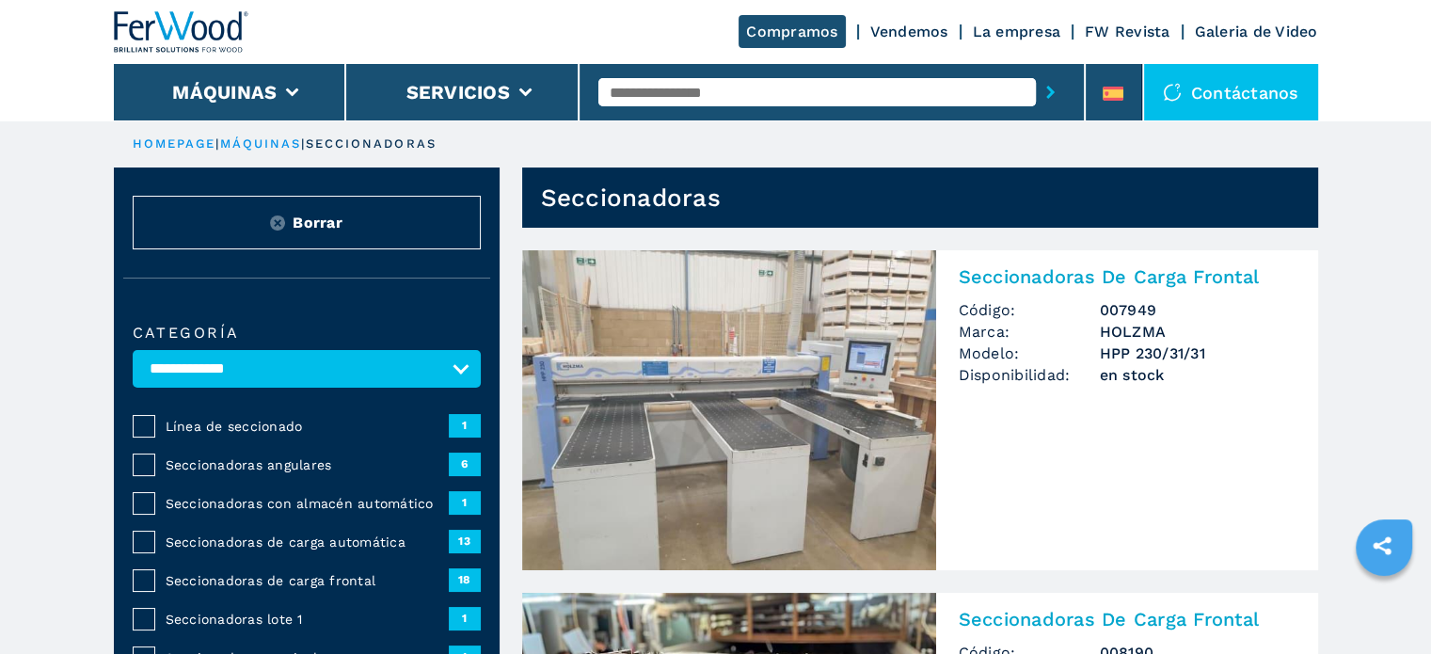
click at [344, 530] on div "Seccionadoras de carga automática 13" at bounding box center [307, 542] width 348 height 24
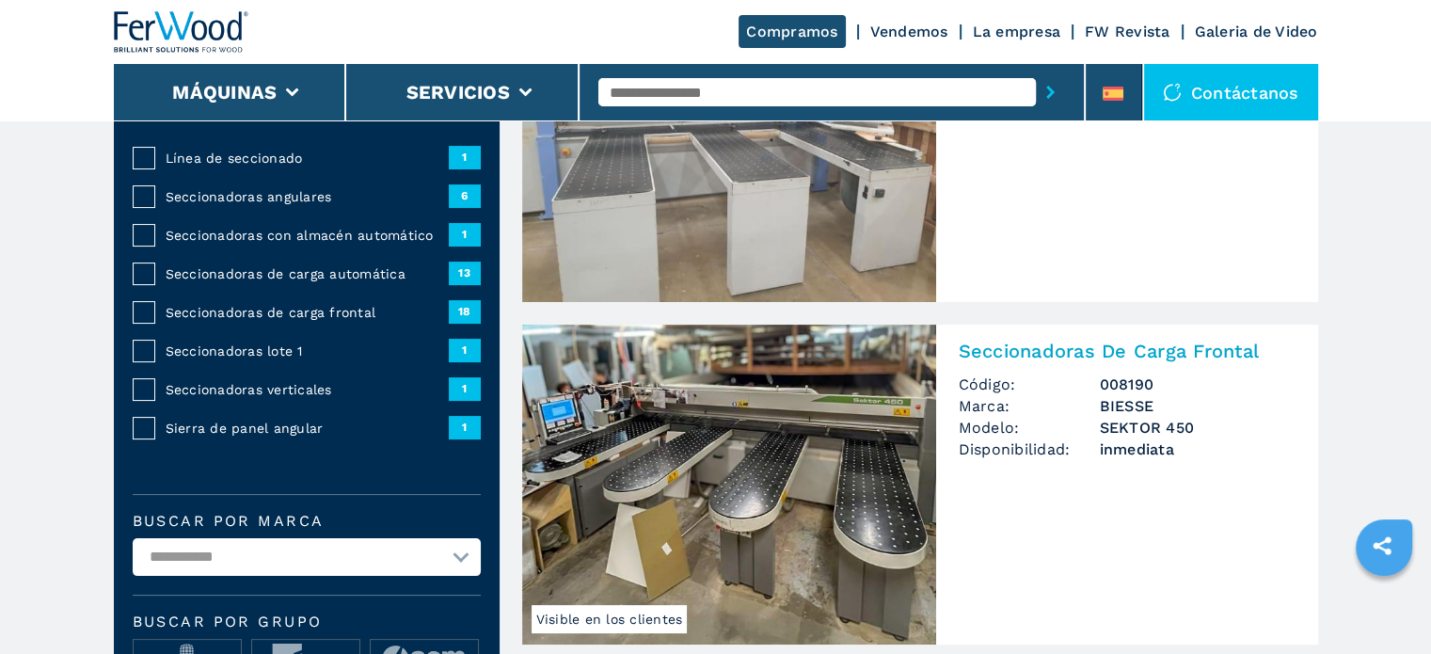
scroll to position [376, 0]
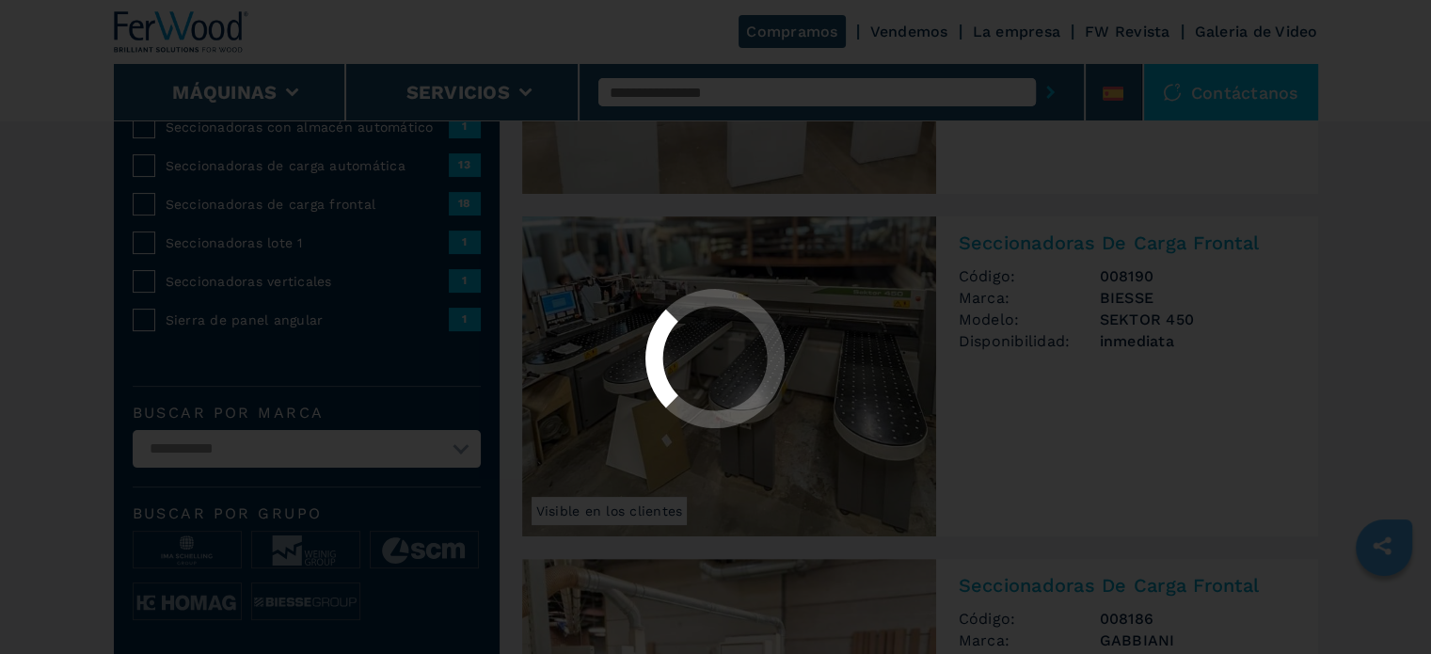
select select "**********"
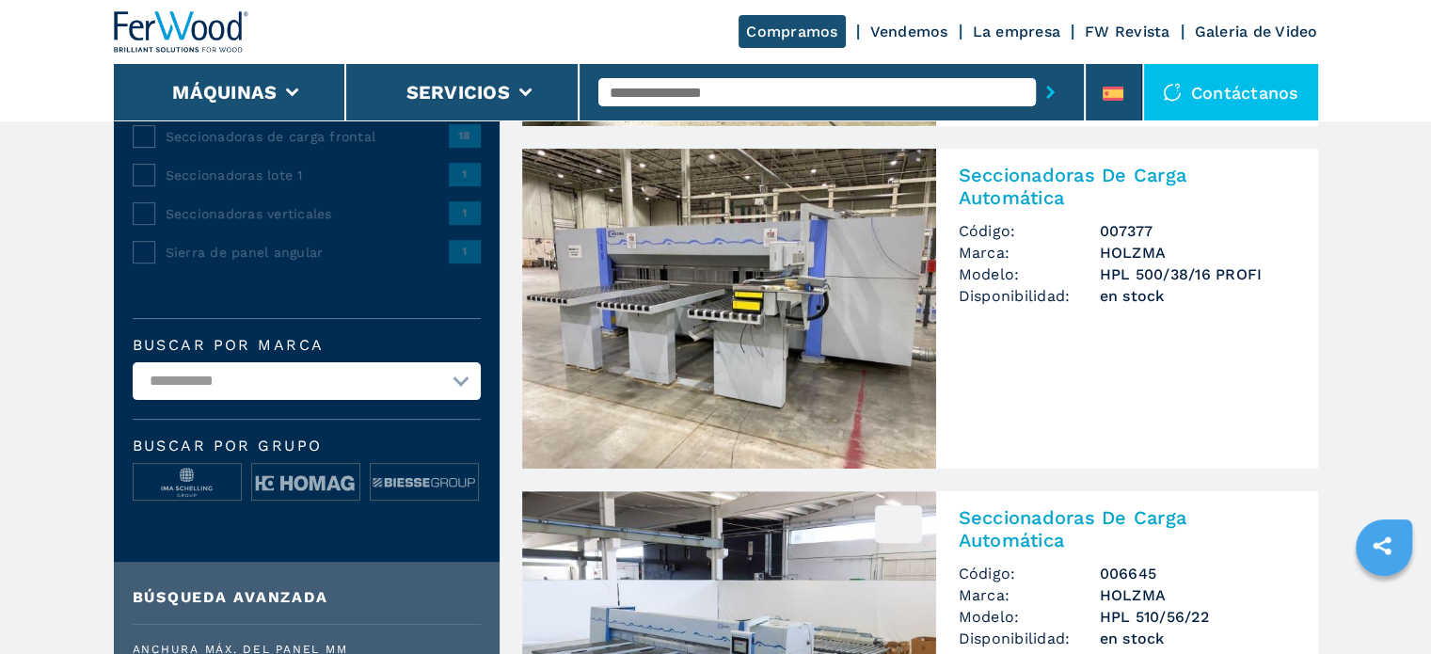
scroll to position [471, 0]
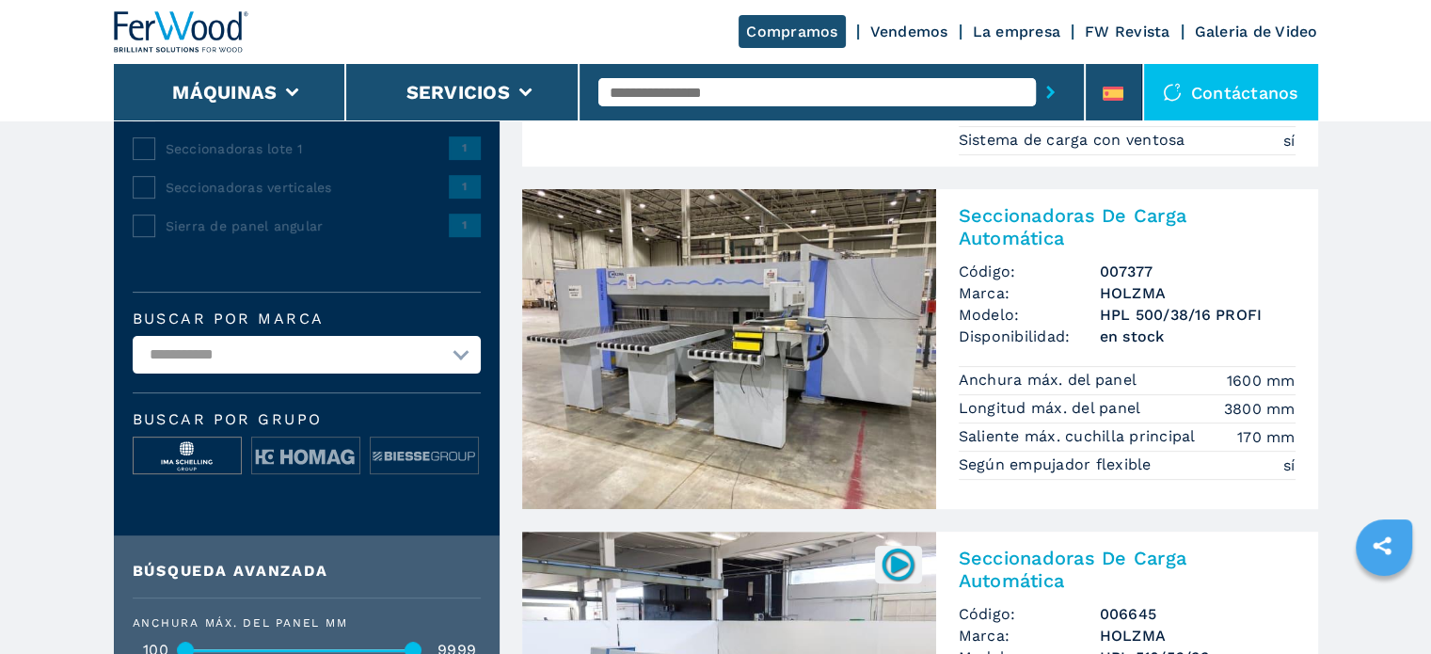
click at [225, 458] on img at bounding box center [187, 457] width 107 height 38
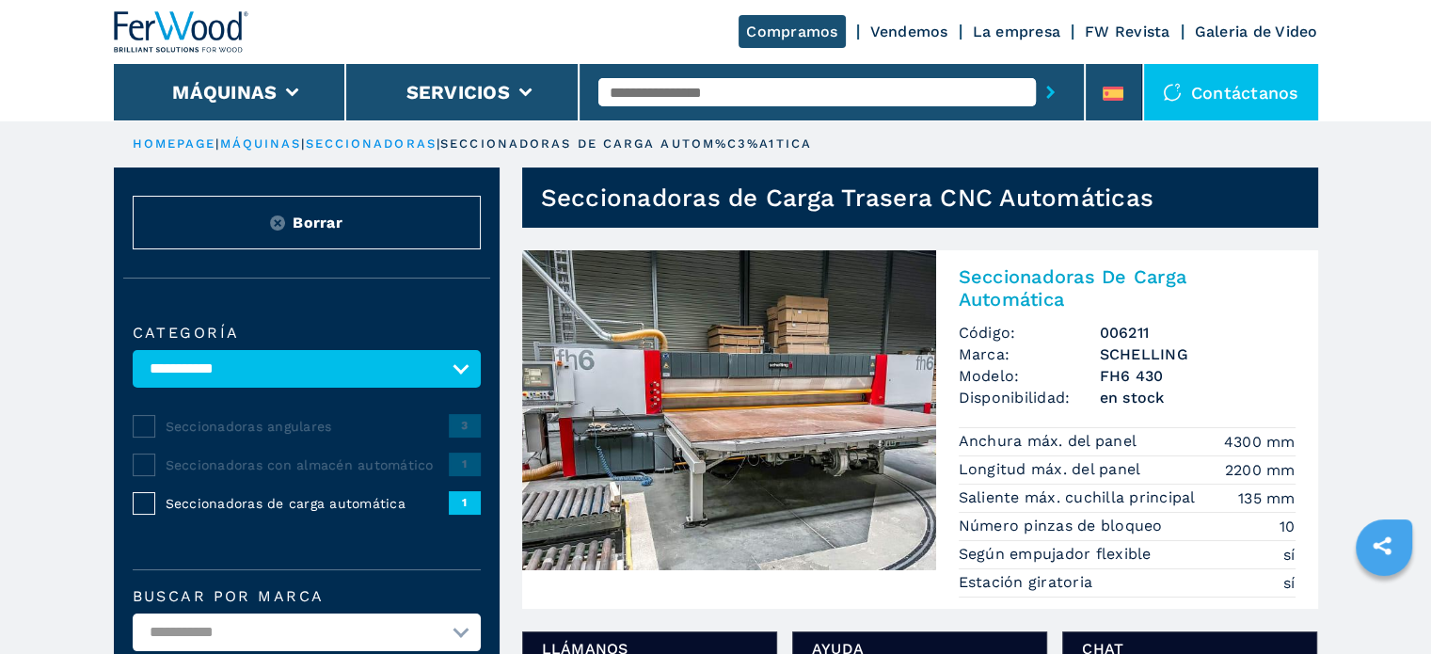
click at [724, 375] on img at bounding box center [729, 410] width 414 height 320
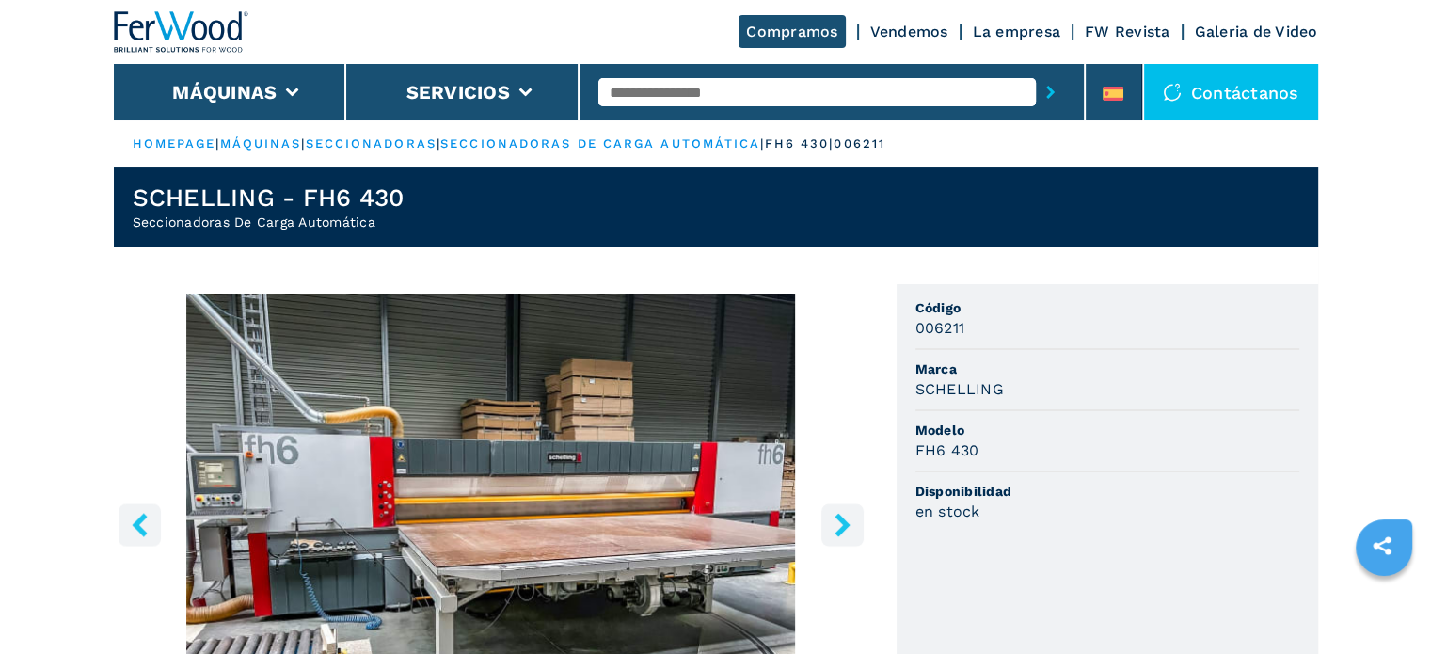
click at [844, 528] on icon "right-button" at bounding box center [842, 525] width 15 height 24
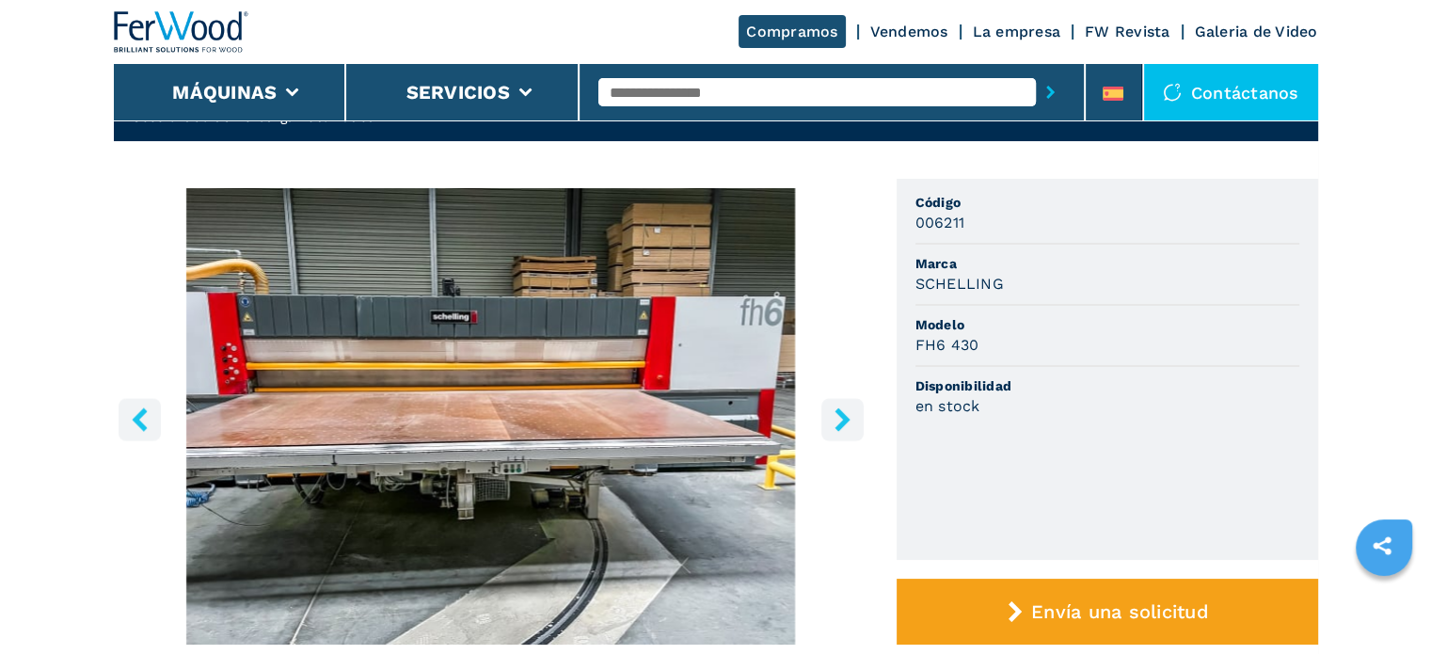
scroll to position [94, 0]
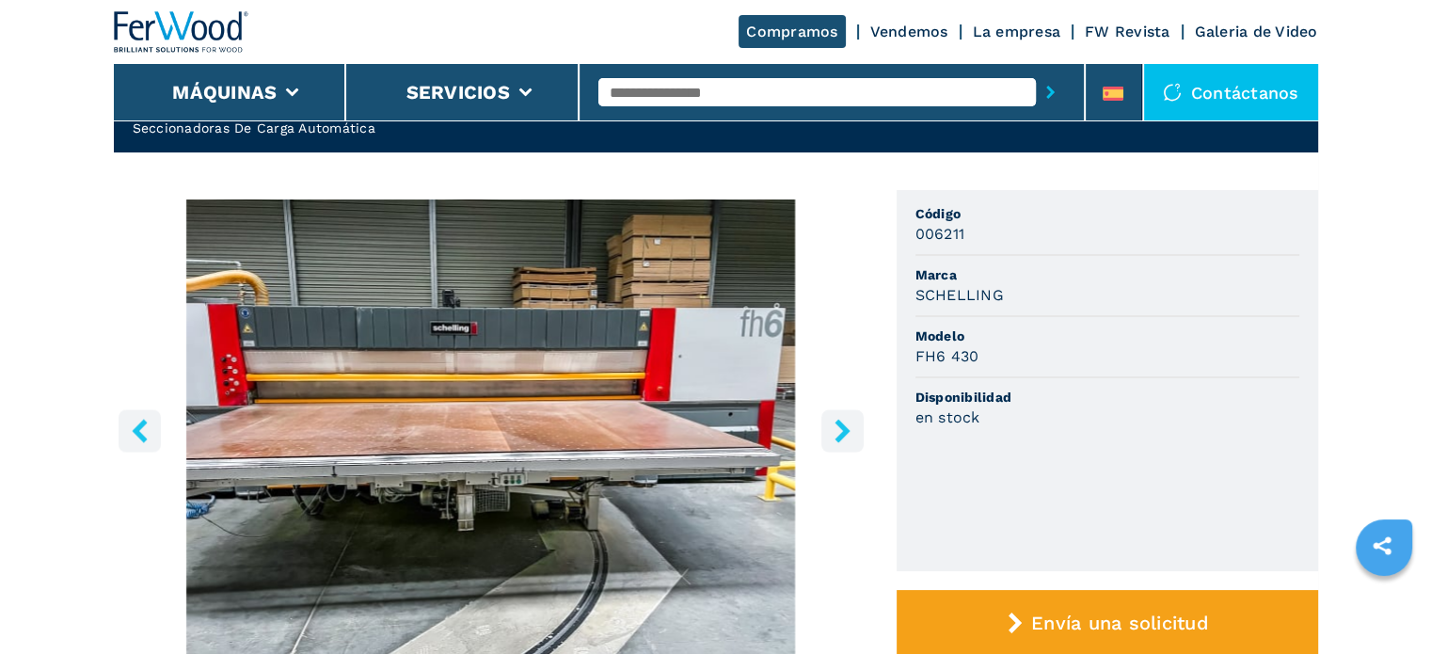
click at [834, 423] on icon "right-button" at bounding box center [843, 431] width 24 height 24
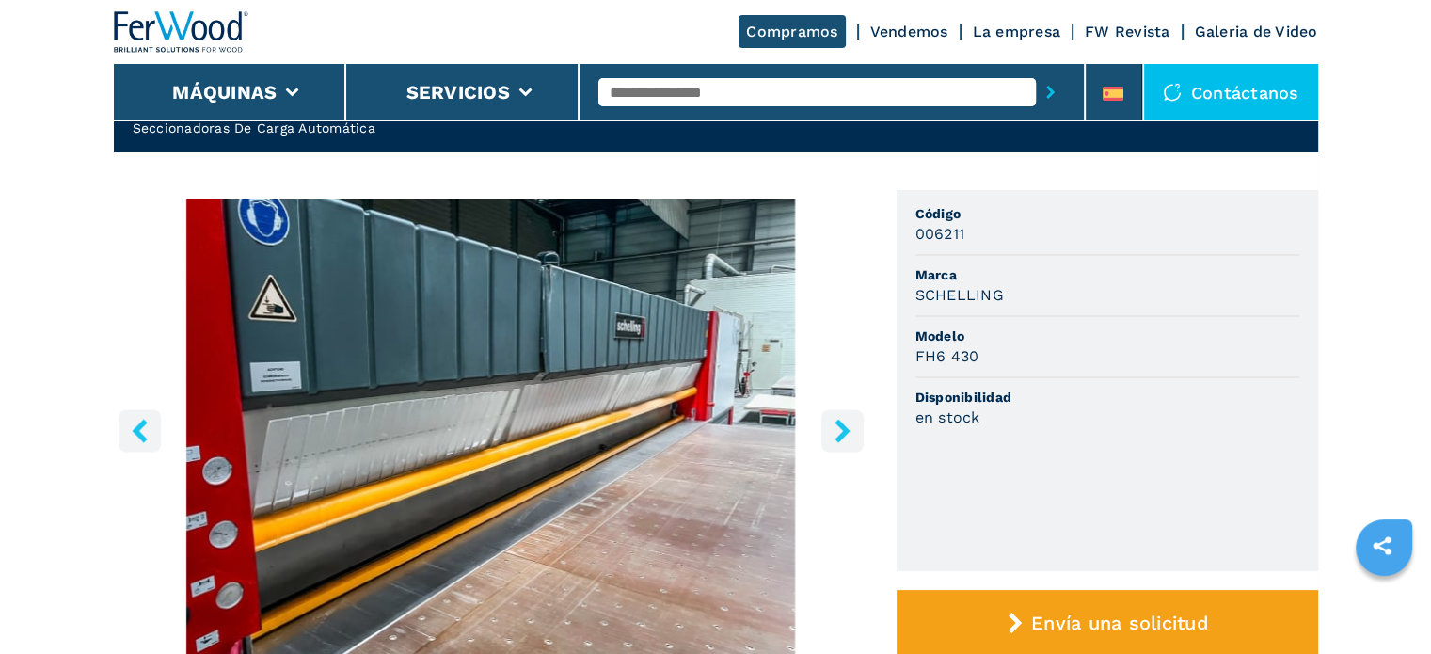
click at [138, 421] on icon "left-button" at bounding box center [140, 431] width 24 height 24
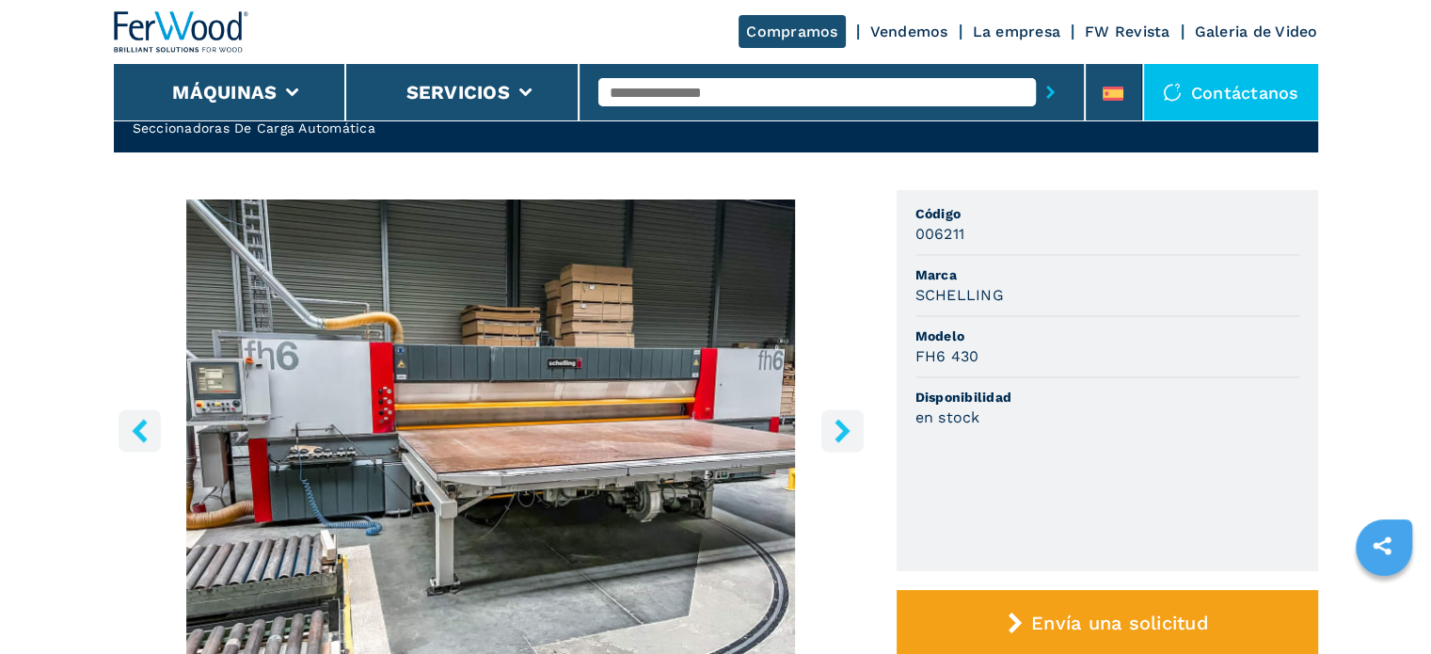
click at [839, 432] on icon "right-button" at bounding box center [843, 431] width 24 height 24
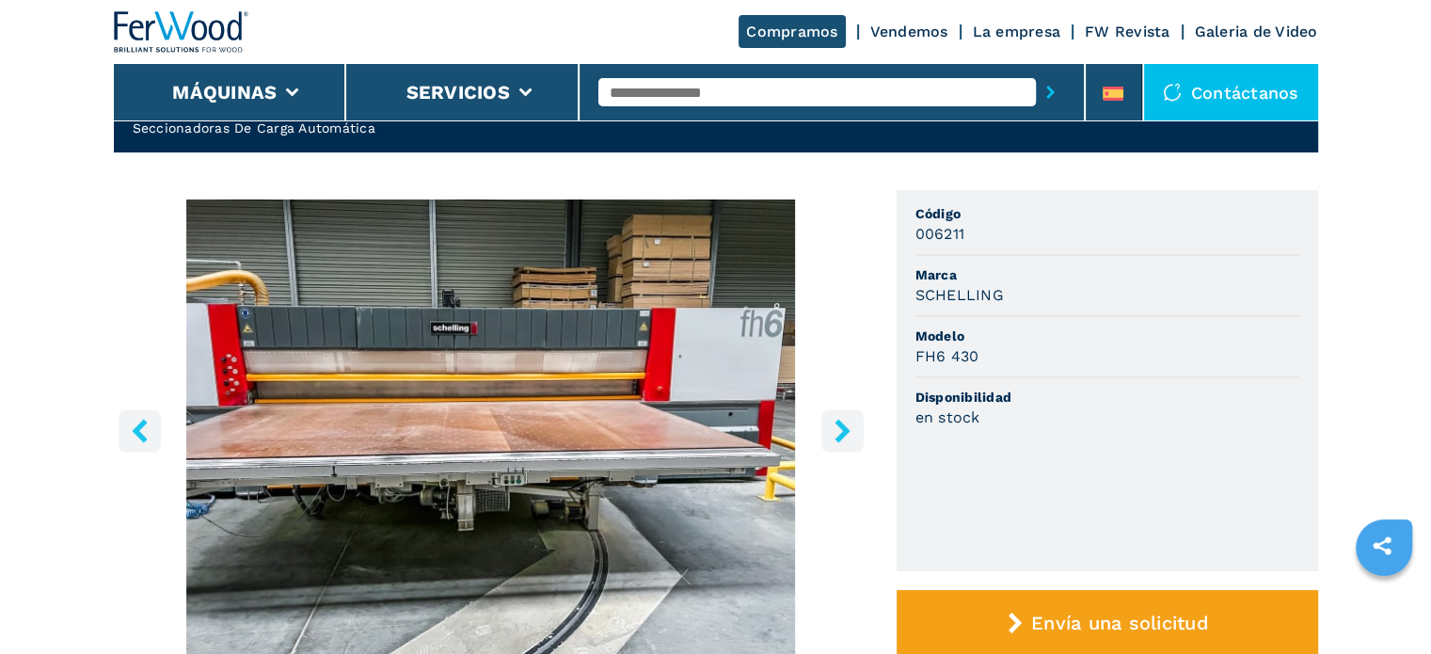
click at [839, 432] on icon "right-button" at bounding box center [843, 431] width 24 height 24
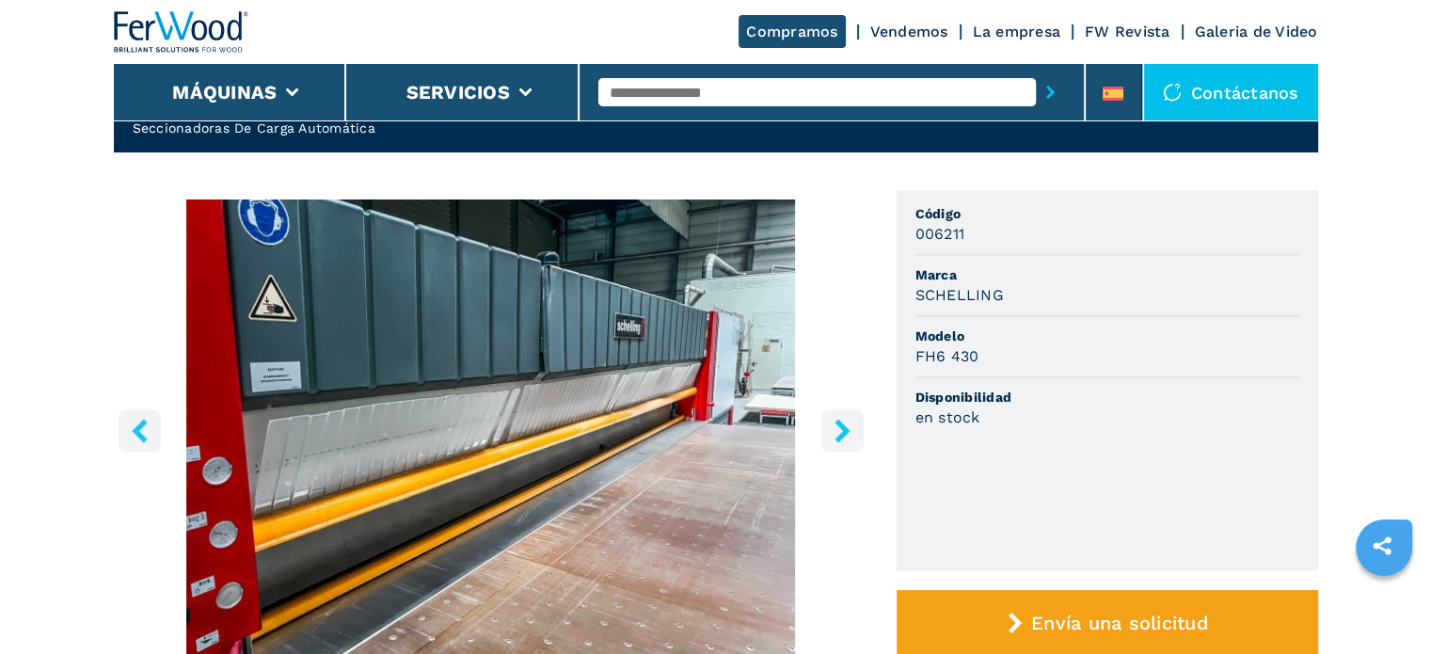
click at [839, 432] on icon "right-button" at bounding box center [843, 431] width 24 height 24
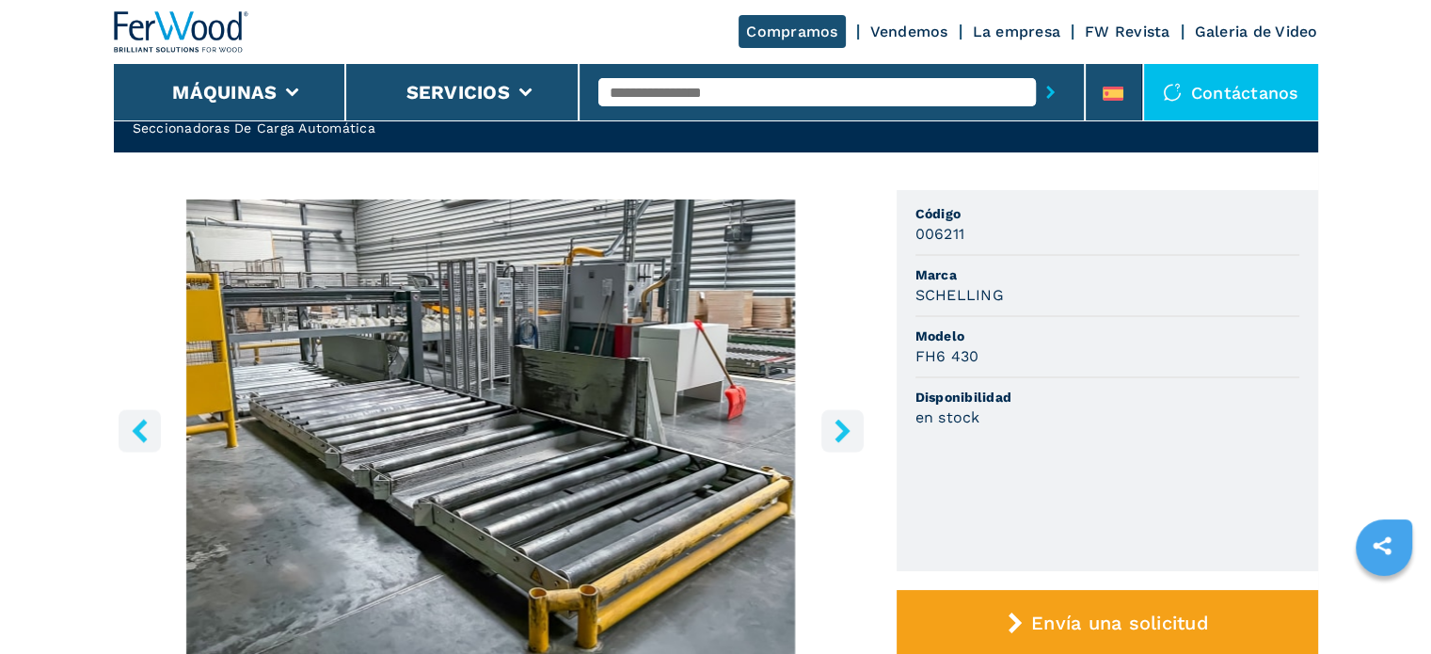
click at [839, 432] on icon "right-button" at bounding box center [843, 431] width 24 height 24
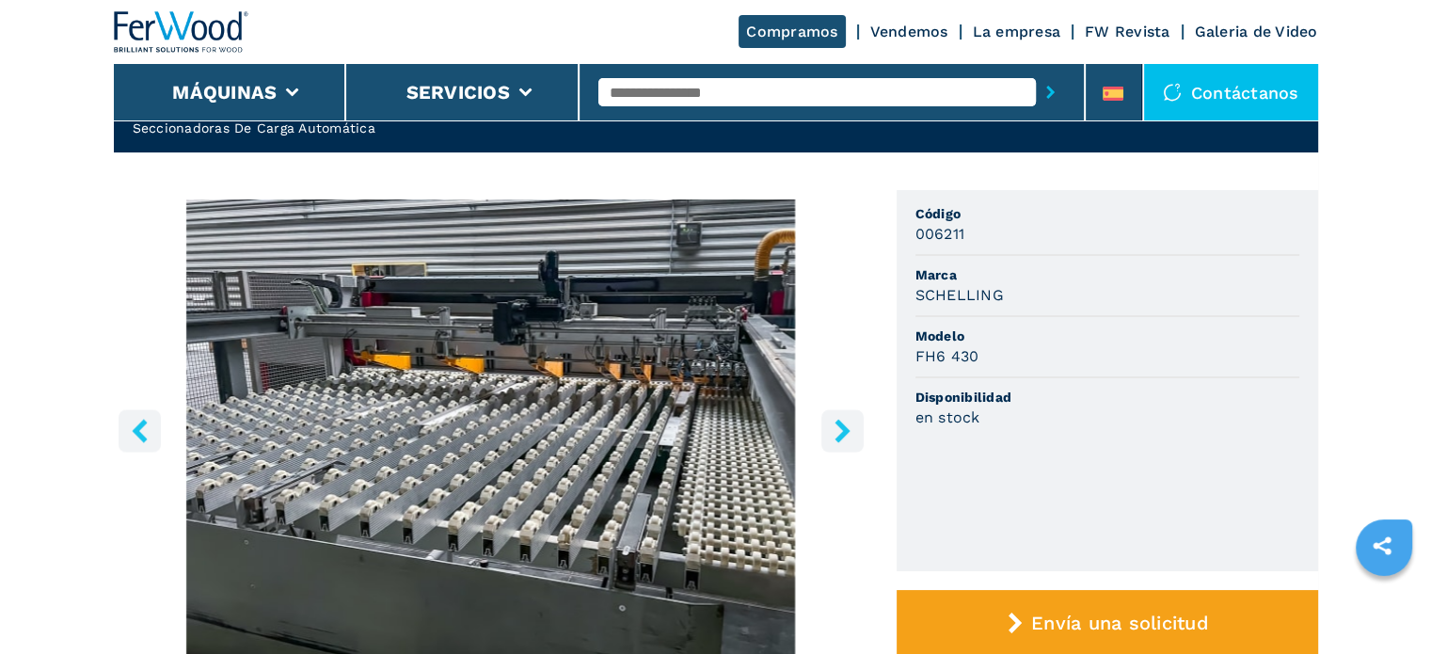
click at [839, 432] on icon "right-button" at bounding box center [843, 431] width 24 height 24
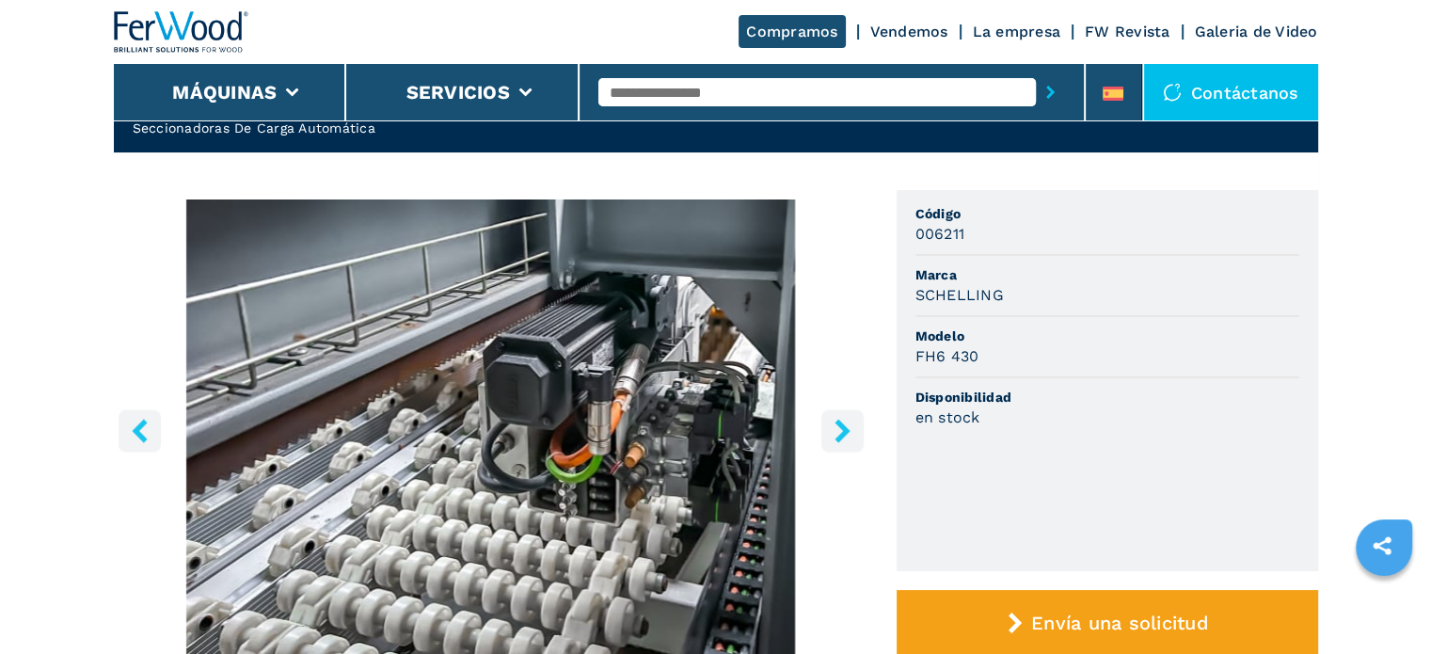
click at [839, 432] on icon "right-button" at bounding box center [843, 431] width 24 height 24
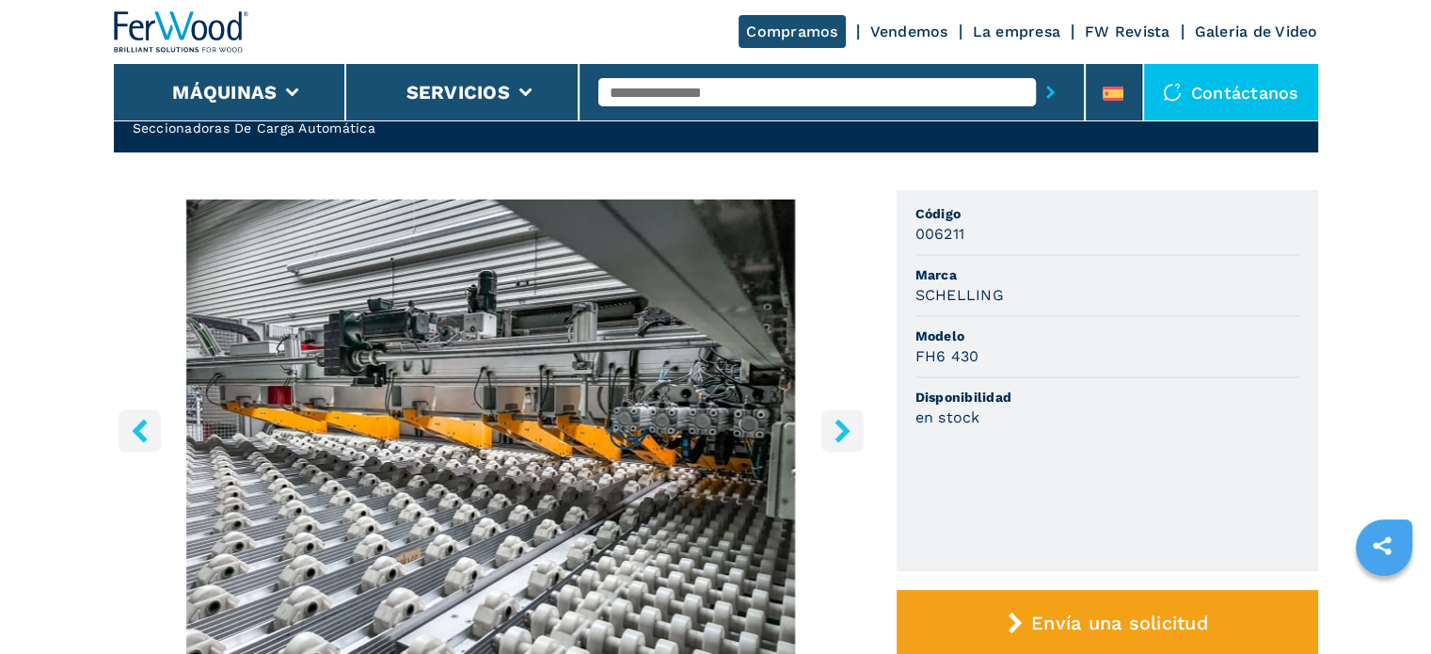
click at [839, 432] on icon "right-button" at bounding box center [843, 431] width 24 height 24
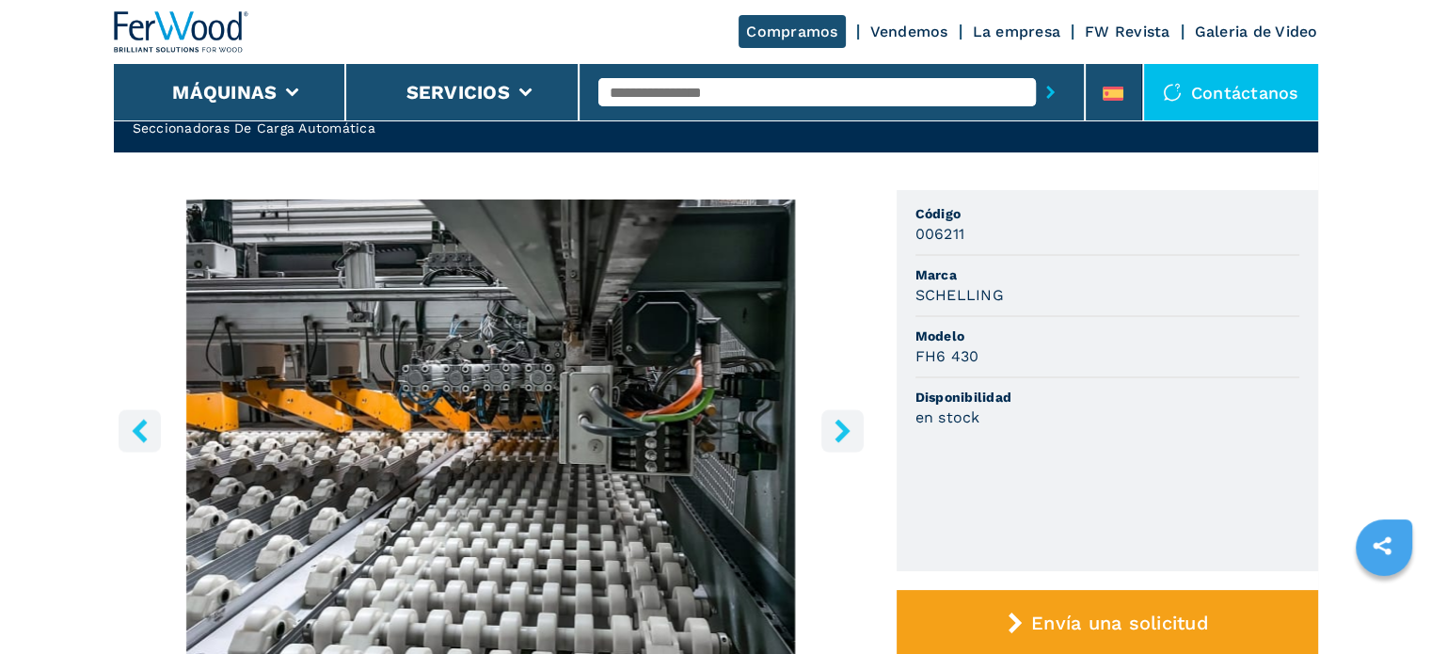
click at [839, 432] on icon "right-button" at bounding box center [843, 431] width 24 height 24
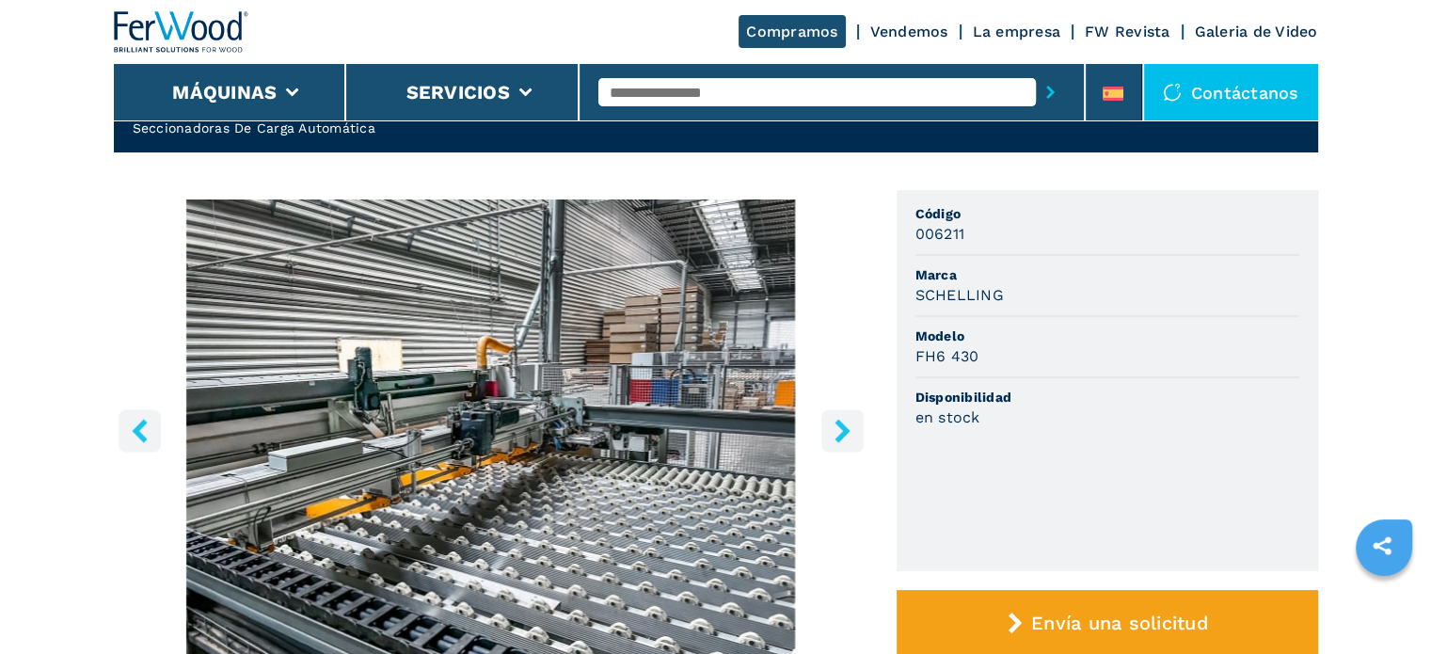
click at [839, 432] on icon "right-button" at bounding box center [843, 431] width 24 height 24
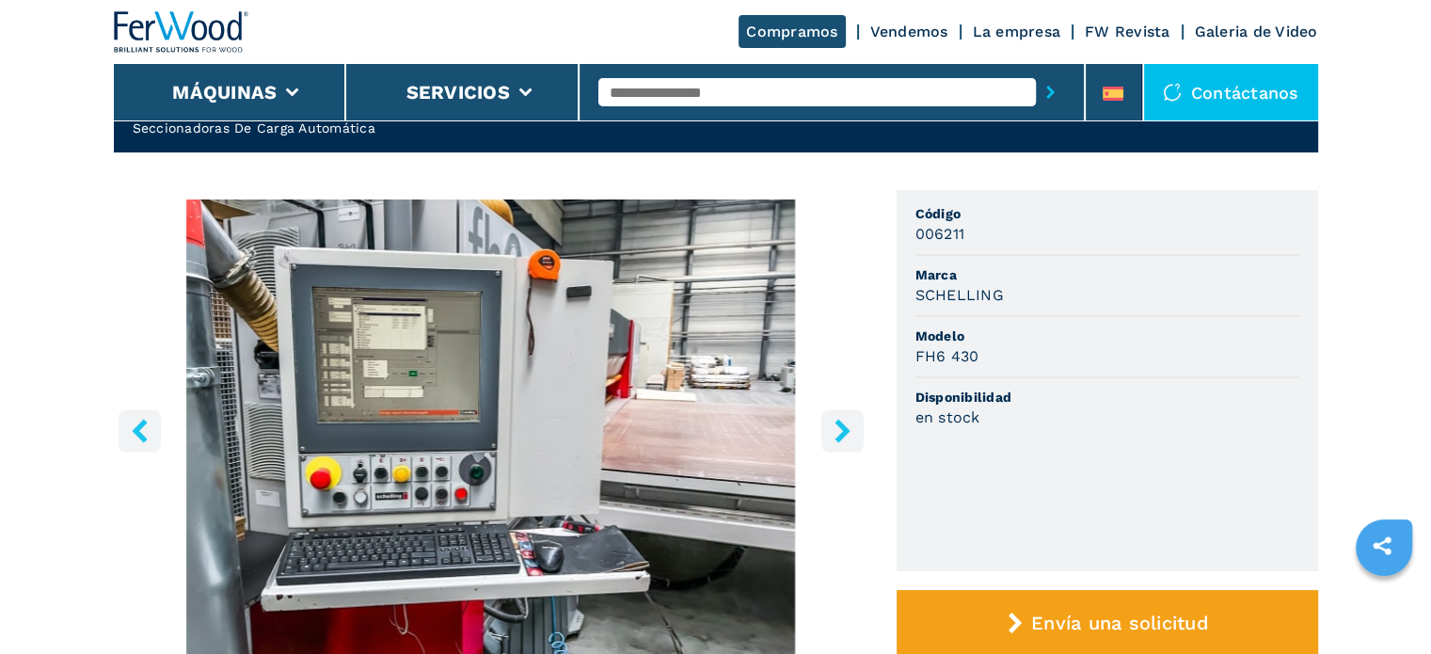
click at [839, 432] on icon "right-button" at bounding box center [843, 431] width 24 height 24
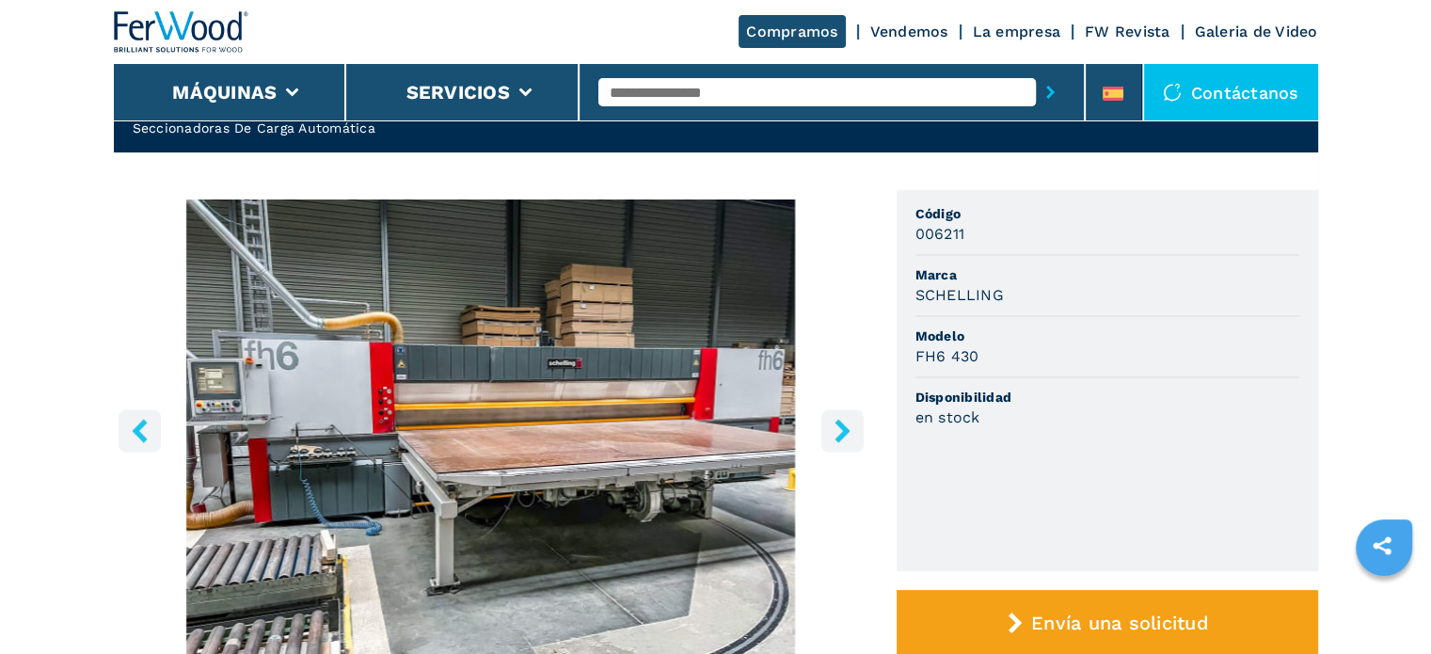
click at [839, 432] on icon "right-button" at bounding box center [843, 431] width 24 height 24
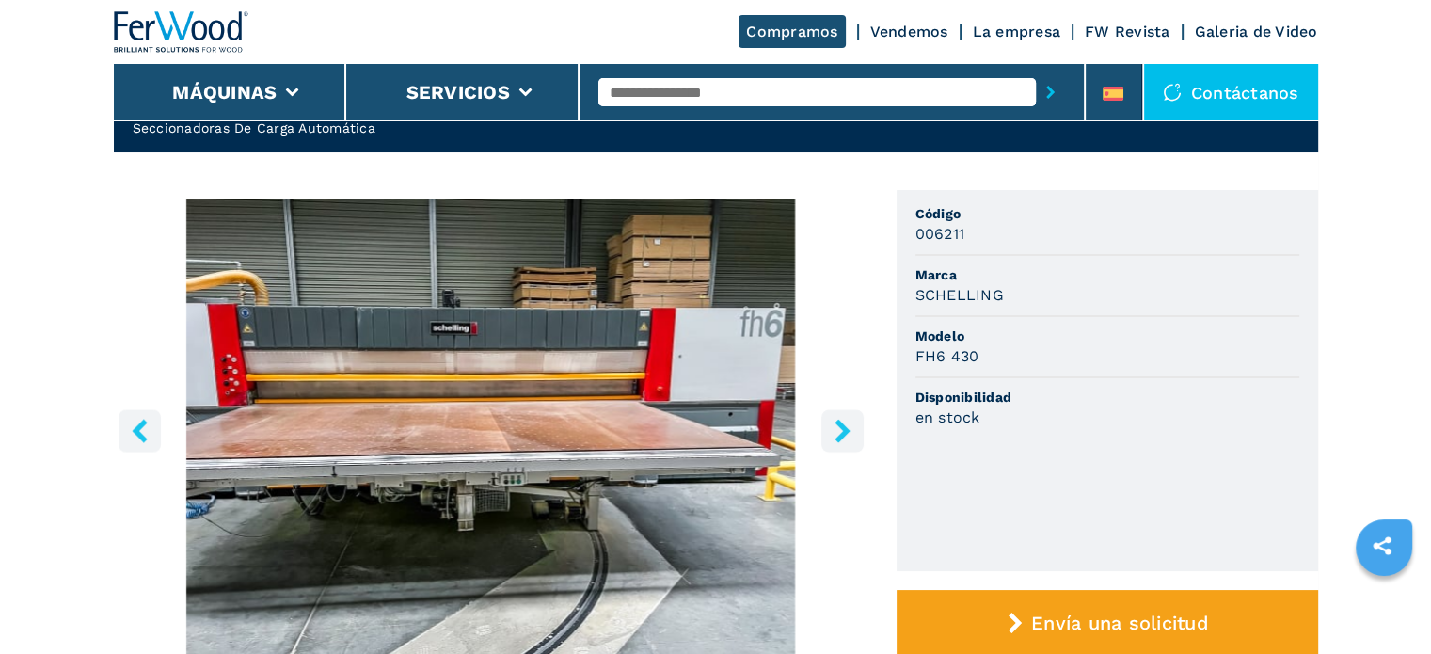
click at [839, 432] on icon "right-button" at bounding box center [843, 431] width 24 height 24
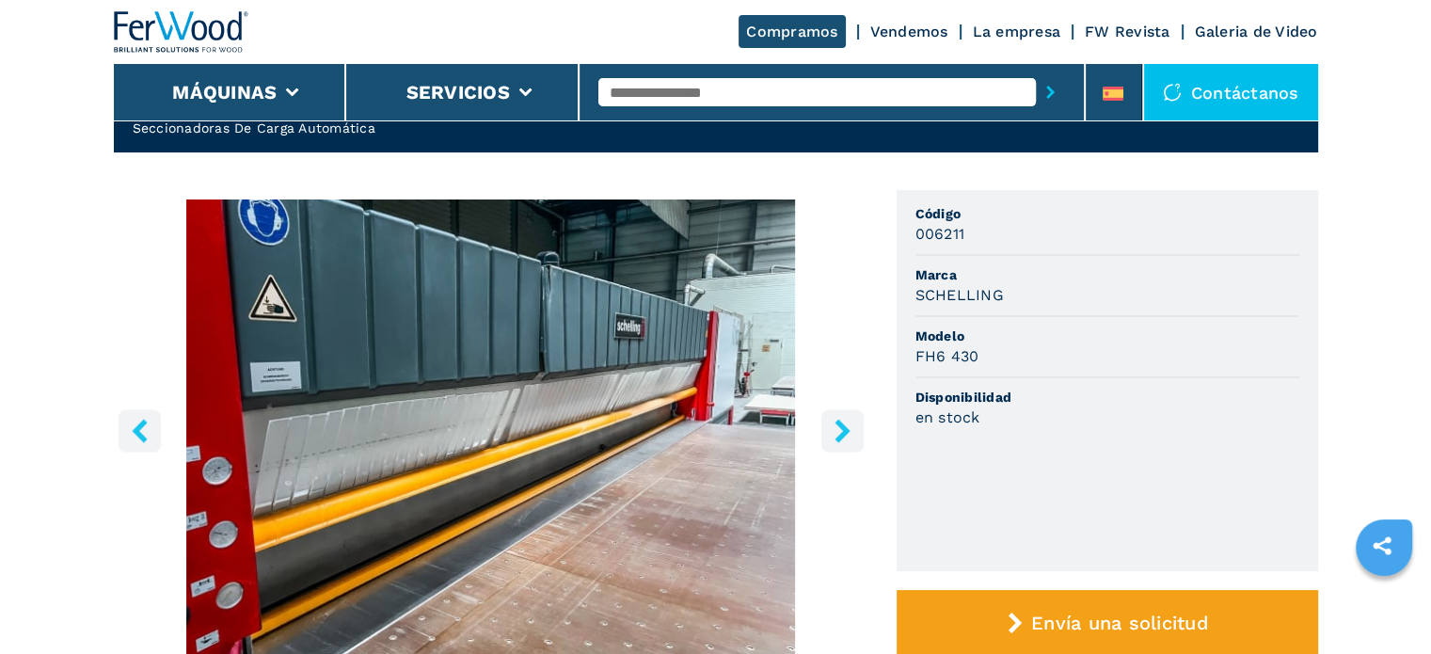
click at [839, 432] on icon "right-button" at bounding box center [843, 431] width 24 height 24
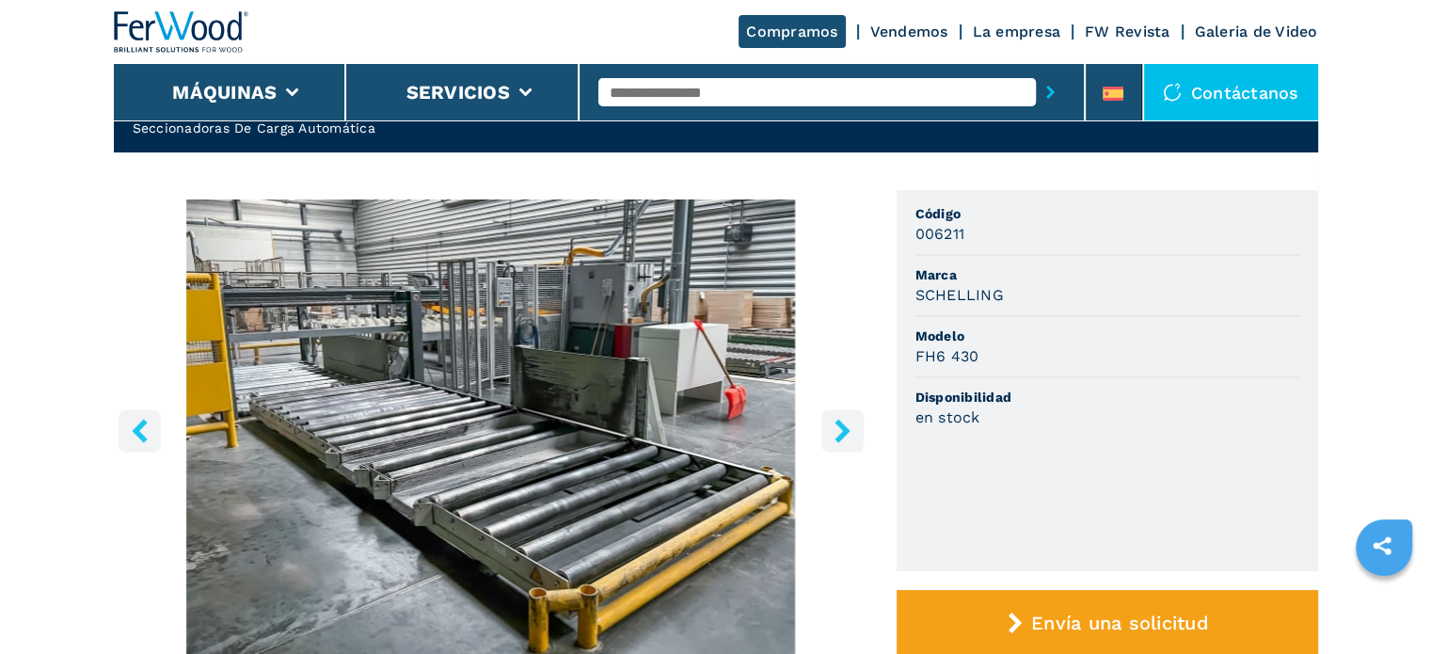
click at [839, 432] on icon "right-button" at bounding box center [843, 431] width 24 height 24
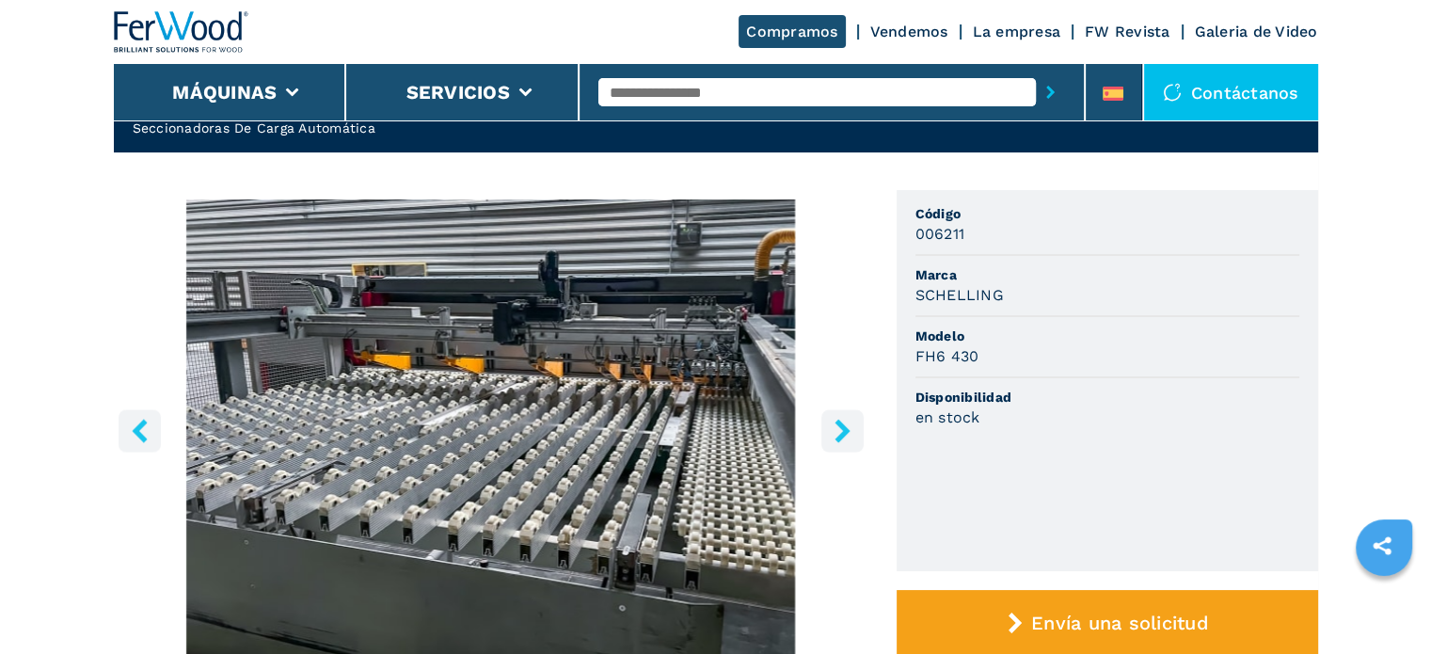
click at [839, 432] on icon "right-button" at bounding box center [843, 431] width 24 height 24
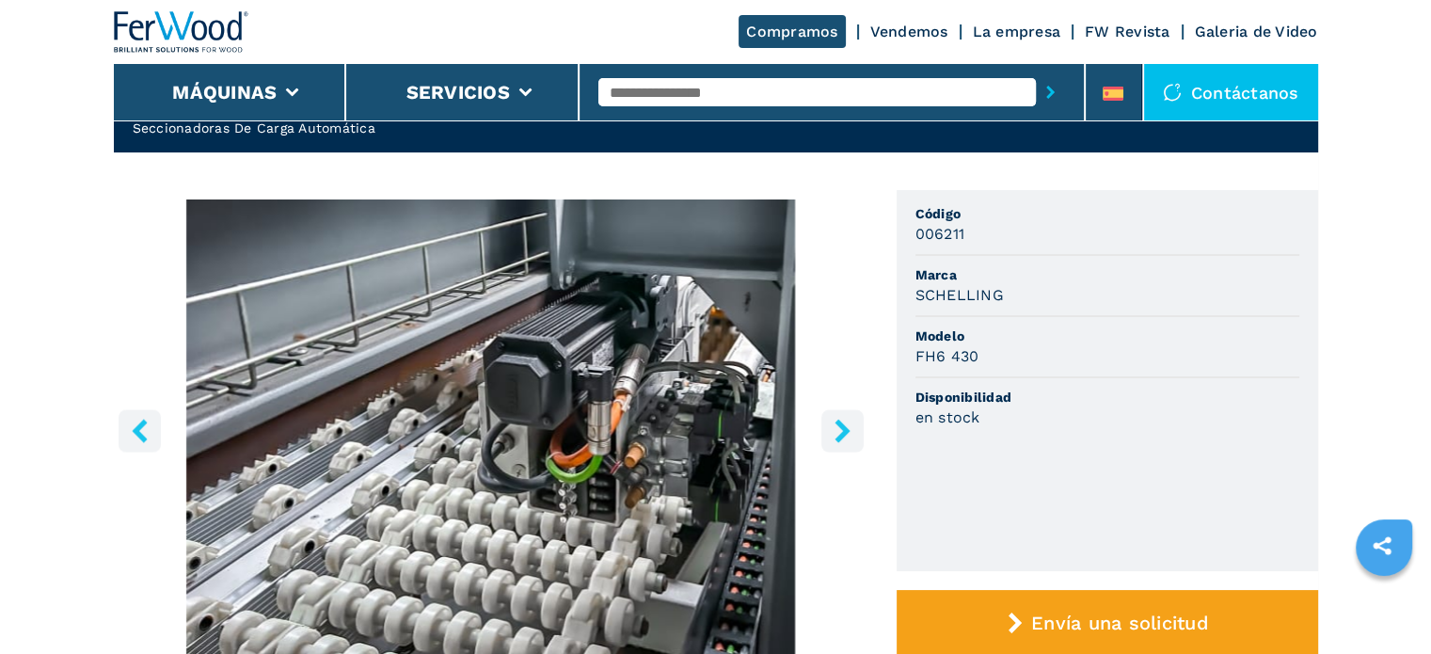
click at [839, 432] on icon "right-button" at bounding box center [843, 431] width 24 height 24
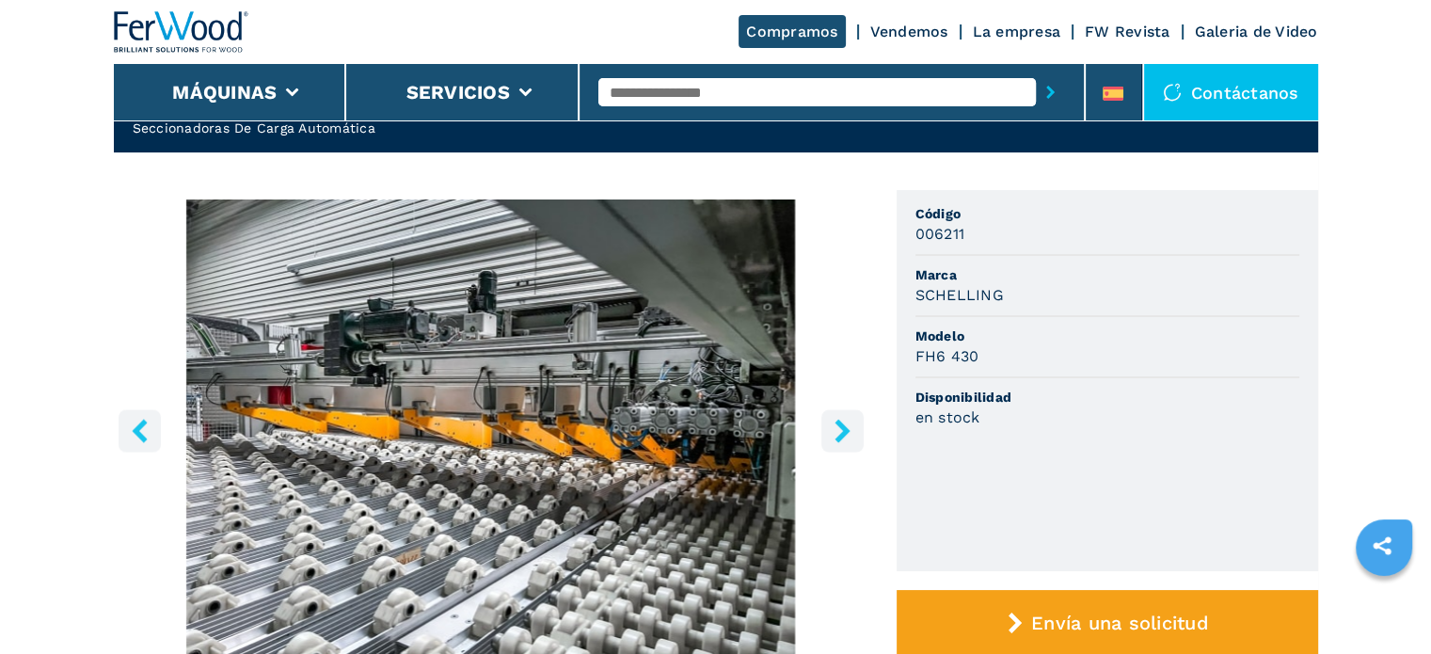
click at [839, 432] on icon "right-button" at bounding box center [843, 431] width 24 height 24
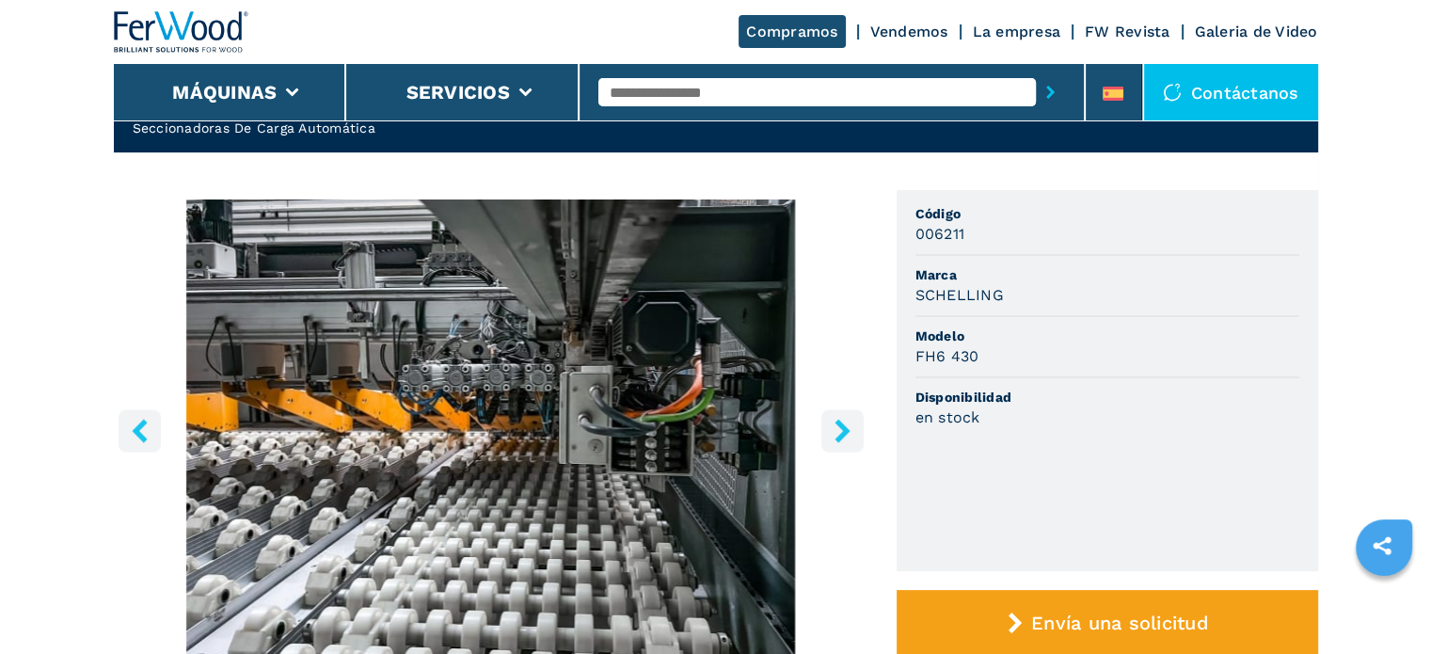
click at [839, 432] on icon "right-button" at bounding box center [843, 431] width 24 height 24
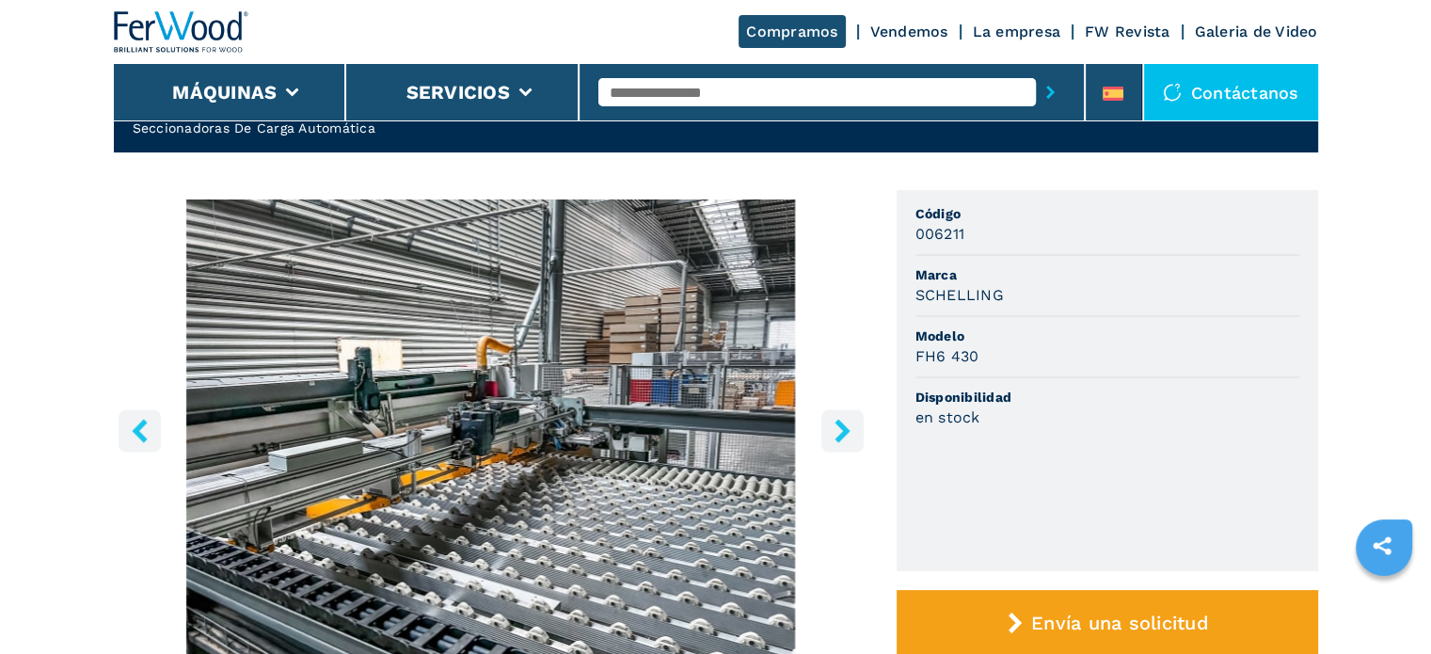
click at [839, 432] on icon "right-button" at bounding box center [843, 431] width 24 height 24
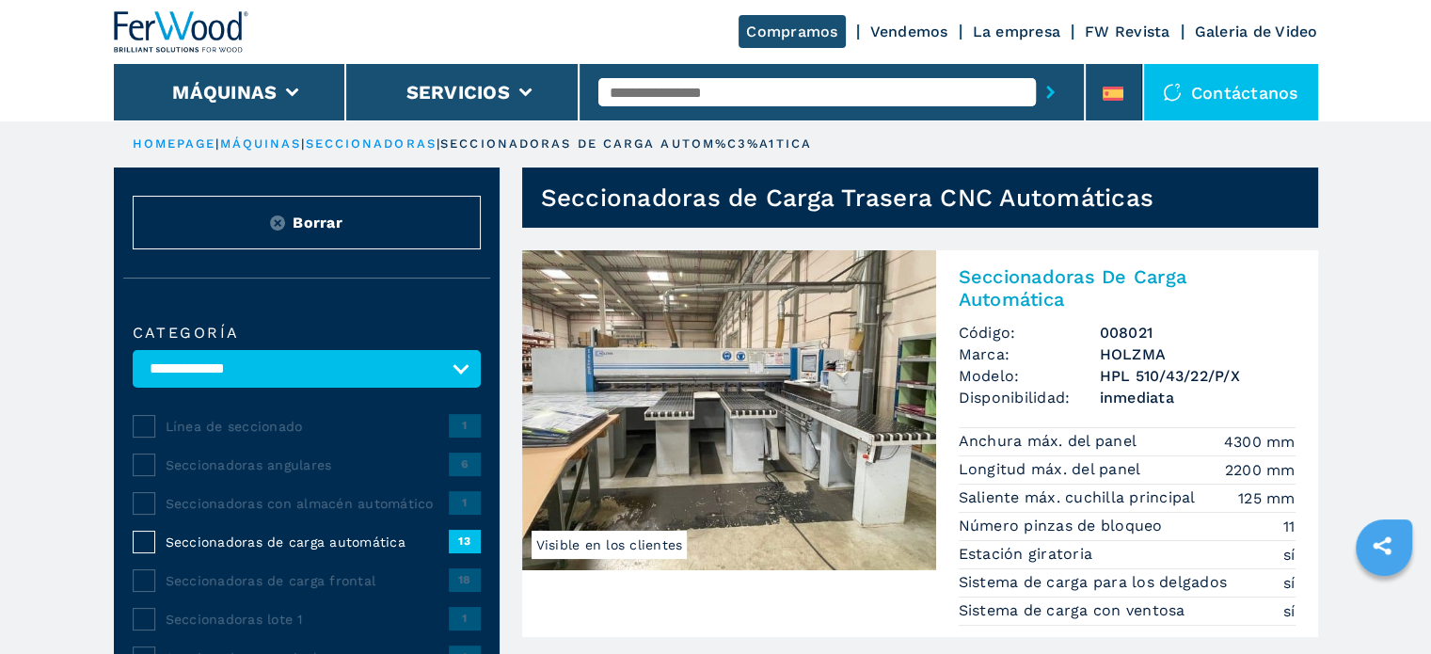
click at [679, 376] on img at bounding box center [729, 410] width 414 height 320
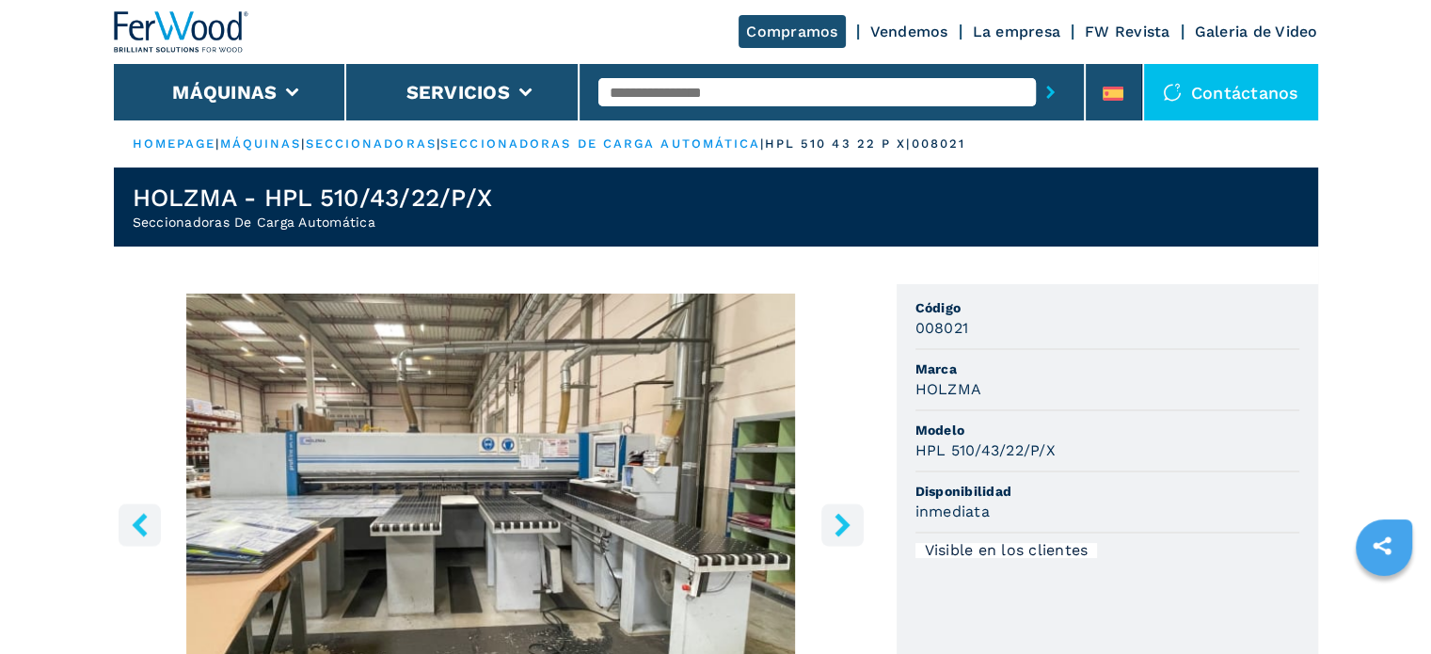
click at [637, 97] on input "text" at bounding box center [818, 92] width 438 height 28
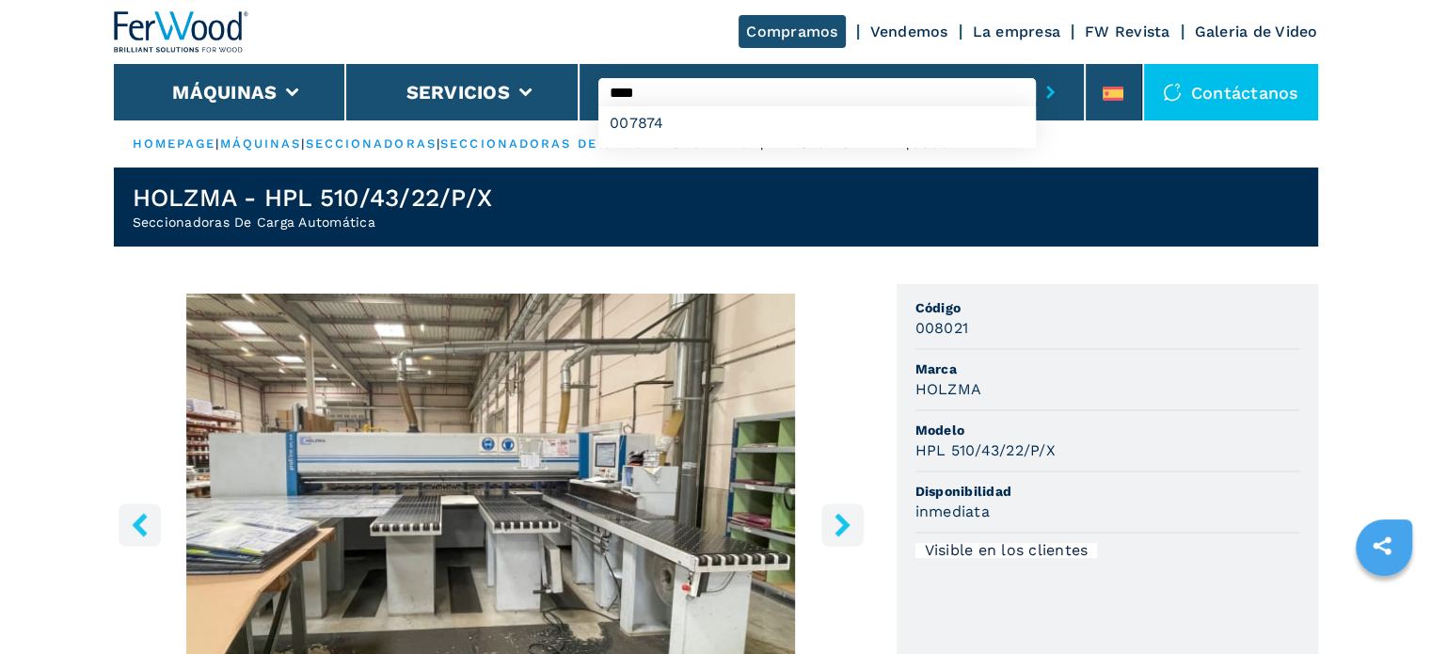
type input "****"
click at [1036, 71] on button "submit-button" at bounding box center [1050, 92] width 29 height 43
